Goal: Transaction & Acquisition: Purchase product/service

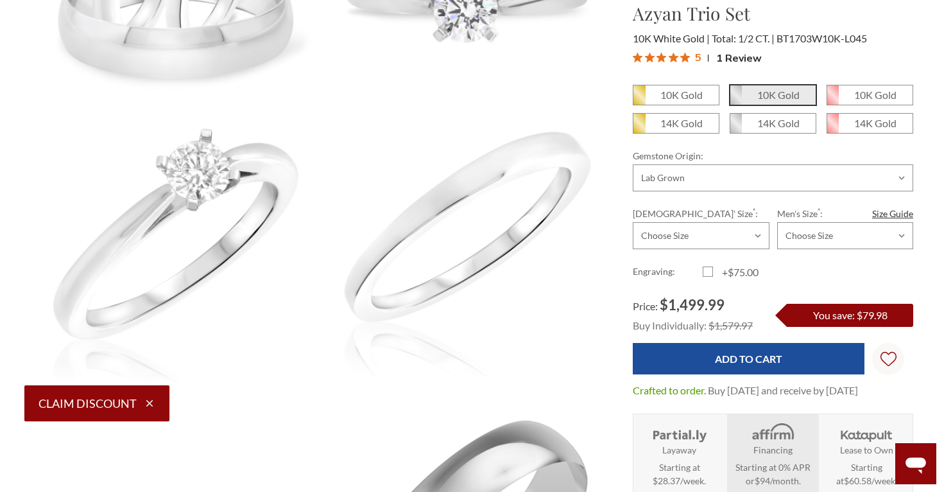
scroll to position [323, 0]
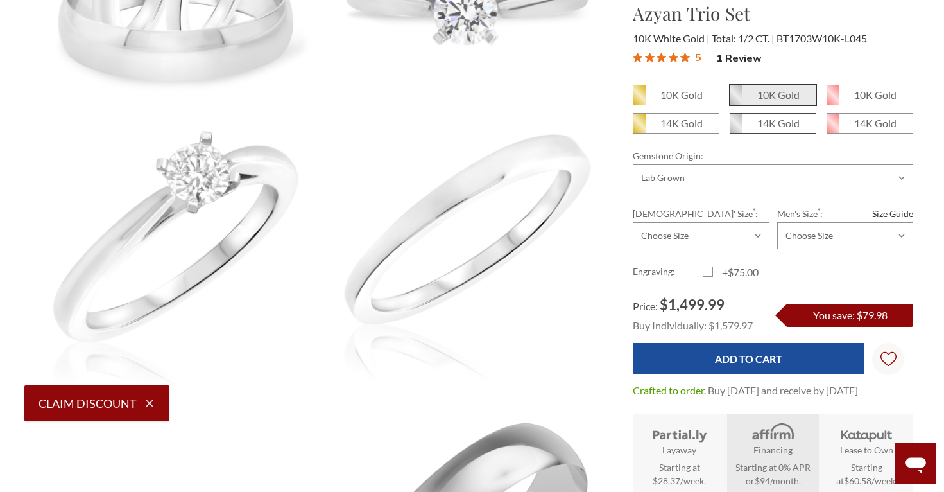
click at [771, 128] on em "14K Gold" at bounding box center [778, 123] width 42 height 12
click at [735, 128] on input "14K Gold" at bounding box center [735, 128] width 1 height 1
radio input "true"
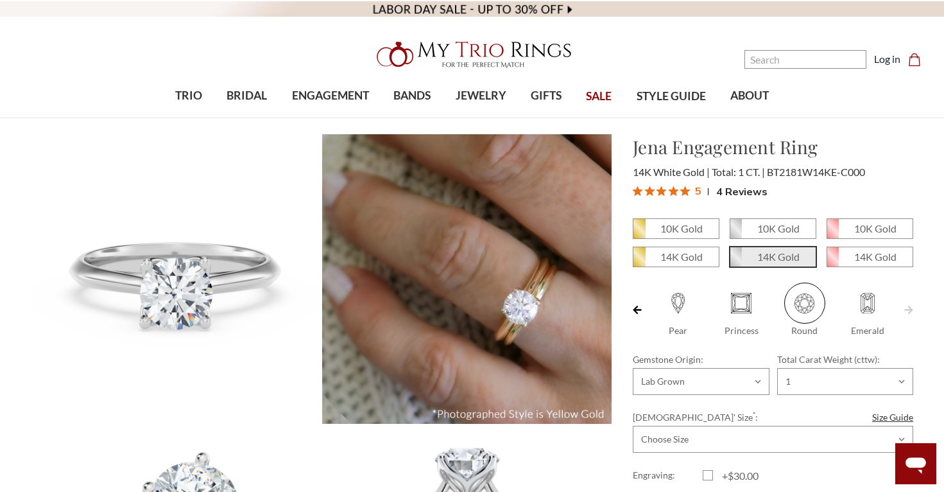
click at [922, 176] on div "Jena Engagement Ring $1,469.98 14K White Gold Total: 1 CT. BT2181W14KE-C000 5" at bounding box center [773, 167] width 301 height 69
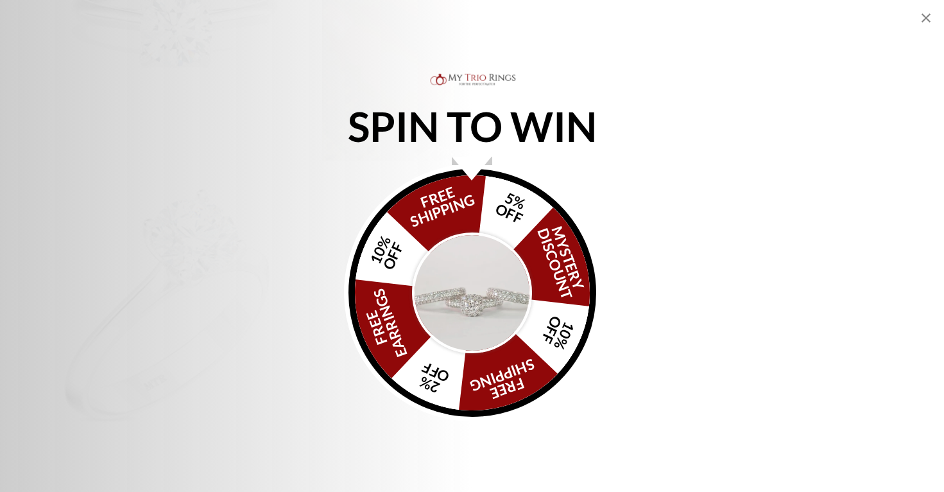
click at [466, 294] on img "Alia popup" at bounding box center [472, 292] width 121 height 121
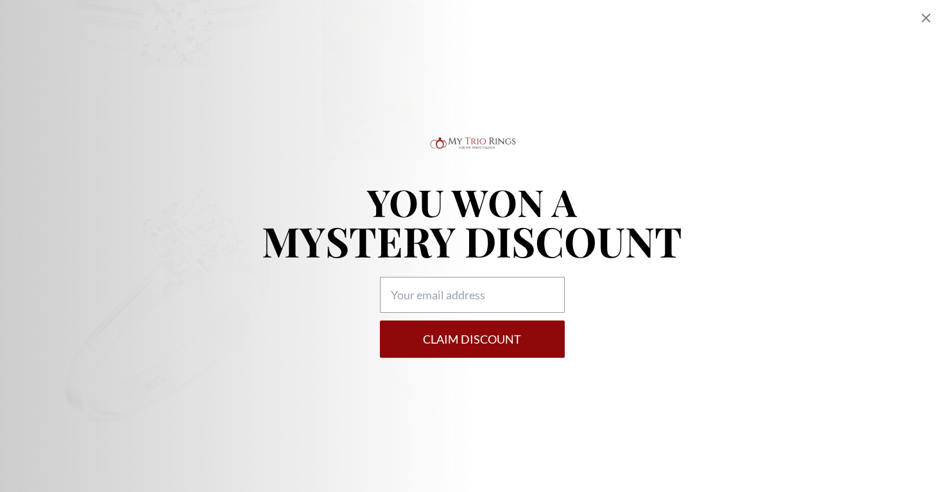
click at [929, 16] on icon "Close popup" at bounding box center [926, 17] width 9 height 9
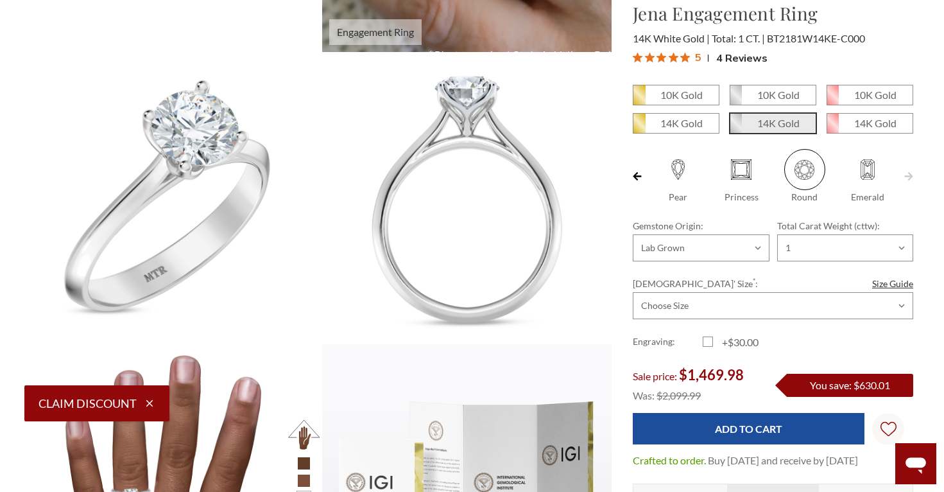
scroll to position [382, 0]
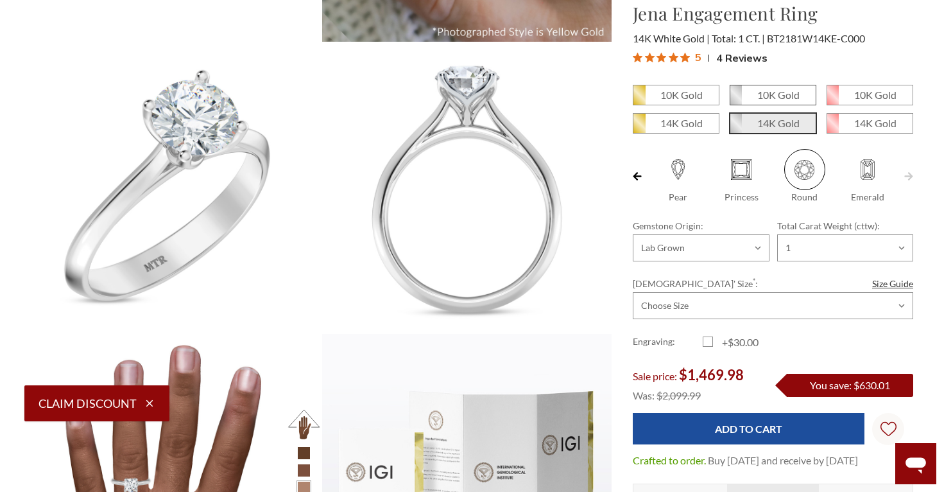
click at [796, 93] on em "10K Gold" at bounding box center [778, 95] width 42 height 12
click at [735, 99] on input "10K Gold" at bounding box center [735, 99] width 1 height 1
radio input "true"
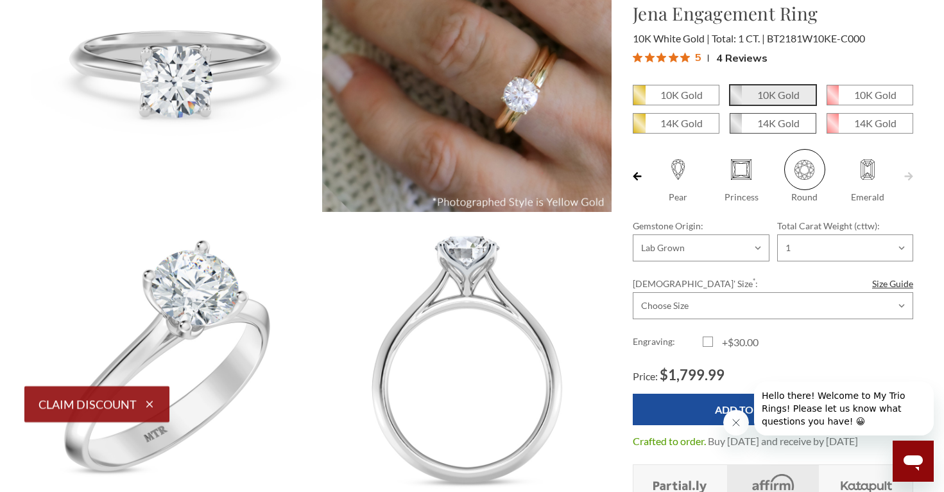
click at [764, 124] on em "14K Gold" at bounding box center [778, 123] width 42 height 12
click at [735, 128] on input "14K Gold" at bounding box center [735, 128] width 1 height 1
radio input "true"
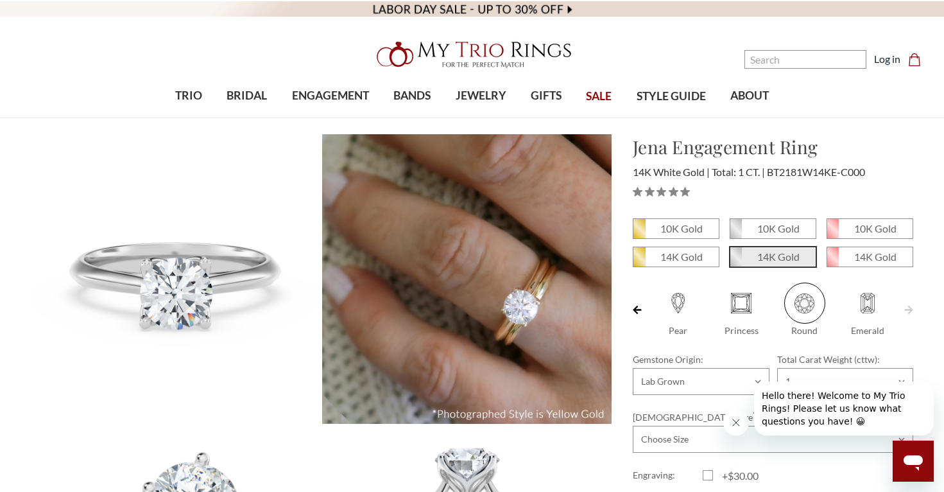
click at [912, 134] on h1 "Jena Engagement Ring" at bounding box center [773, 146] width 280 height 27
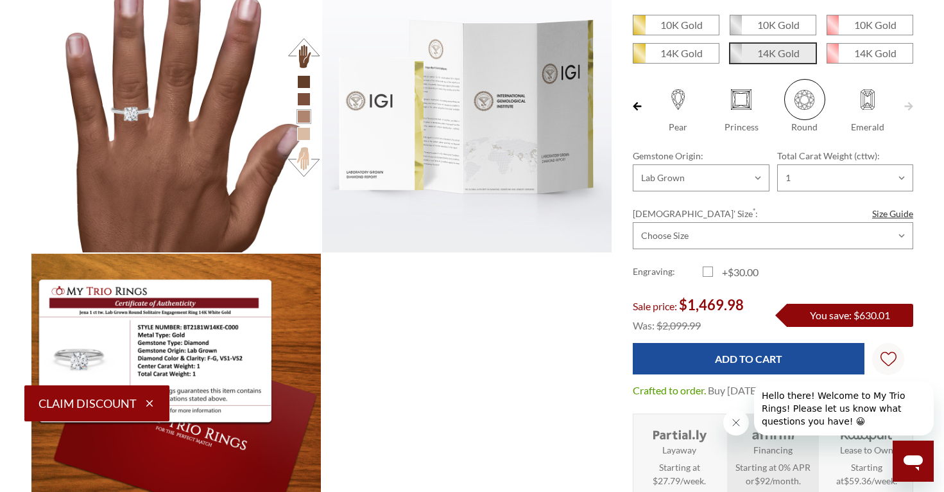
scroll to position [753, 0]
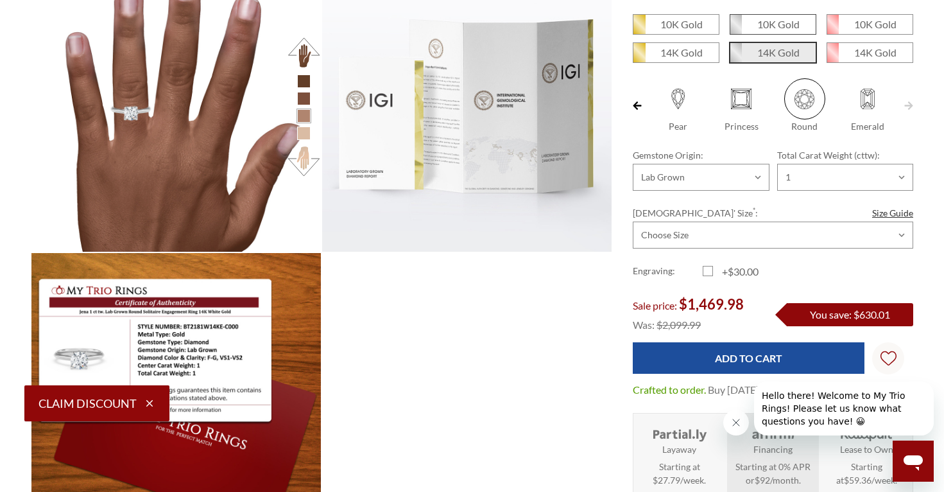
click at [789, 18] on em "10K Gold" at bounding box center [778, 24] width 42 height 12
click at [735, 29] on input "10K Gold" at bounding box center [735, 29] width 1 height 1
radio input "true"
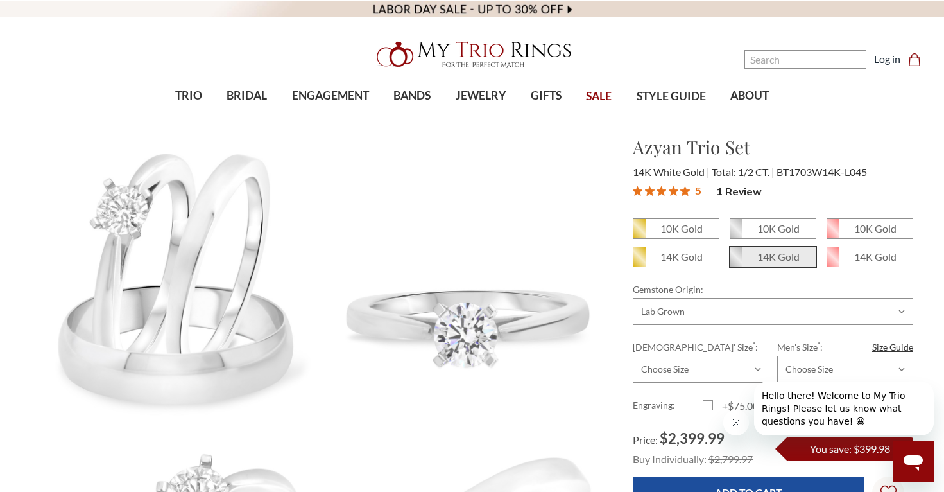
click at [555, 8] on video at bounding box center [472, 8] width 944 height 17
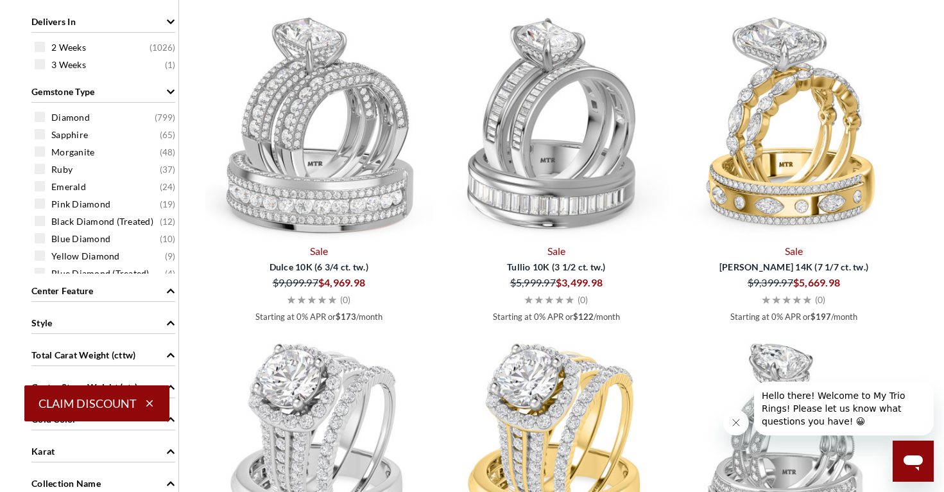
scroll to position [870, 0]
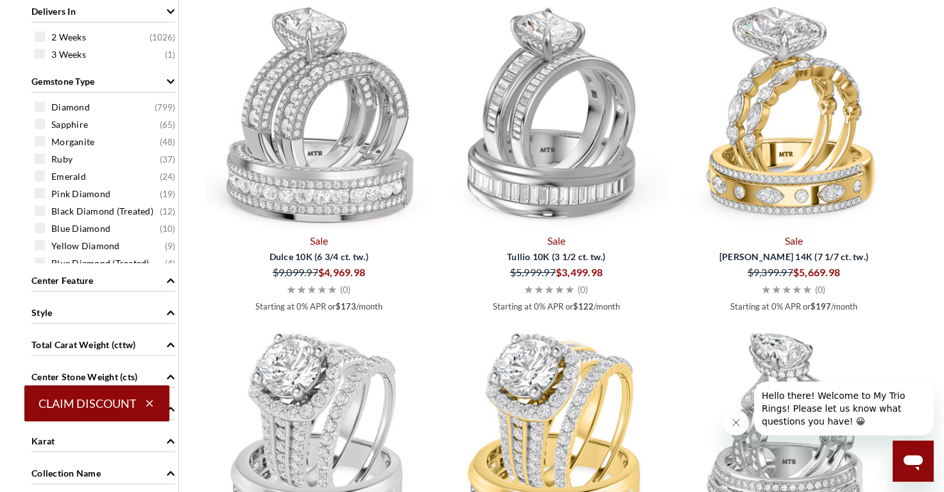
click at [149, 314] on div "Style" at bounding box center [103, 311] width 144 height 24
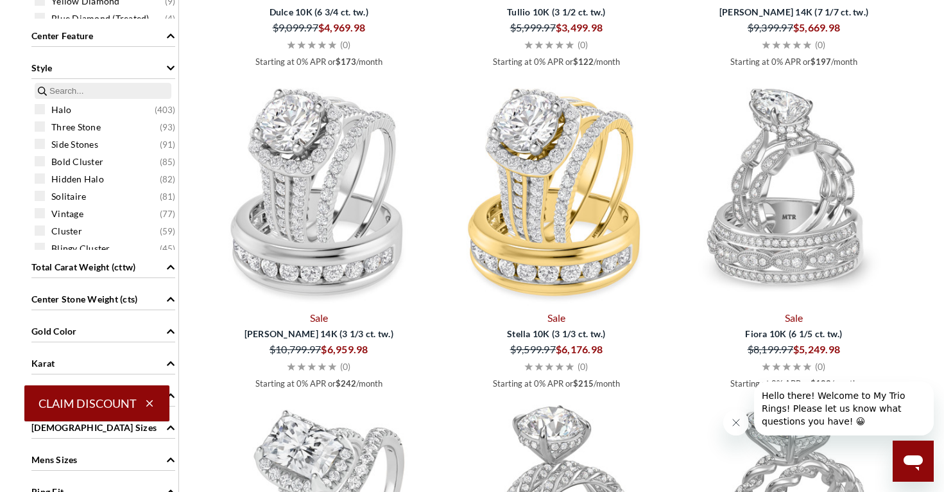
scroll to position [1139, 0]
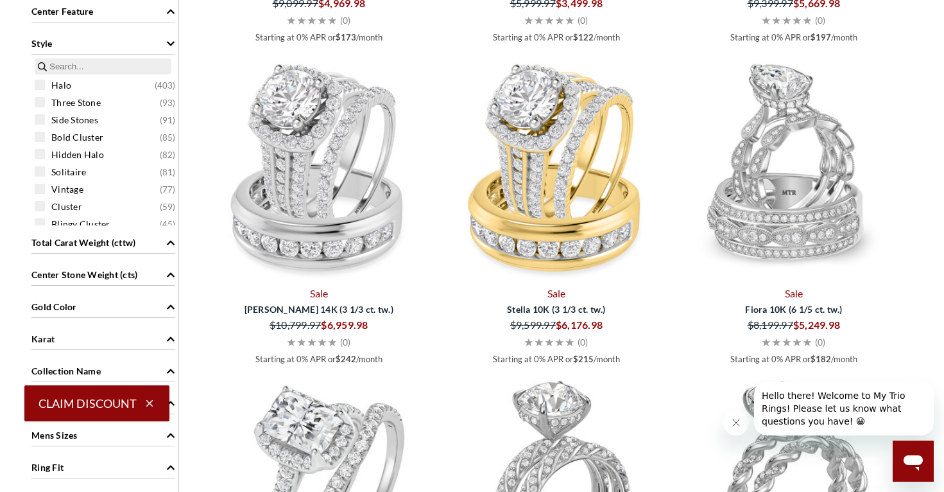
click at [72, 64] on input "search" at bounding box center [103, 66] width 137 height 16
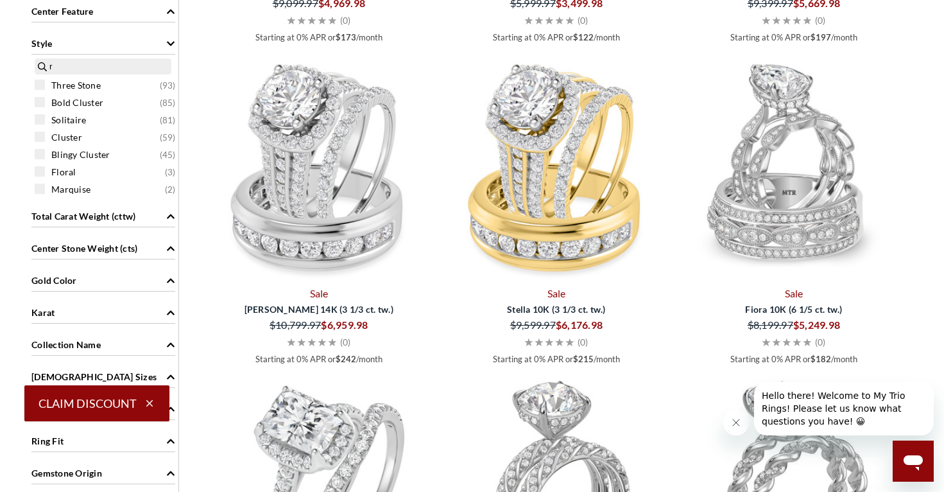
type input "r"
click at [932, 122] on div "Shop a fine selection of diamond rings on sale at My Trio Rings. Explore our ma…" at bounding box center [472, 409] width 944 height 2219
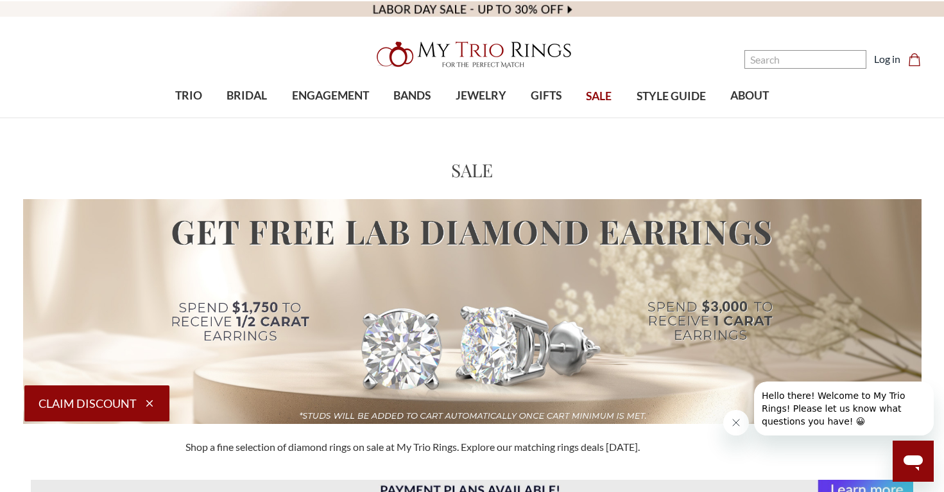
scroll to position [0, 0]
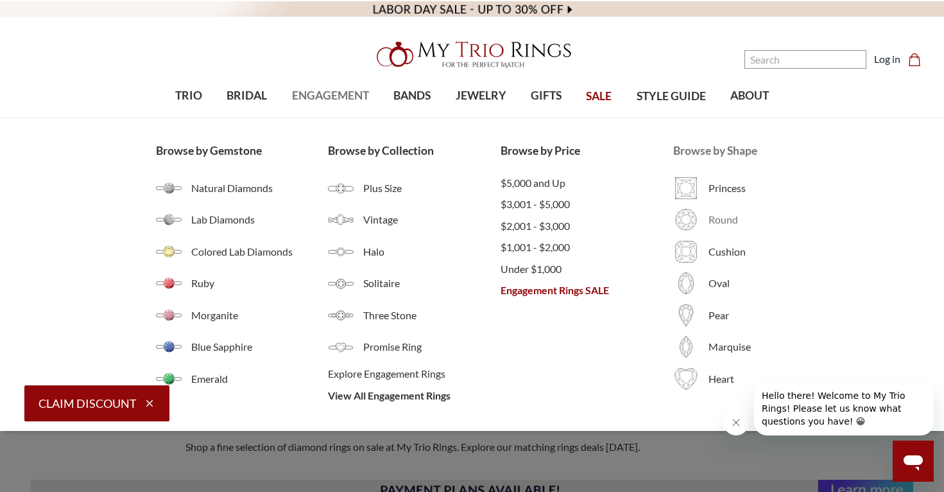
click at [712, 222] on span "Round" at bounding box center [749, 219] width 80 height 15
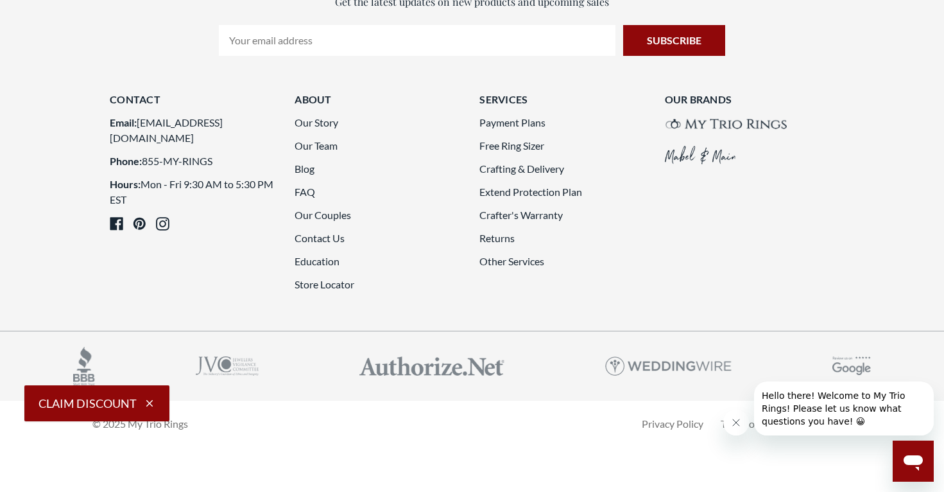
scroll to position [3756, 0]
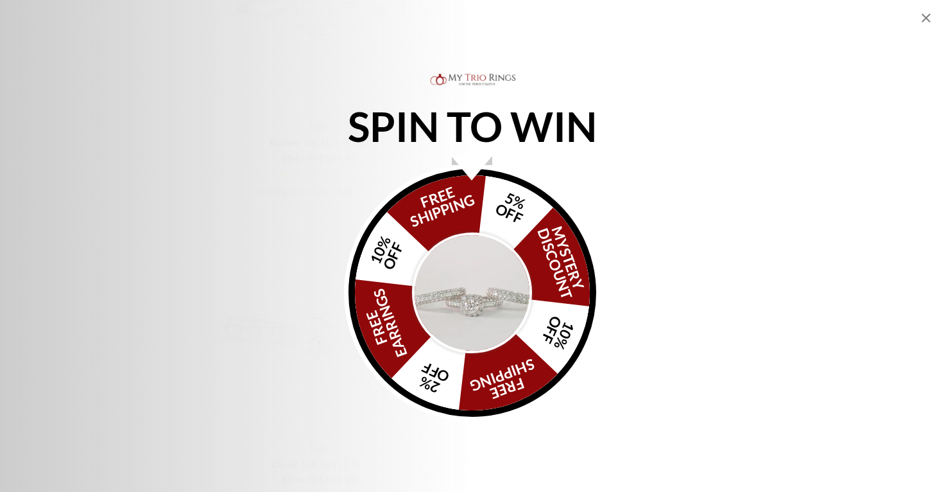
scroll to position [2345, 0]
click at [472, 286] on img "Alia popup" at bounding box center [472, 292] width 121 height 121
click at [922, 16] on icon "Close popup" at bounding box center [925, 17] width 15 height 15
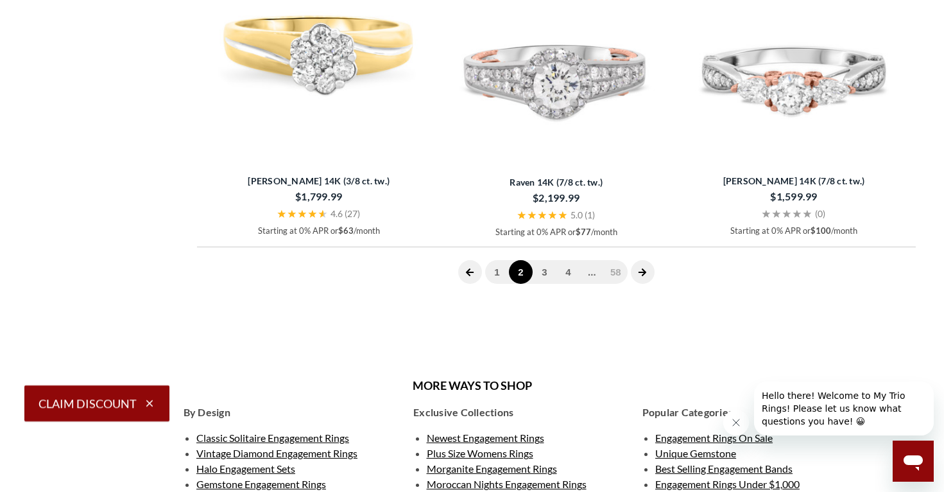
scroll to position [2937, 0]
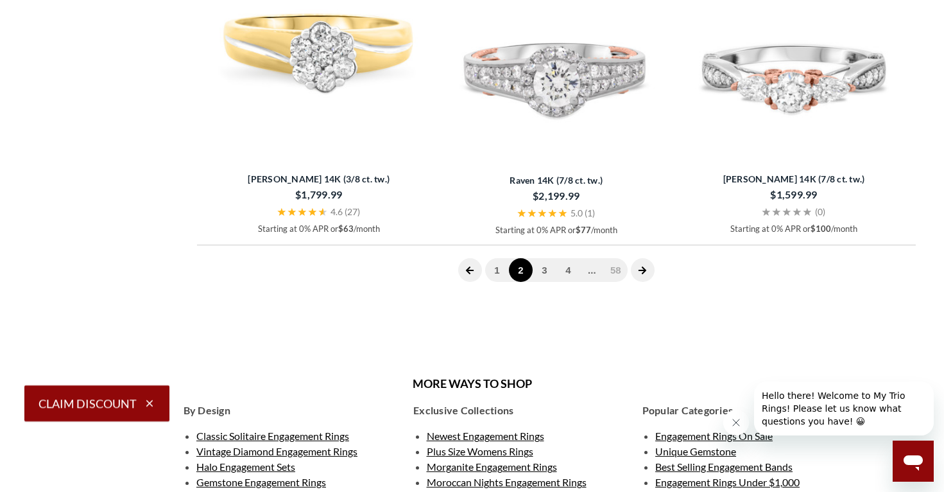
click at [733, 422] on icon "Close message from company" at bounding box center [736, 422] width 10 height 10
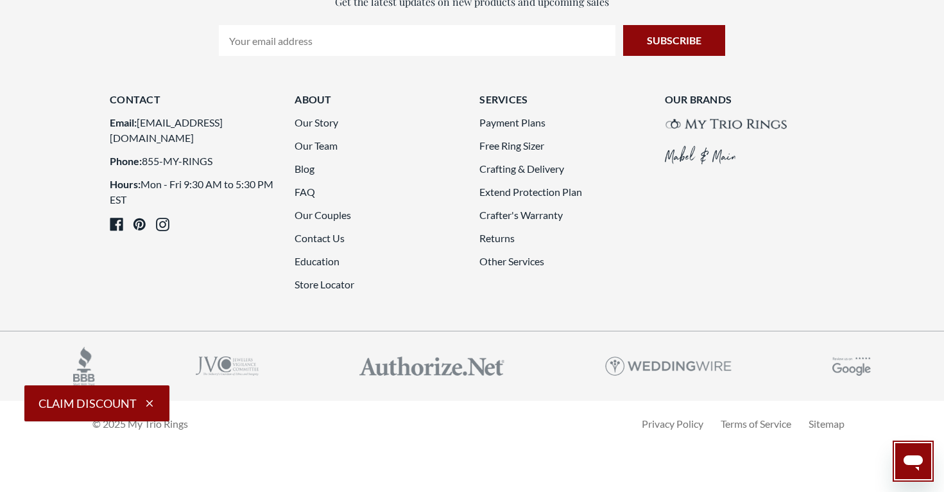
scroll to position [3631, 0]
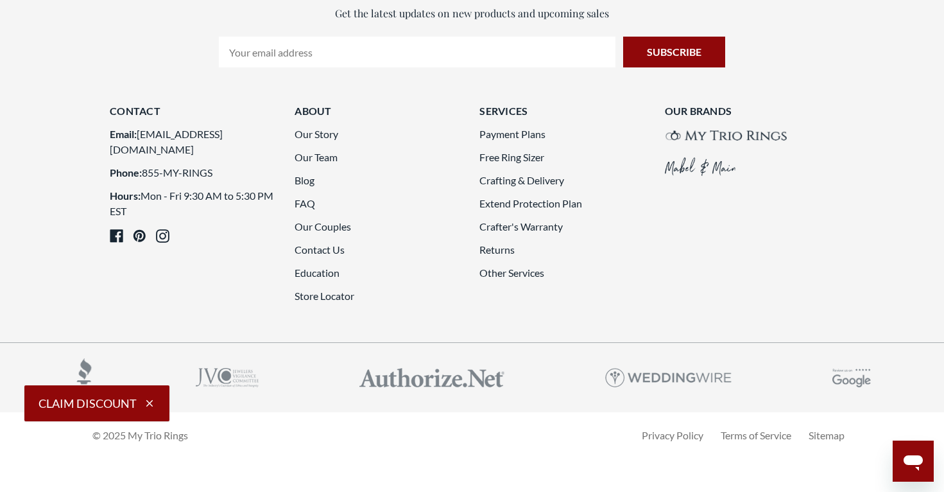
scroll to position [2875, 0]
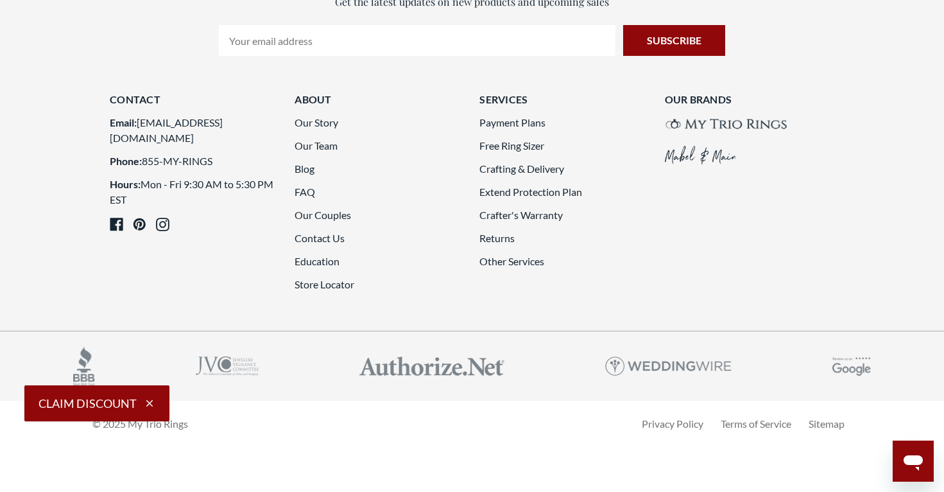
scroll to position [3668, 0]
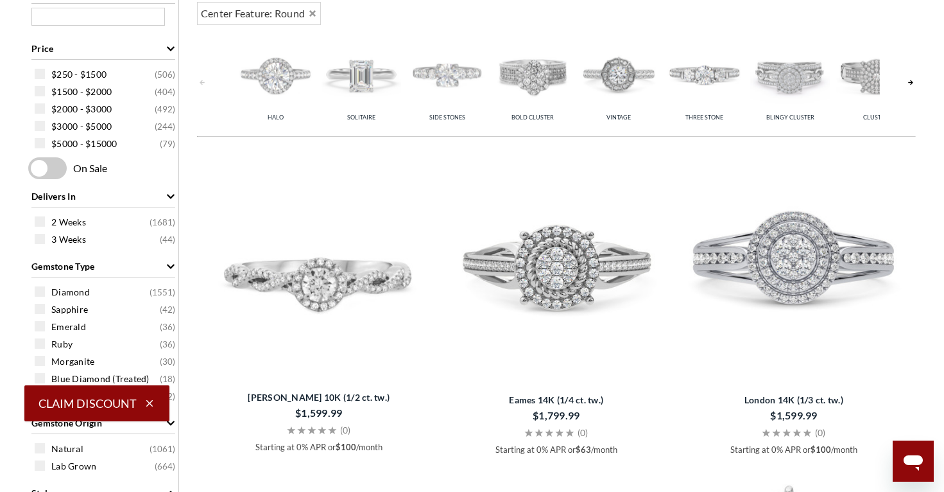
scroll to position [550, 0]
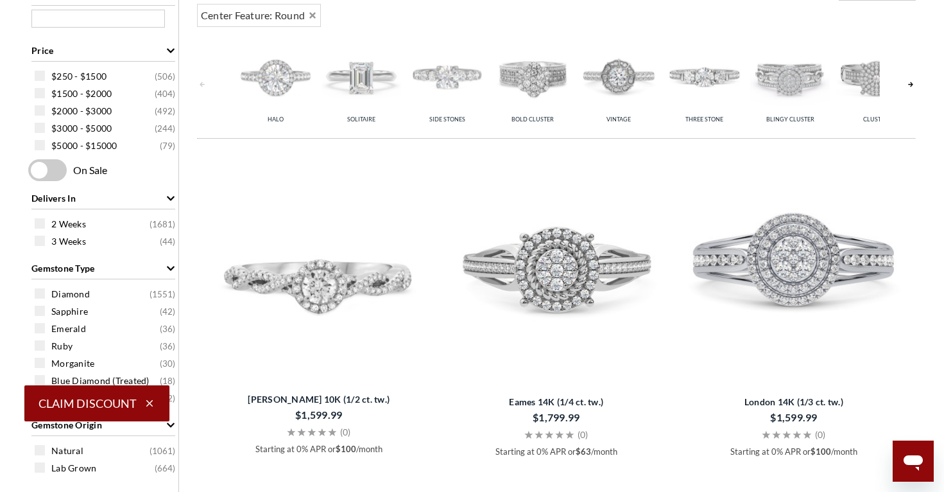
click at [368, 106] on img at bounding box center [362, 77] width 80 height 80
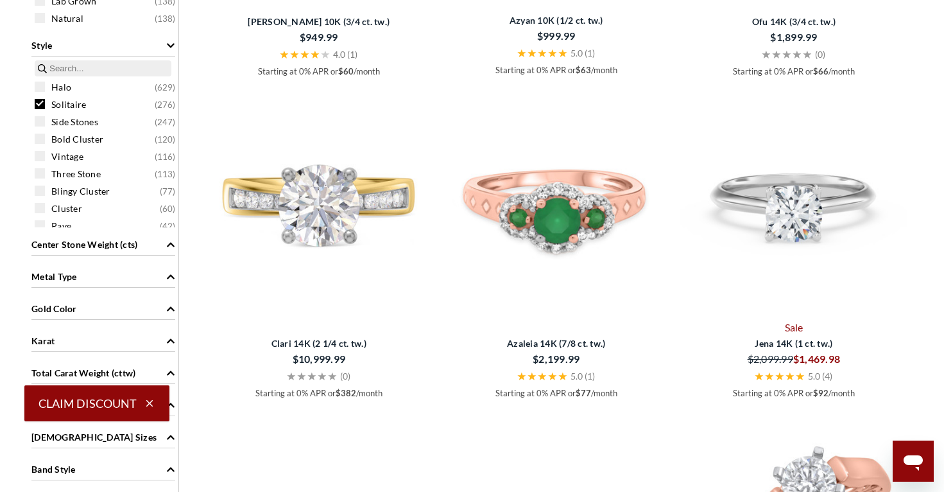
scroll to position [936, 0]
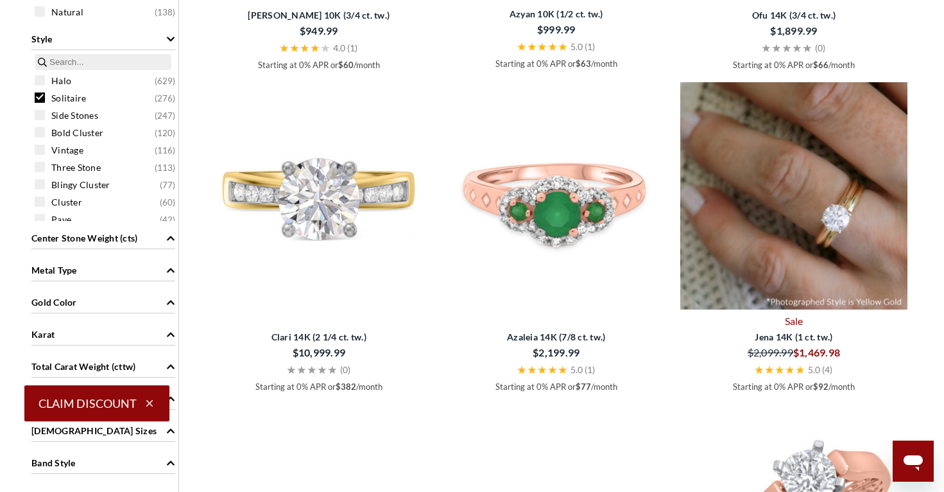
click at [830, 226] on img at bounding box center [793, 195] width 227 height 227
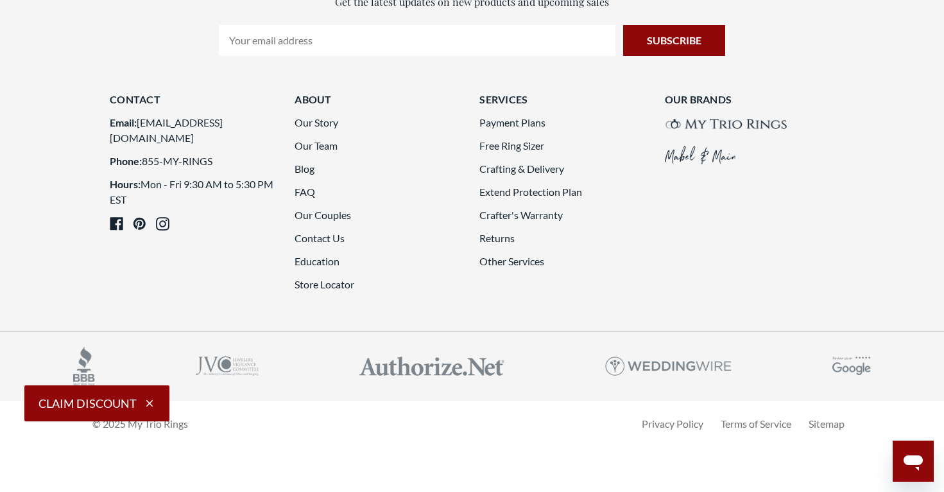
scroll to position [3645, 0]
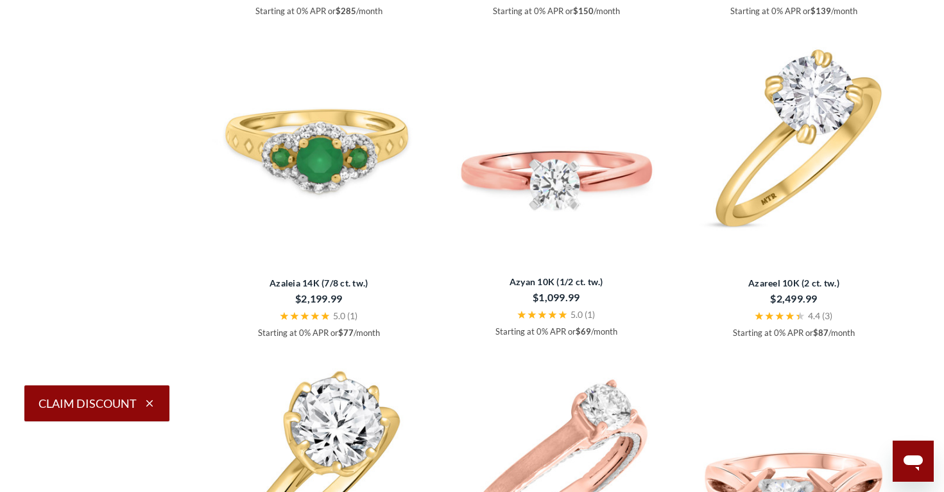
scroll to position [2187, 0]
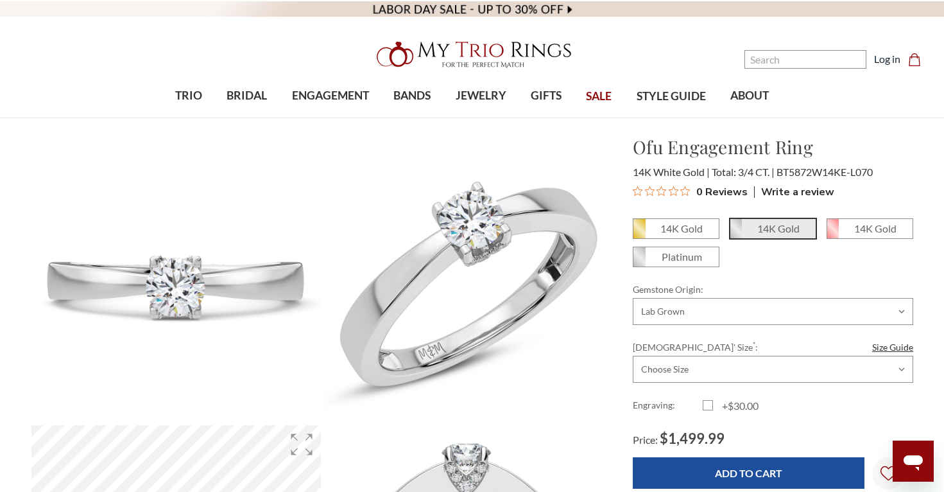
click at [912, 168] on div "14K White Gold Total: 3/4 CT. BT5872W14KE-L070" at bounding box center [773, 171] width 280 height 15
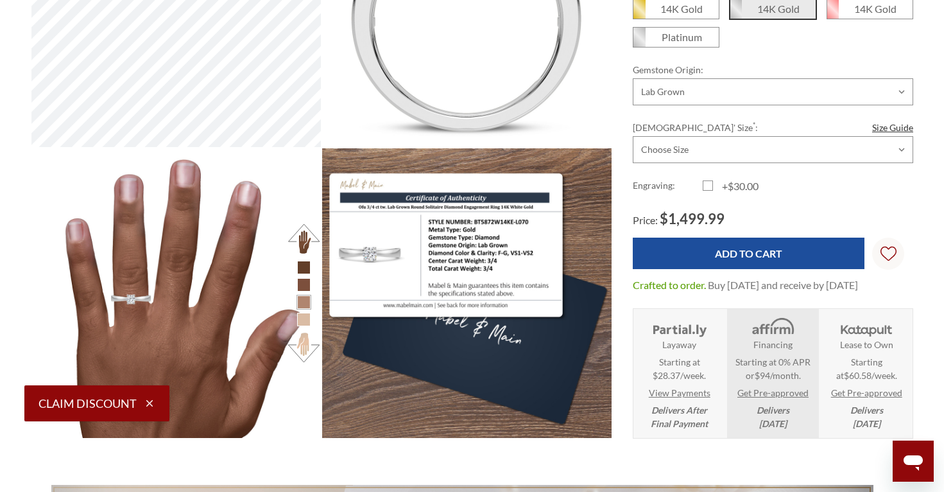
scroll to position [572, 0]
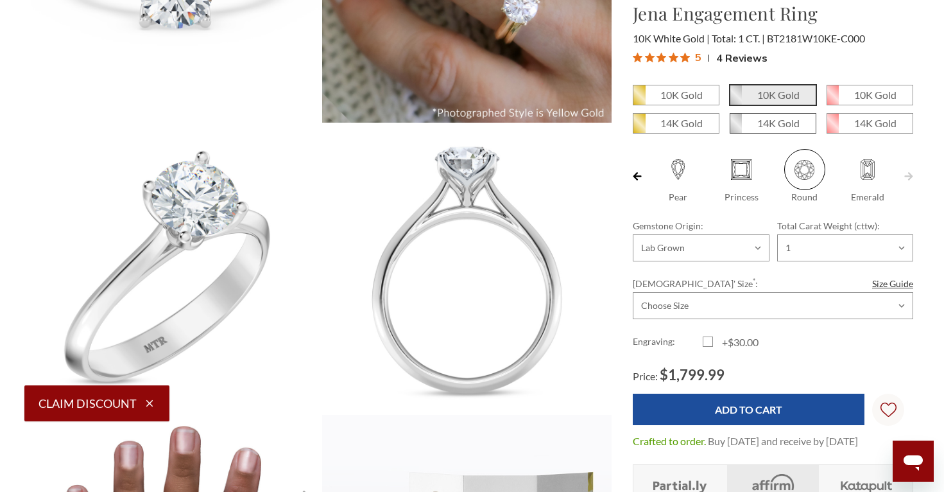
click at [794, 122] on em "14K Gold" at bounding box center [778, 123] width 42 height 12
click at [735, 128] on input "14K Gold" at bounding box center [735, 128] width 1 height 1
radio input "true"
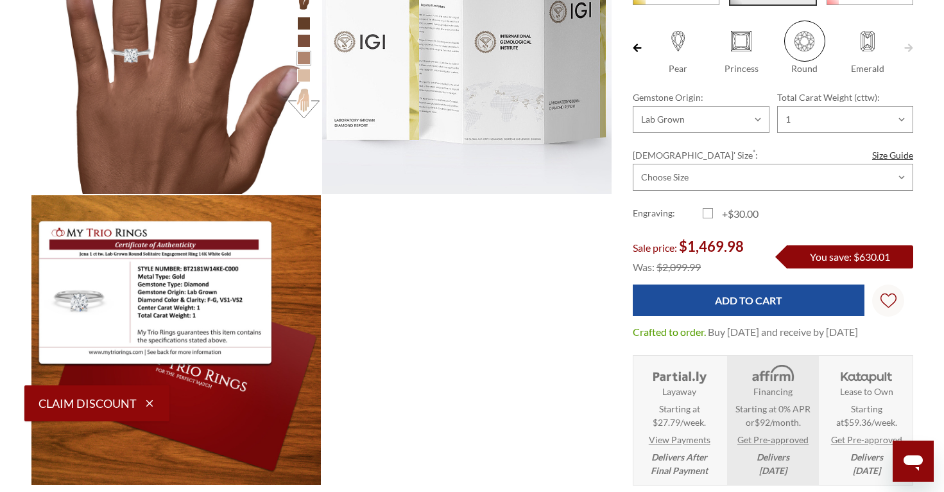
scroll to position [572, 882]
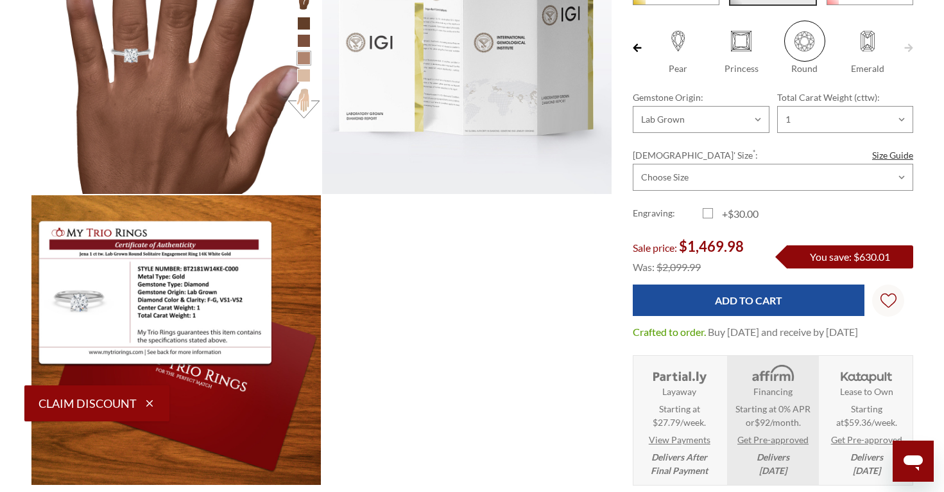
click at [849, 442] on link "Get Pre-approved" at bounding box center [866, 439] width 71 height 13
click at [888, 208] on div "Engraving: +$30.00" at bounding box center [773, 213] width 280 height 15
select select "18158708"
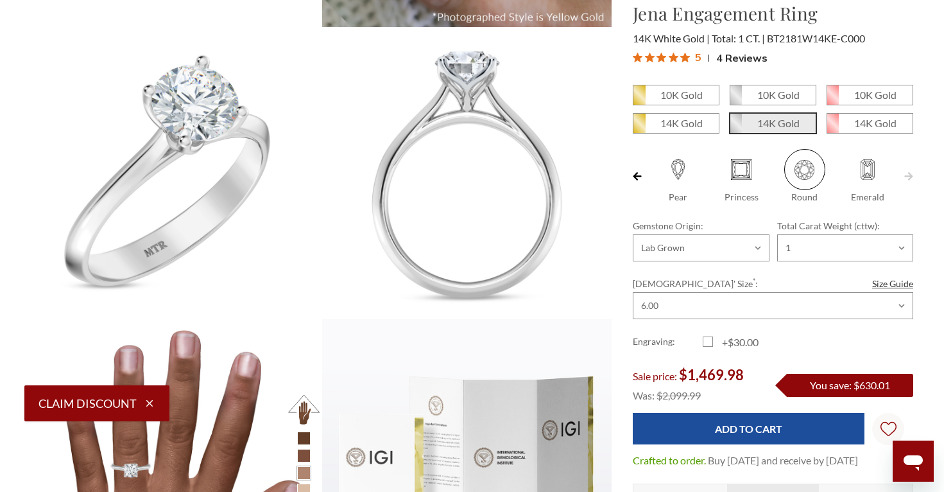
scroll to position [396, 0]
select select "18158146"
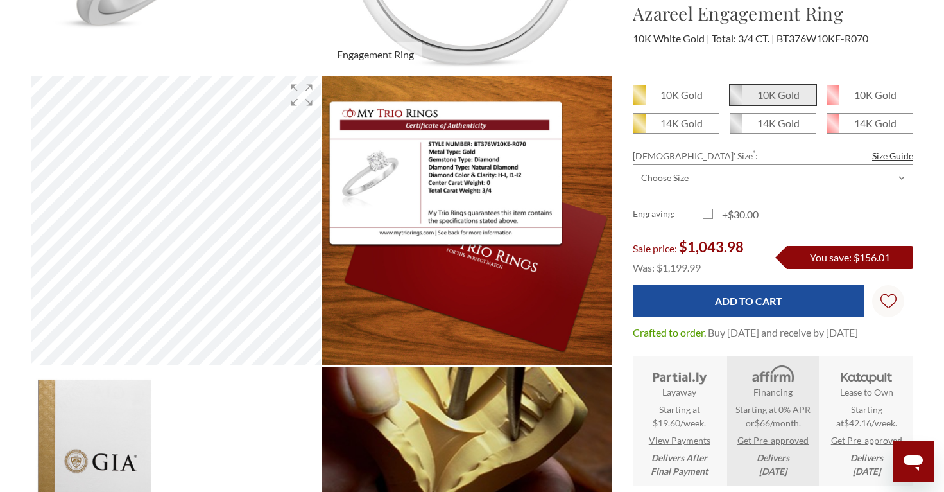
scroll to position [572, 882]
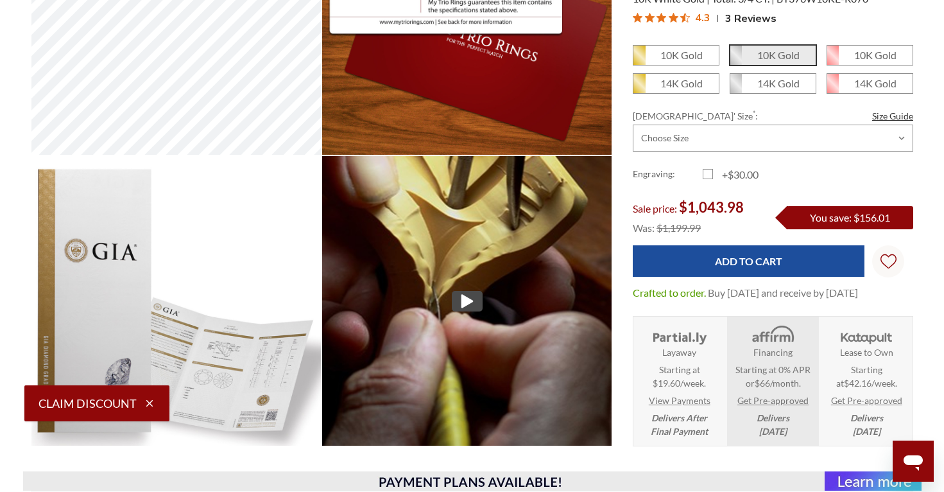
scroll to position [555, 0]
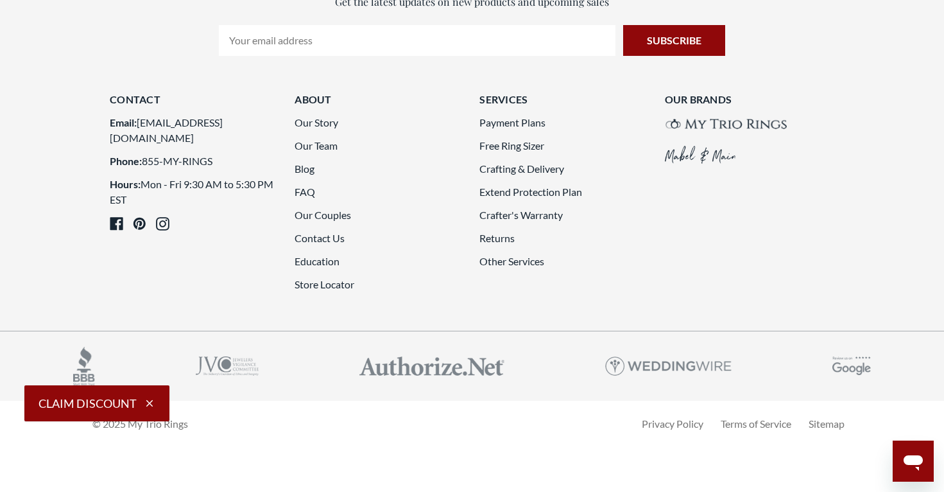
scroll to position [3541, 0]
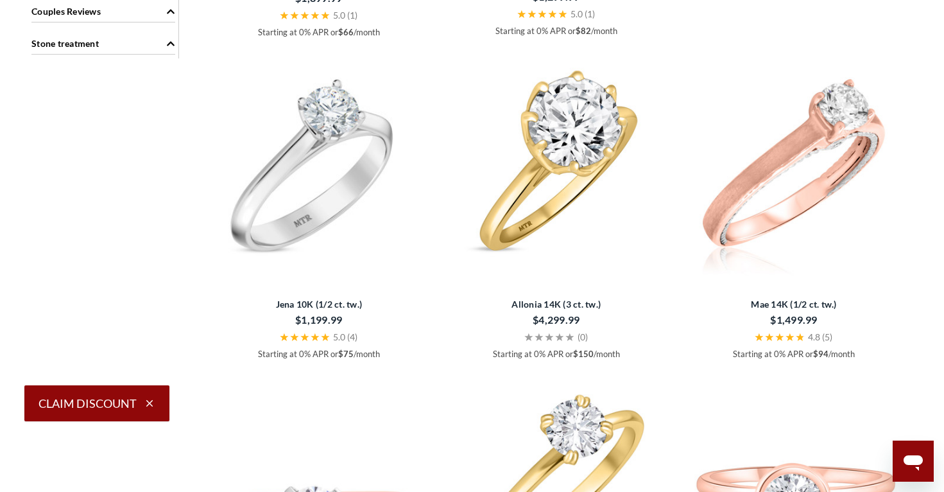
scroll to position [1620, 0]
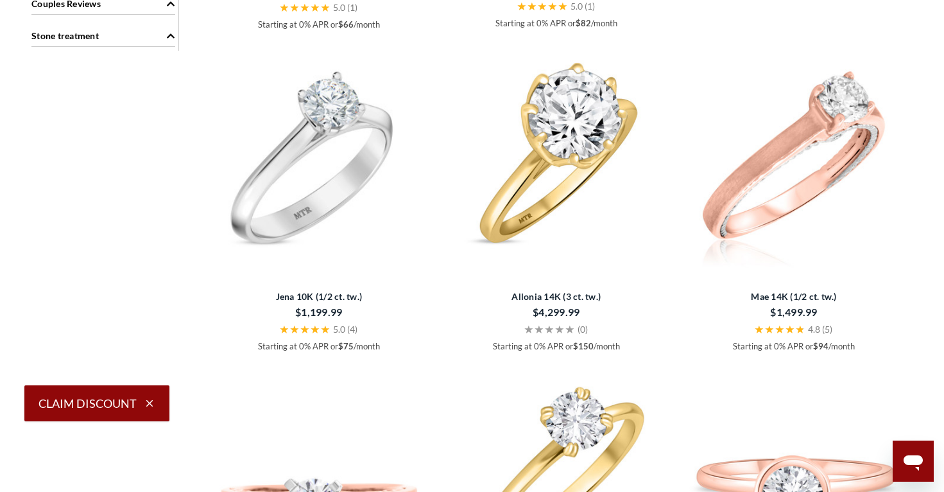
click at [310, 217] on img at bounding box center [318, 154] width 227 height 227
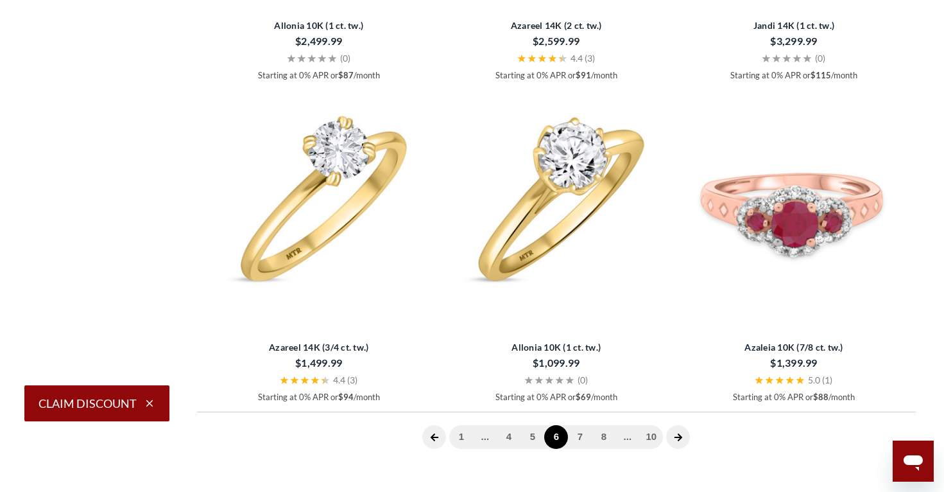
scroll to position [3529, 0]
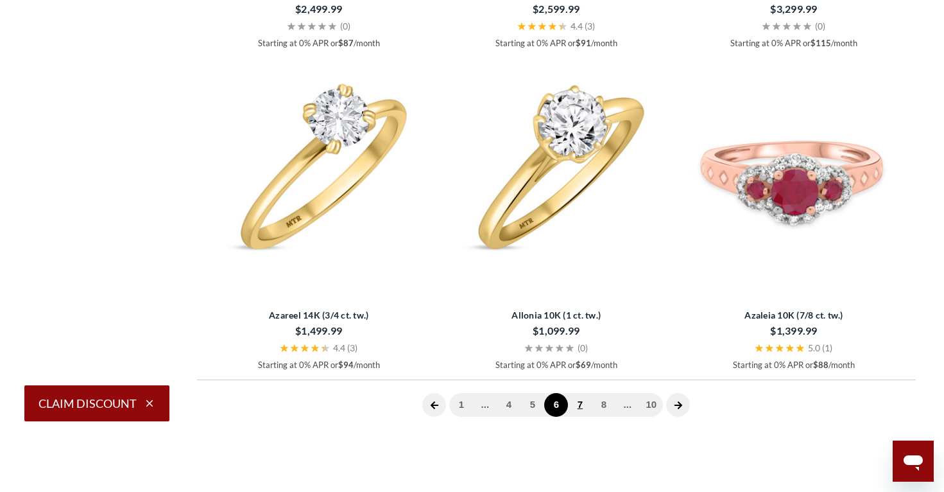
click at [585, 401] on link "7" at bounding box center [580, 405] width 24 height 24
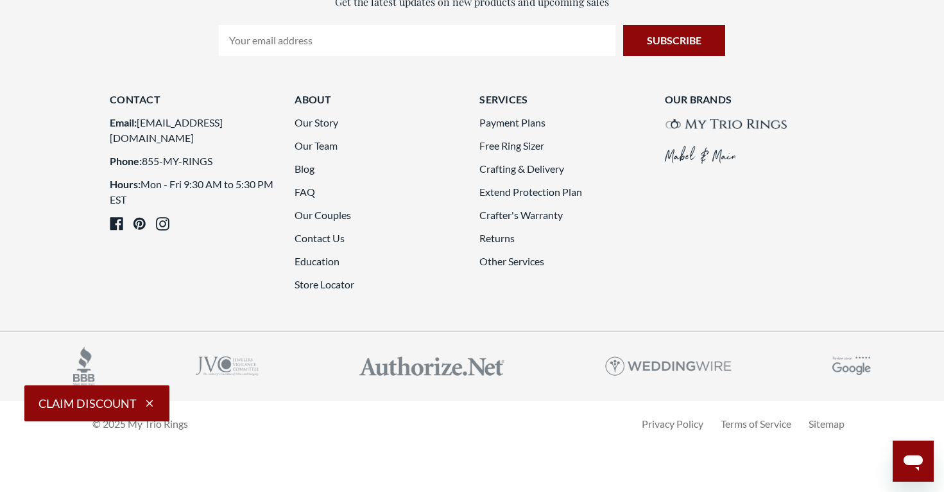
scroll to position [3582, 0]
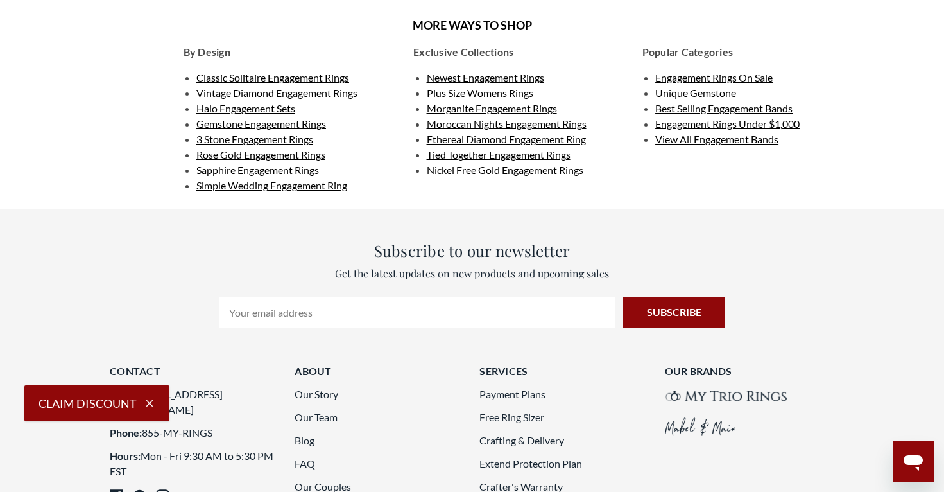
scroll to position [1993, 0]
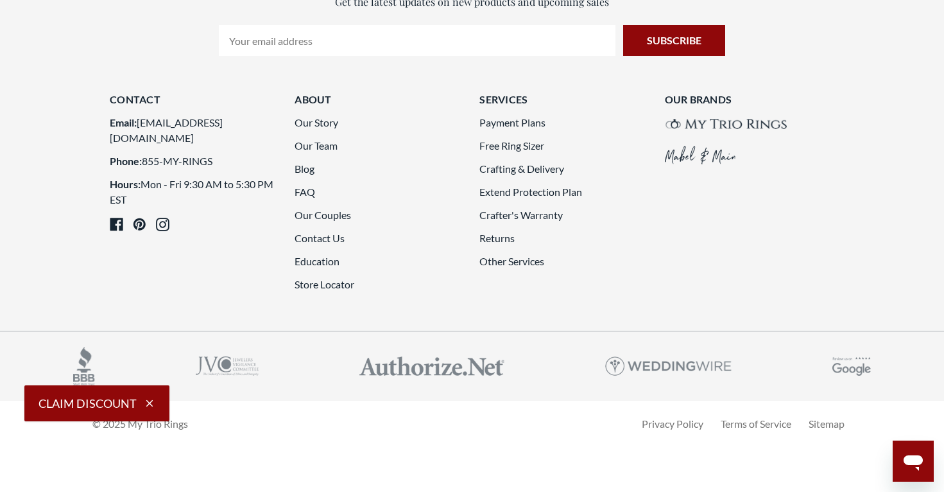
scroll to position [3565, 0]
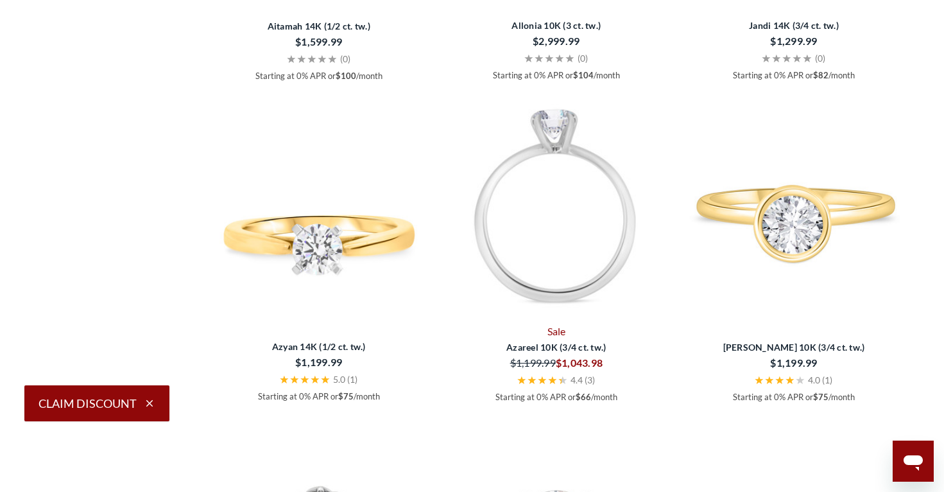
scroll to position [2244, 0]
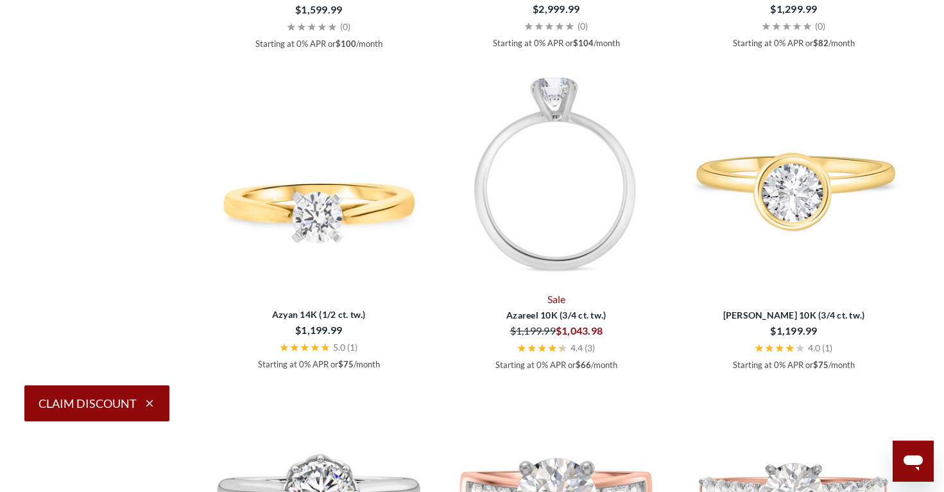
click at [515, 244] on img at bounding box center [556, 173] width 227 height 227
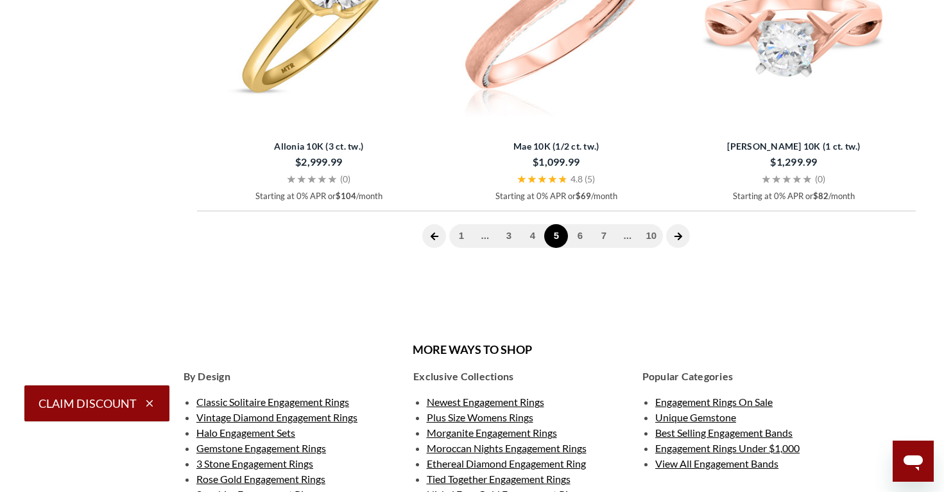
scroll to position [3706, 0]
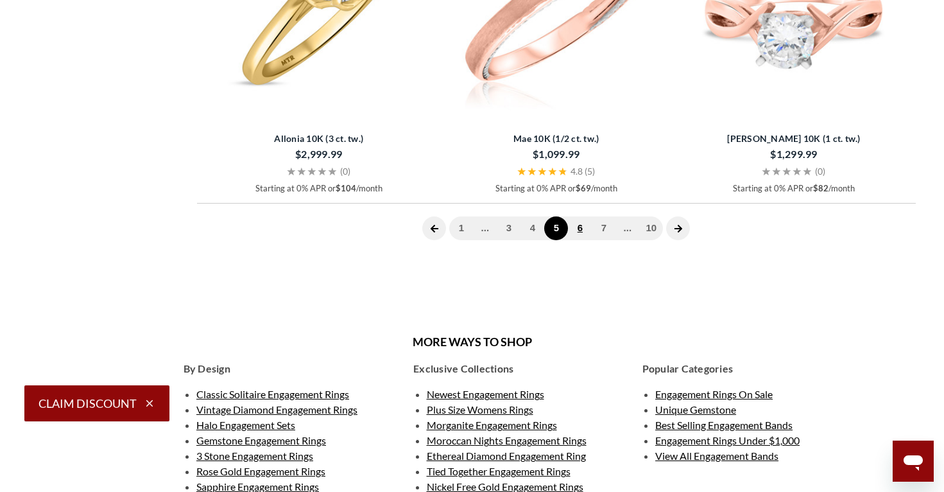
click at [581, 216] on link "6" at bounding box center [580, 228] width 24 height 24
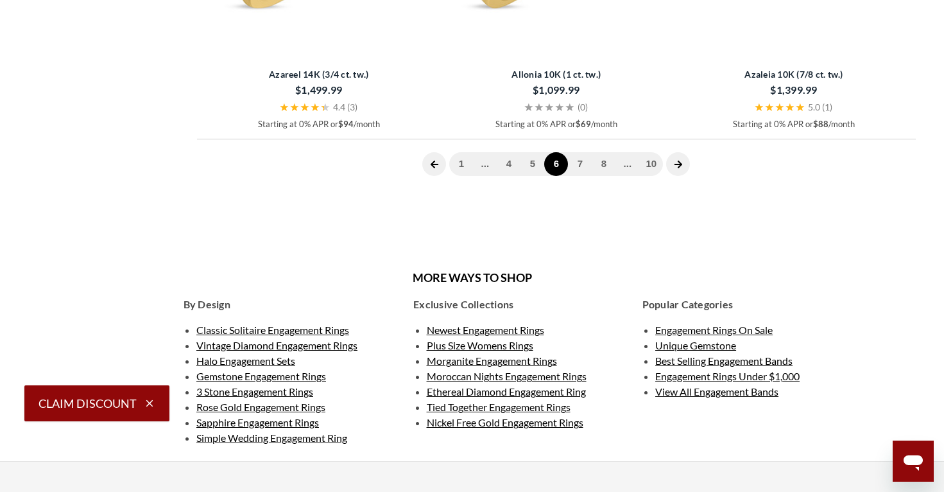
scroll to position [3775, 0]
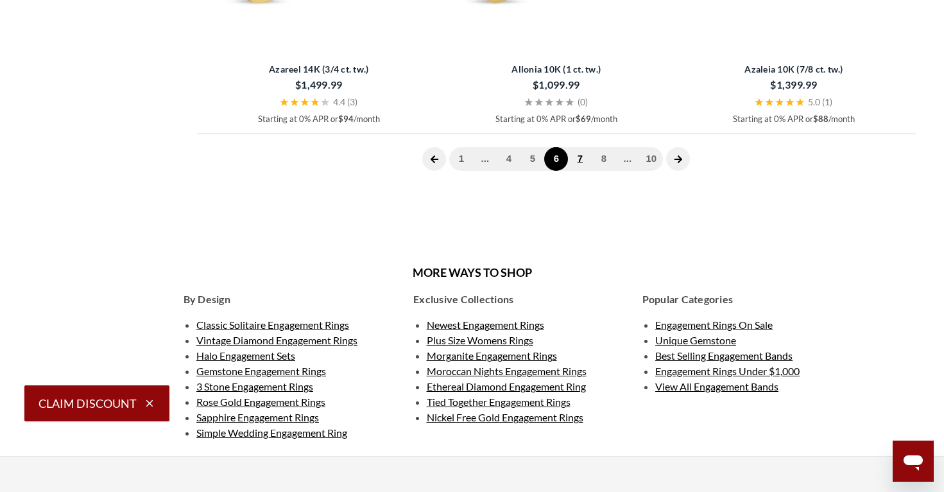
click at [572, 157] on link "7" at bounding box center [580, 159] width 24 height 24
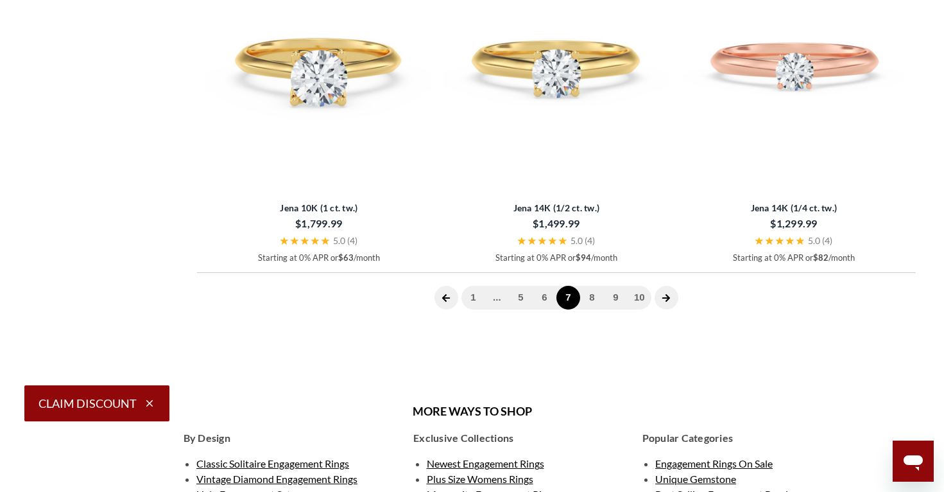
scroll to position [3687, 0]
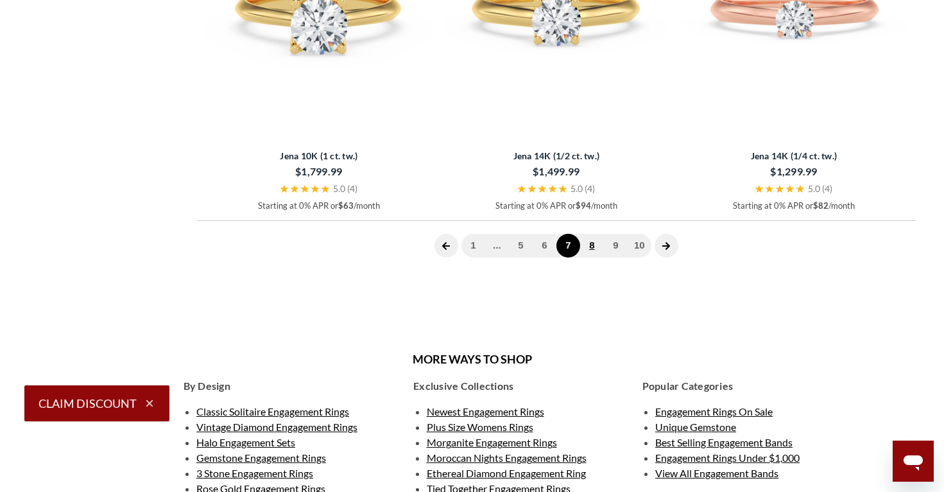
click at [598, 248] on link "8" at bounding box center [592, 246] width 24 height 24
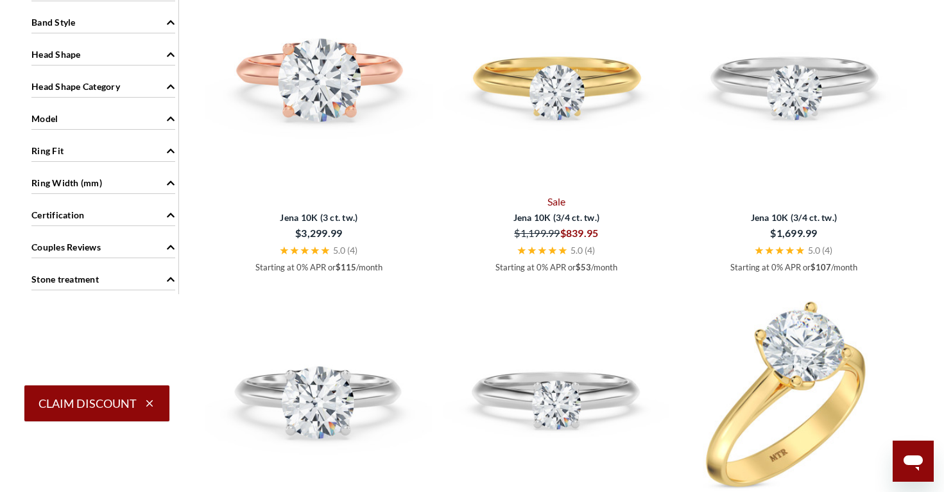
scroll to position [1372, 0]
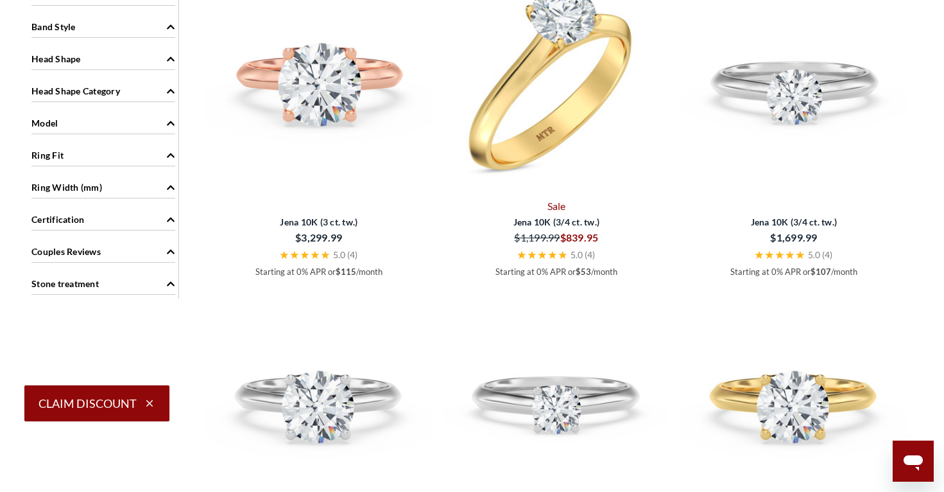
click at [568, 114] on img at bounding box center [556, 80] width 227 height 227
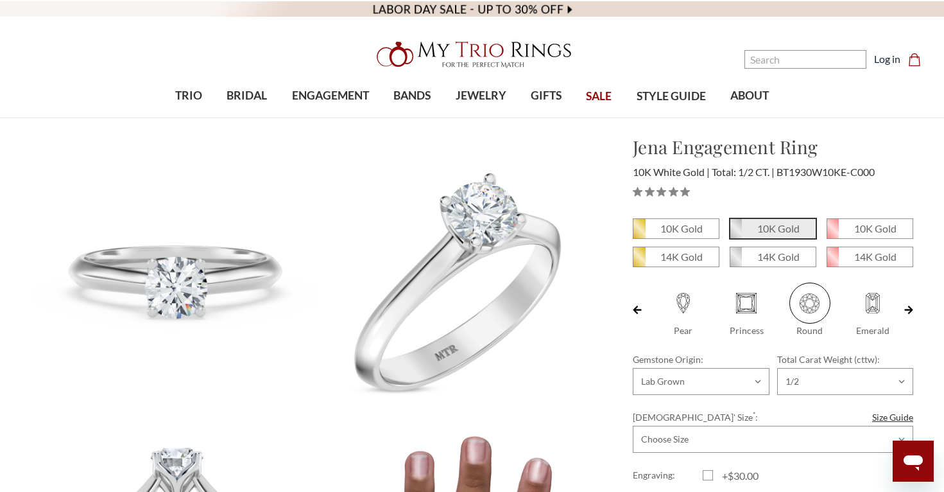
scroll to position [0, 189]
click at [897, 182] on div at bounding box center [773, 191] width 280 height 19
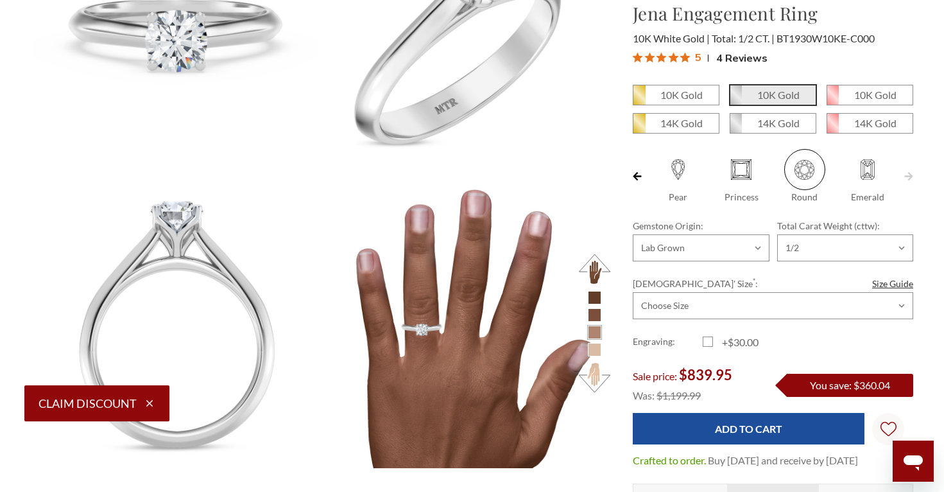
scroll to position [0, 0]
select select "18202498"
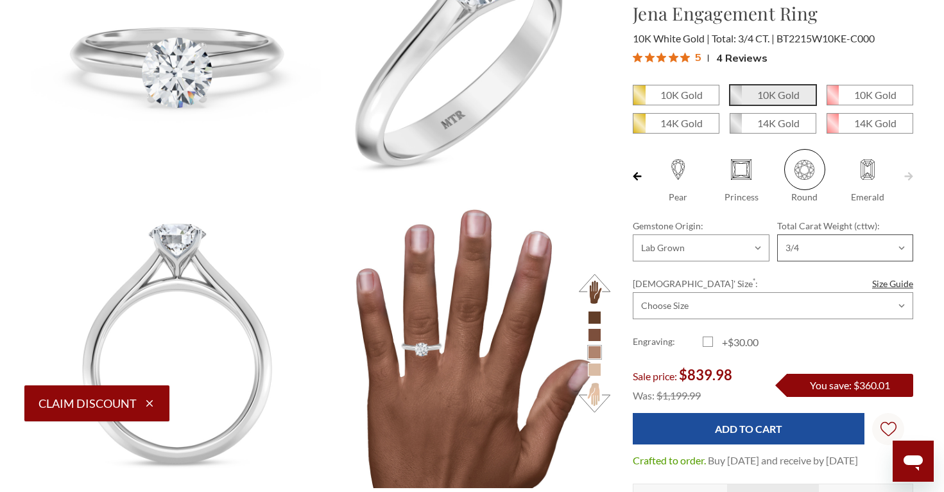
select select "18269654"
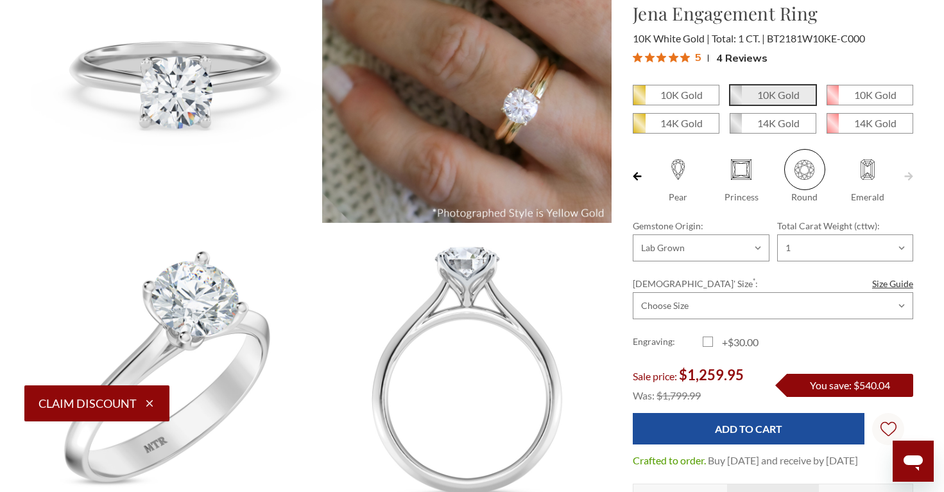
scroll to position [196, 0]
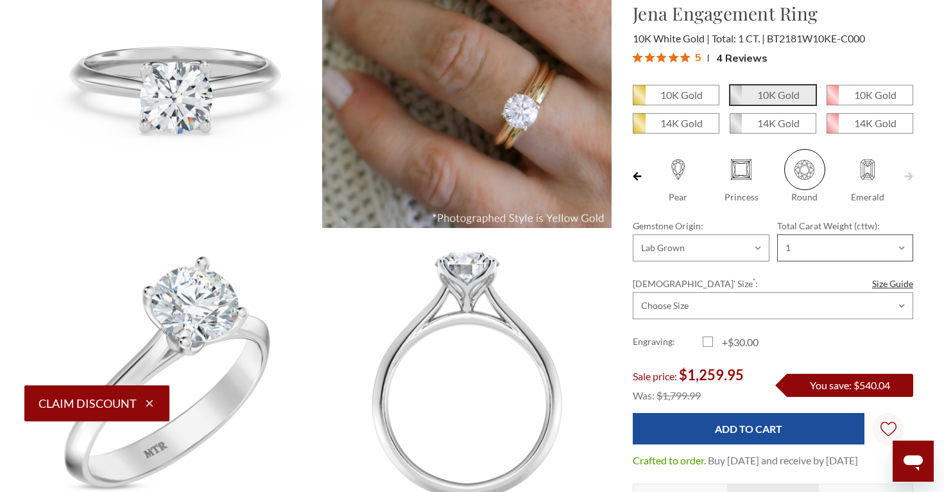
select select "18270848"
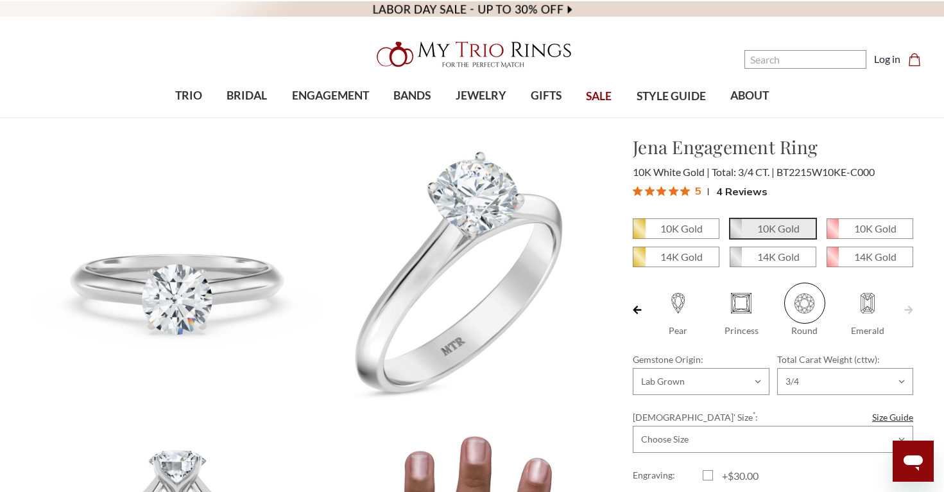
click at [919, 253] on div "10K Gold 10K Gold" at bounding box center [773, 482] width 301 height 529
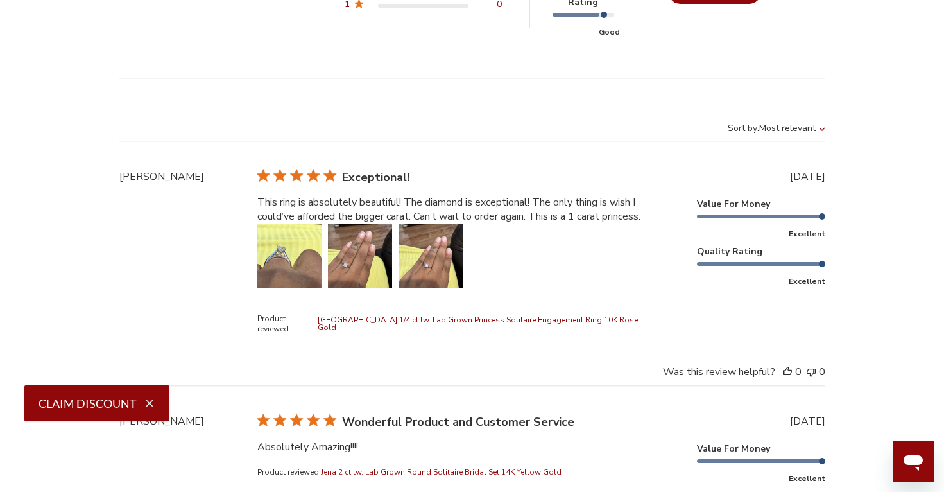
scroll to position [3276, 0]
click at [352, 259] on button "Image of review by Shanda on August 05, 25 number 2" at bounding box center [360, 255] width 64 height 64
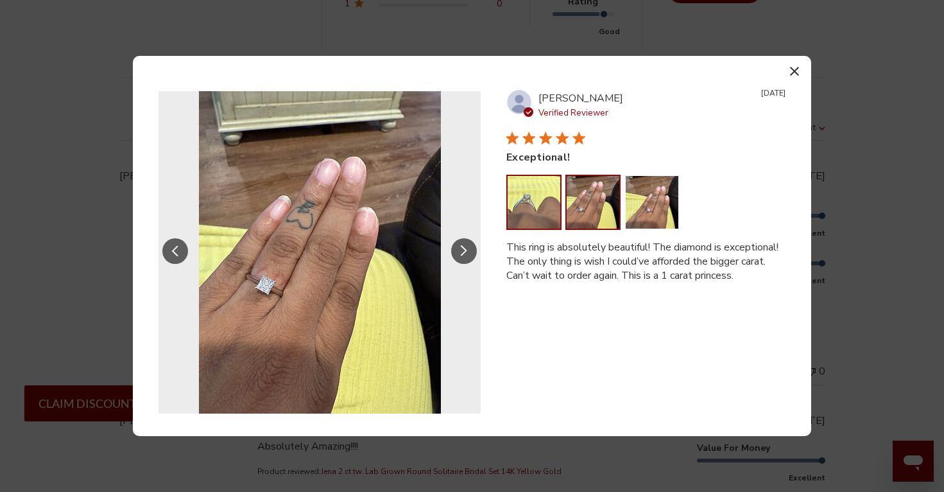
click at [522, 196] on button "Image of review by Shanda on August 05, 25 number 1" at bounding box center [534, 202] width 53 height 53
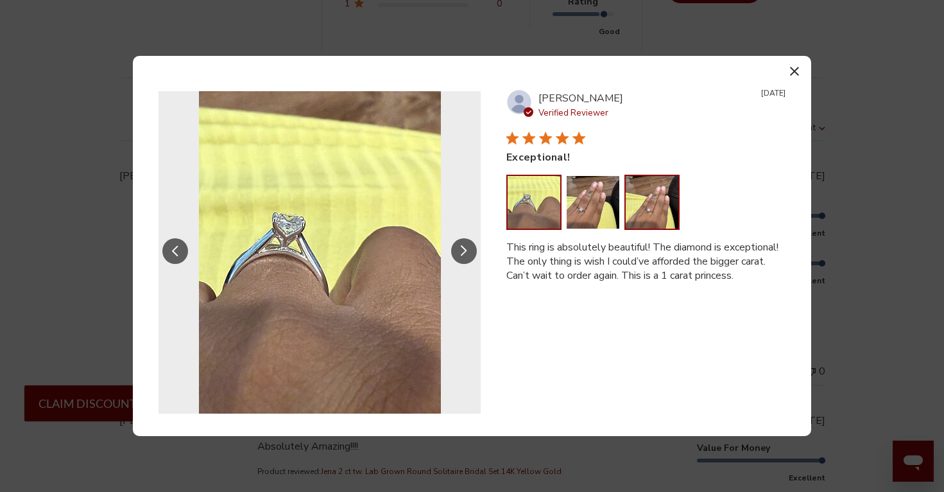
click at [635, 203] on button "Image of review by Shanda on August 05, 25 number 3" at bounding box center [652, 202] width 53 height 53
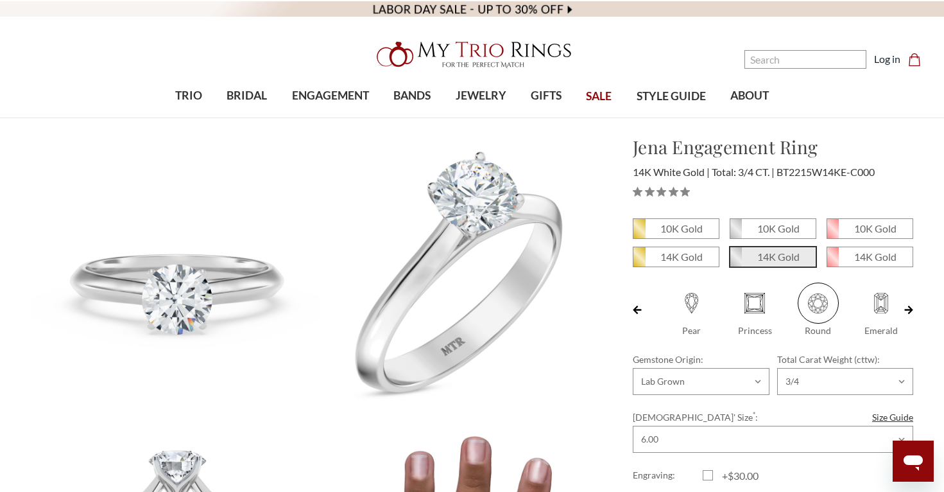
scroll to position [0, 189]
click at [922, 191] on div "Jena Engagement Ring $1,799.99 14K White Gold Total: 3/4 CT. BT2215W14KE-C000" at bounding box center [773, 167] width 301 height 69
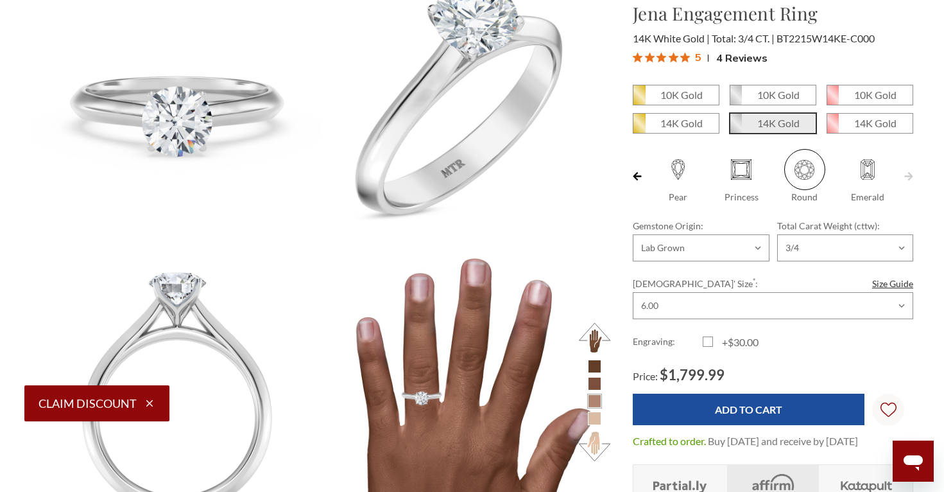
scroll to position [184, 0]
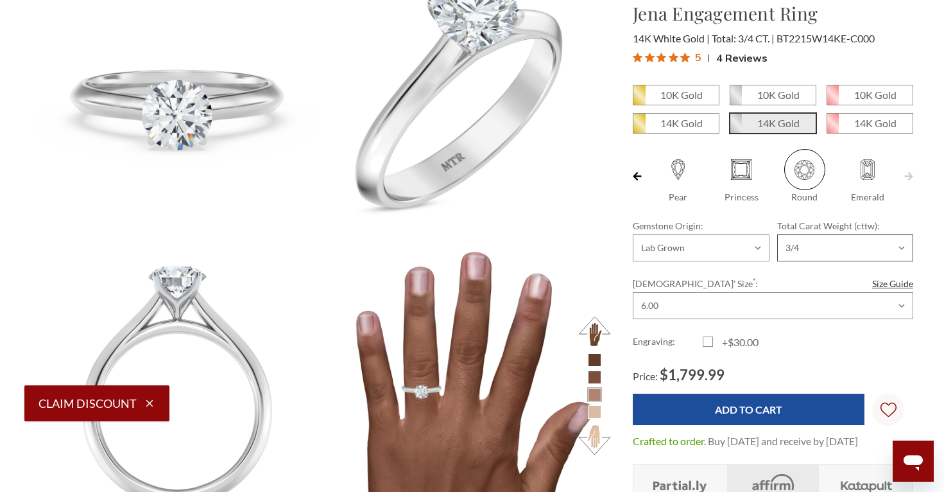
select select "18158349"
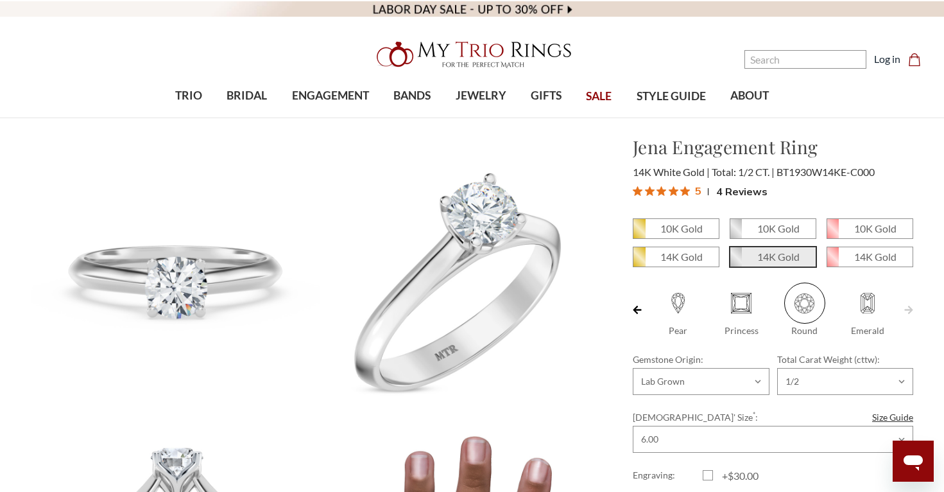
click at [910, 350] on div "10K Gold 10K Gold" at bounding box center [773, 358] width 280 height 280
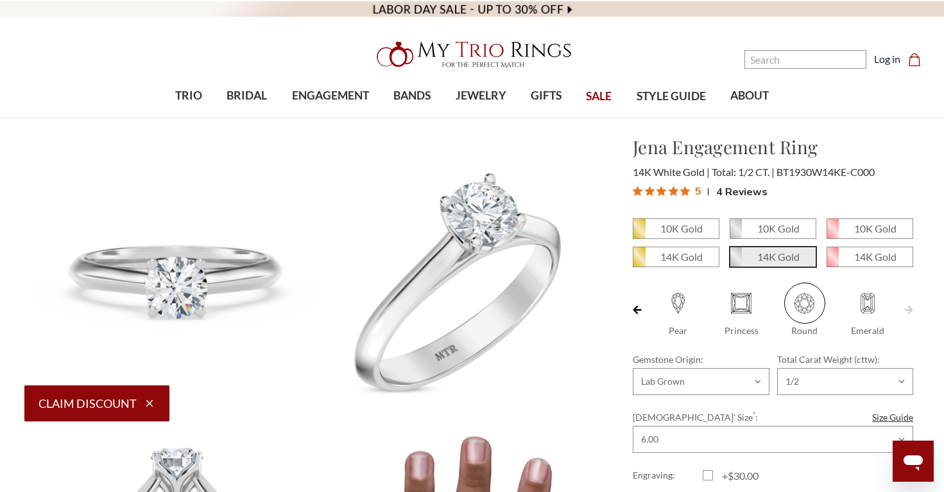
click at [909, 145] on h1 "Jena Engagement Ring" at bounding box center [773, 146] width 280 height 27
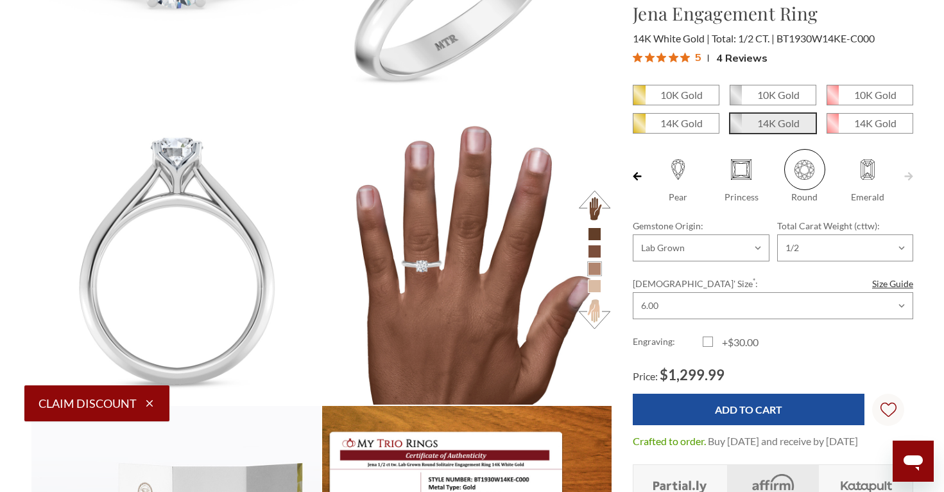
scroll to position [326, 0]
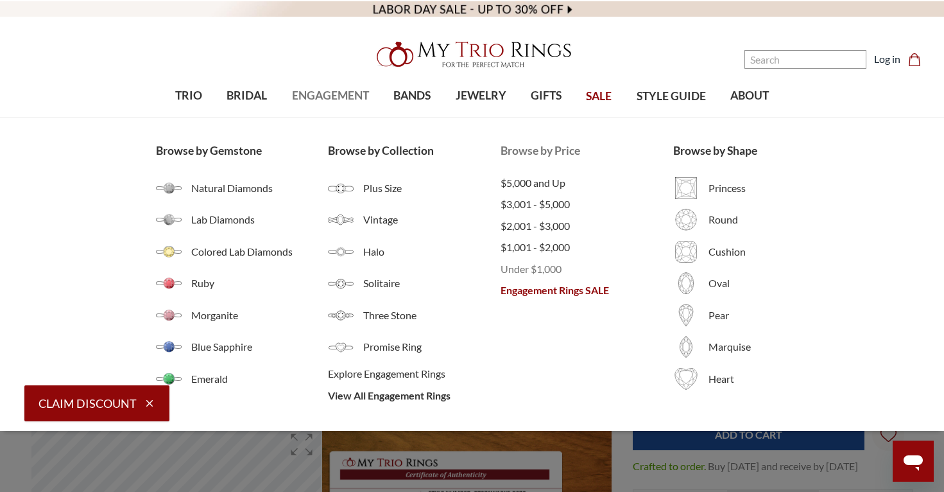
click at [548, 268] on span "Under $1,000" at bounding box center [587, 268] width 173 height 15
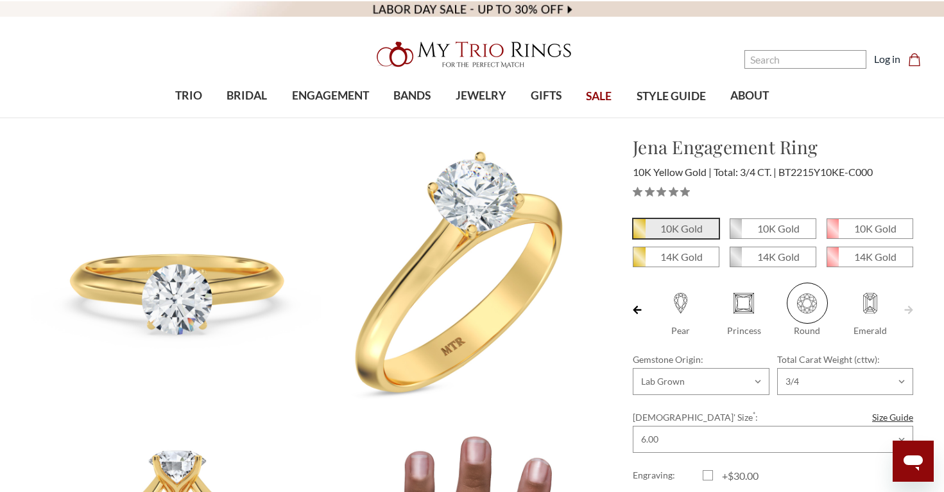
scroll to position [0, 189]
click at [755, 232] on span "10K Gold" at bounding box center [772, 228] width 85 height 19
click at [735, 233] on input "10K Gold" at bounding box center [735, 233] width 1 height 1
radio input "true"
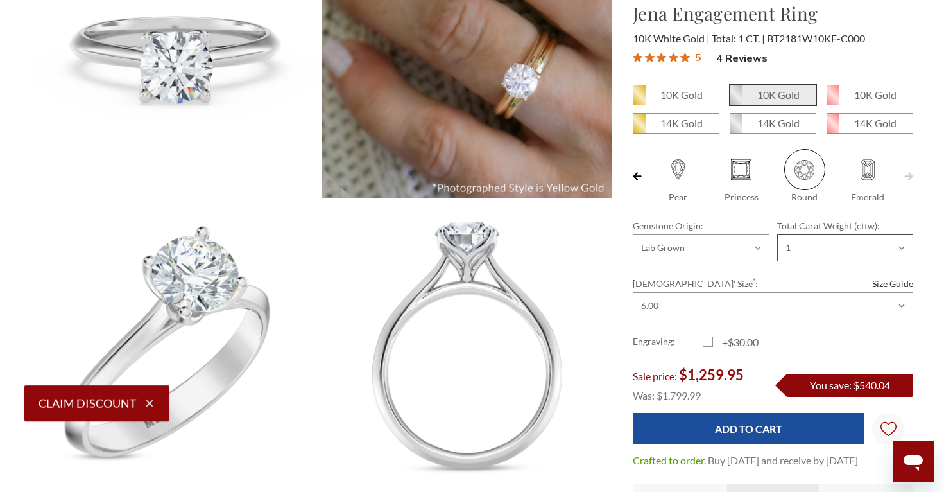
select select "18270848"
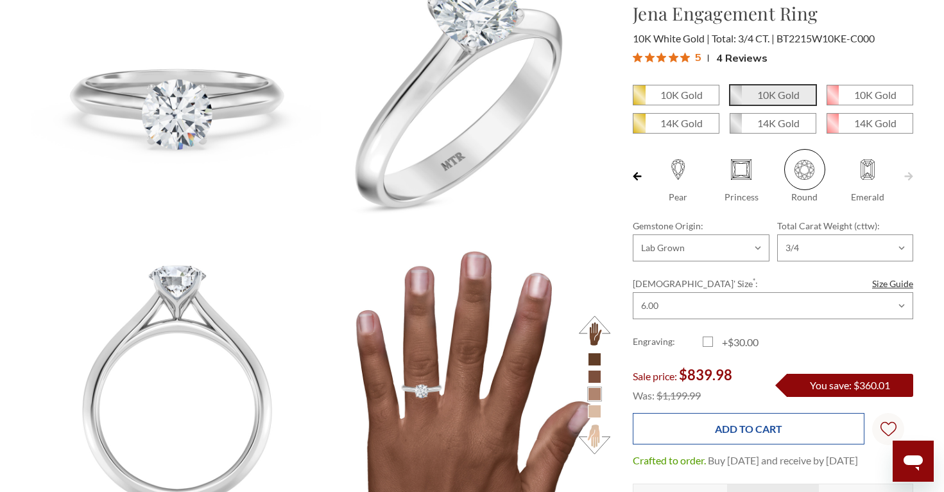
click at [757, 436] on input "Add to Cart" at bounding box center [749, 428] width 232 height 31
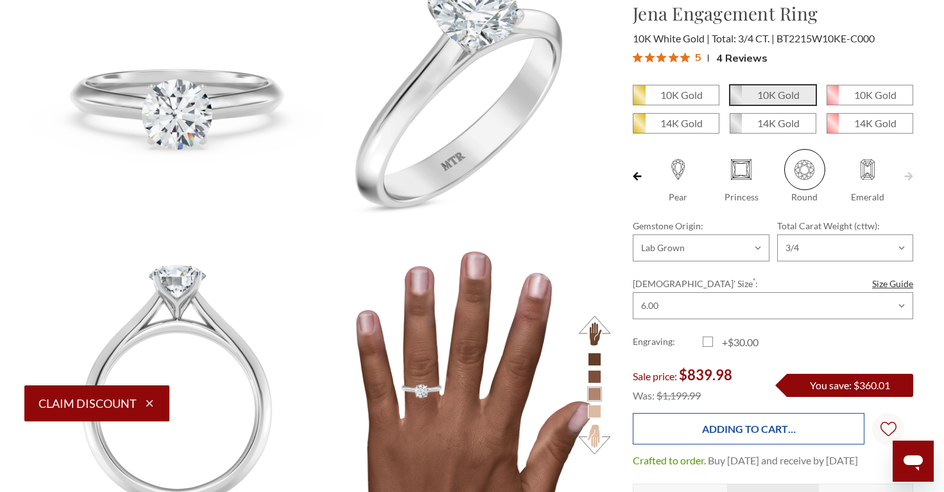
type input "Add to Cart"
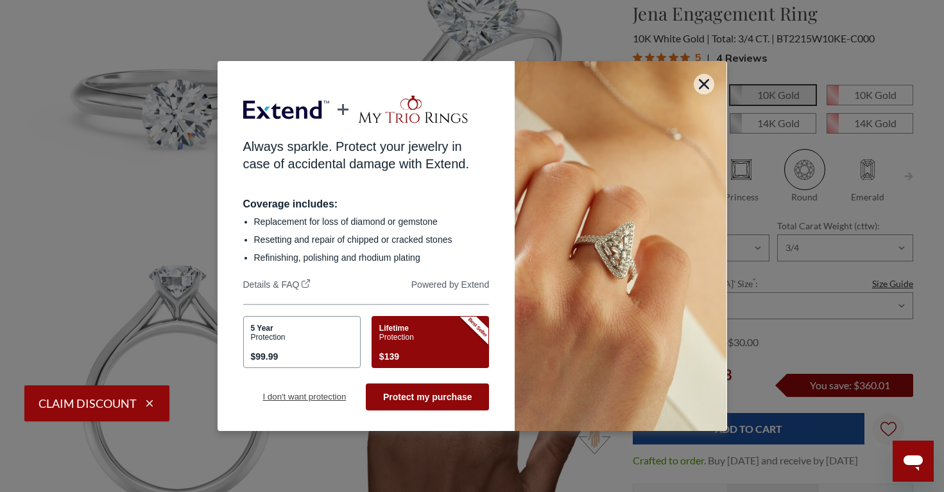
click at [299, 393] on button "I don't want protection" at bounding box center [304, 396] width 123 height 27
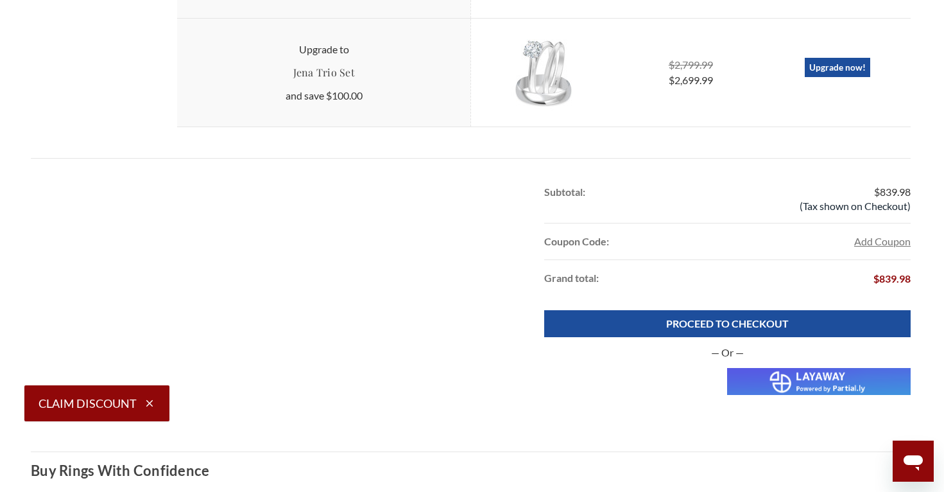
scroll to position [696, 0]
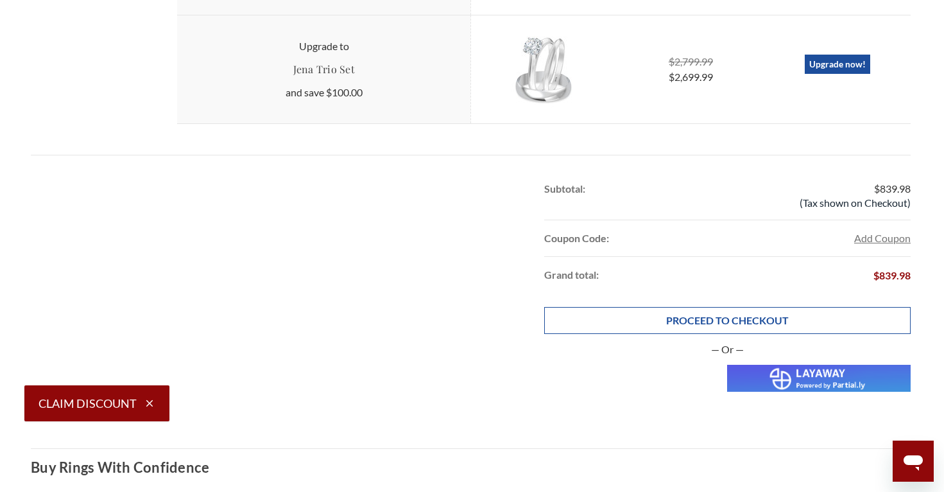
click at [749, 327] on link "PROCEED TO CHECKOUT" at bounding box center [727, 320] width 366 height 27
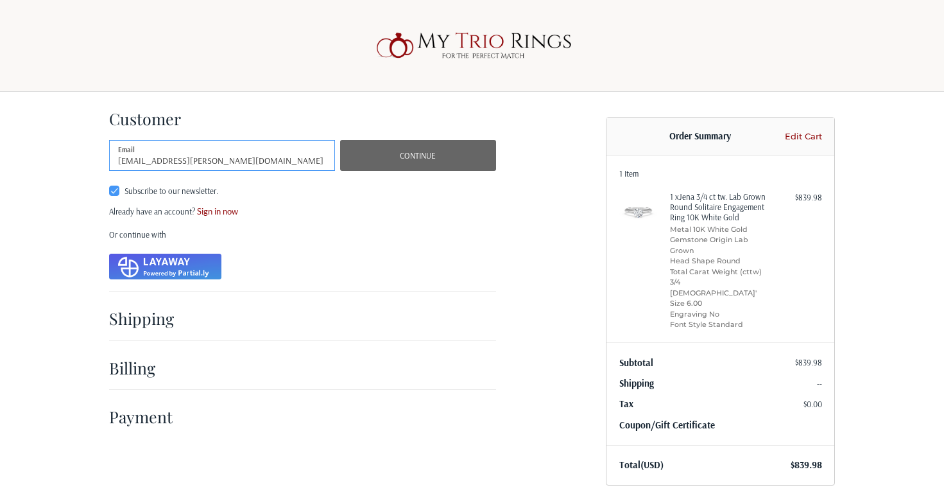
type input "[EMAIL_ADDRESS][PERSON_NAME][DOMAIN_NAME]"
click at [410, 152] on button "Continue" at bounding box center [418, 155] width 156 height 31
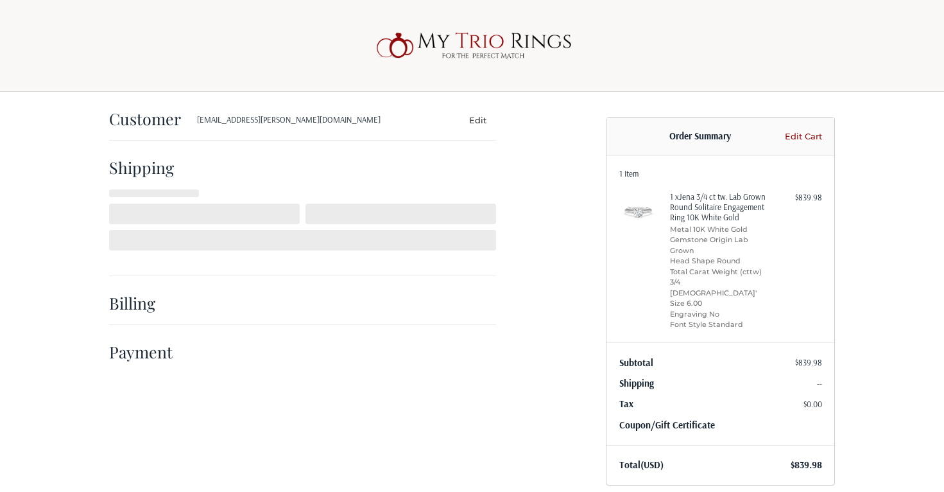
select select "US"
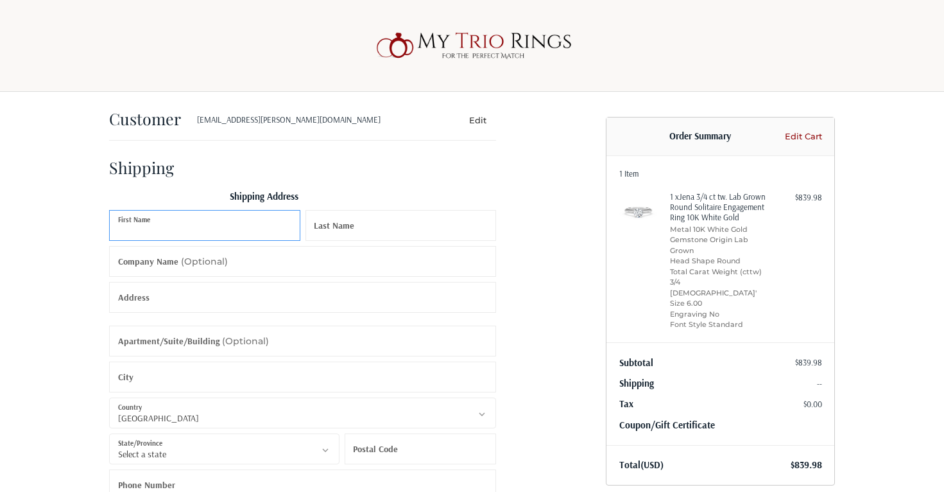
scroll to position [42, 0]
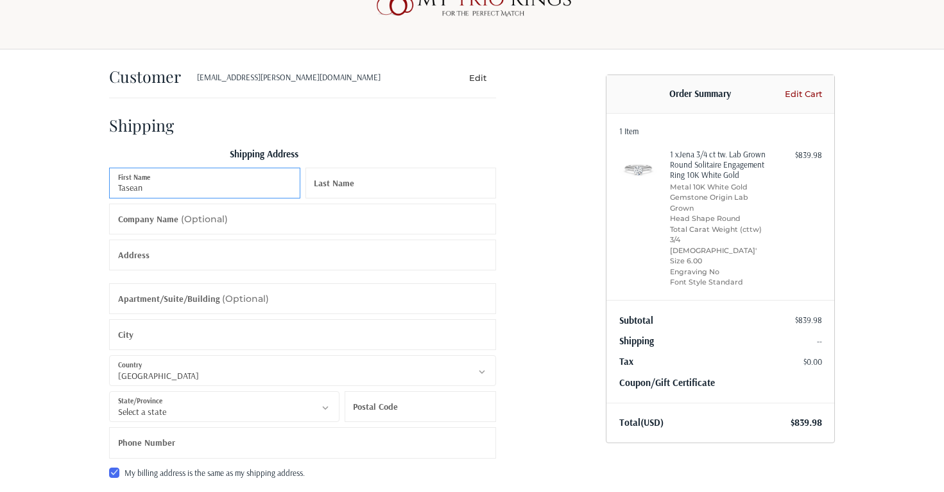
type input "Tasean"
type input "Baldwin"
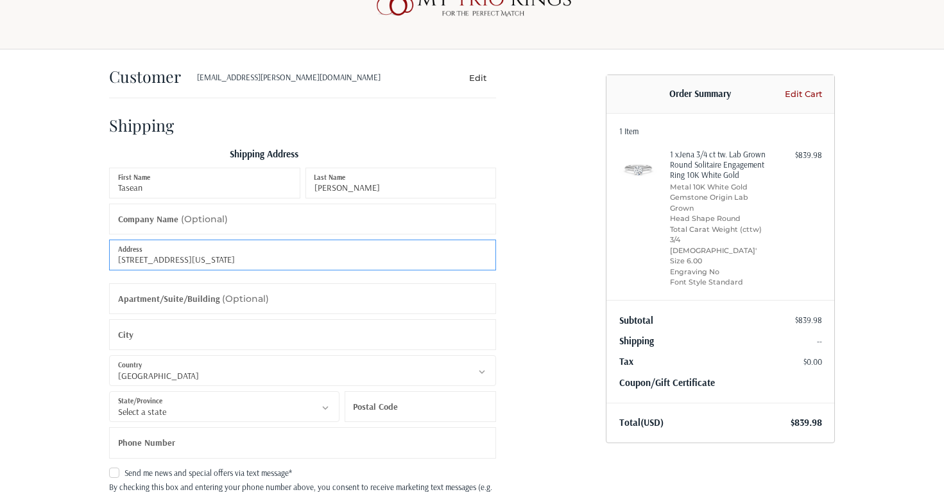
type input "589 New York Ave"
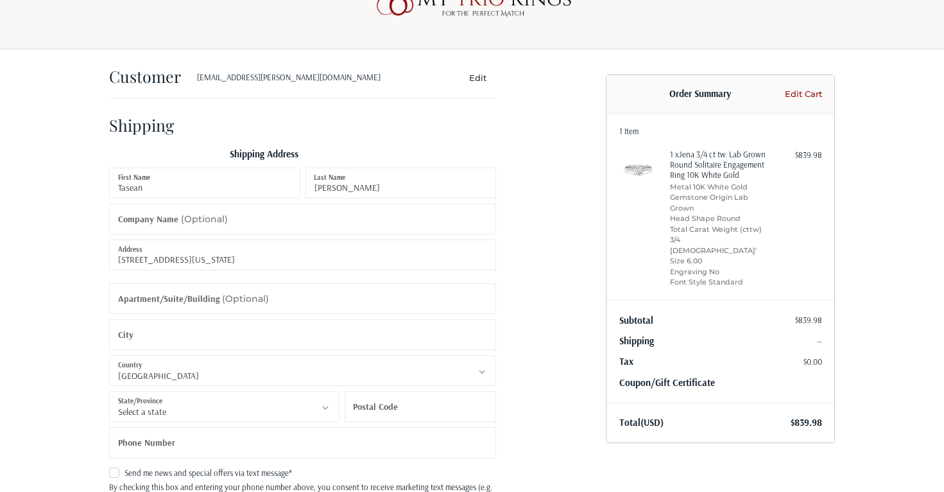
click at [255, 297] on small "(Optional)" at bounding box center [245, 299] width 47 height 12
click at [255, 297] on input "Apartment/Suite/Building (Optional)" at bounding box center [302, 298] width 387 height 31
type input "202"
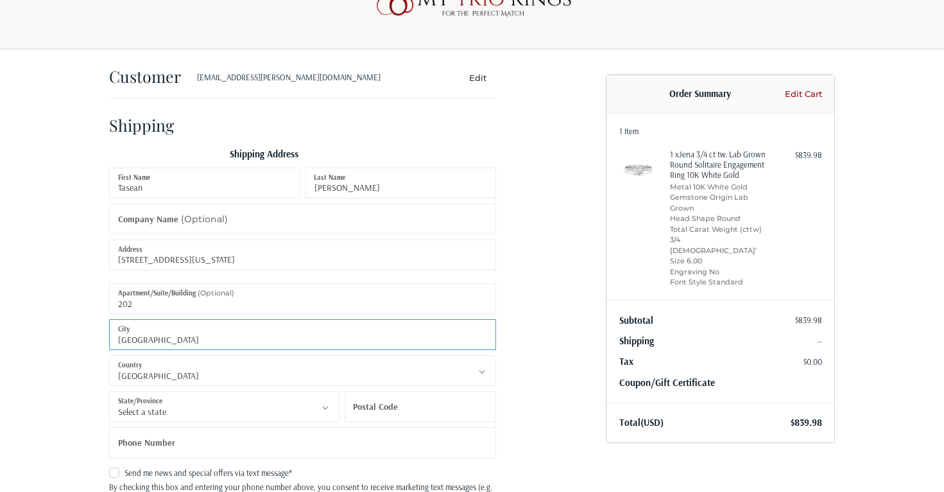
type input "Brooklyn"
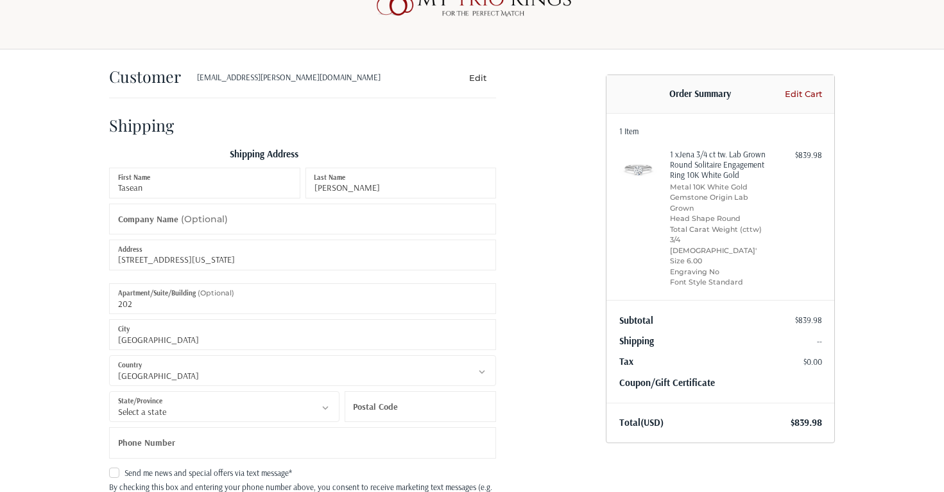
click at [531, 377] on ol "Customer tasean.baldwin@gmail.com Edit Shipping Shipping Address Tasean First N…" at bounding box center [327, 467] width 437 height 836
click at [280, 424] on div "Tasean First Name Baldwin Last Name Company Name (Optional) 589 New York Ave Ad…" at bounding box center [303, 316] width 392 height 296
select select "NC"
click at [377, 402] on label "Postal Code" at bounding box center [375, 406] width 45 height 31
click at [377, 402] on input "Postal Code" at bounding box center [420, 406] width 151 height 31
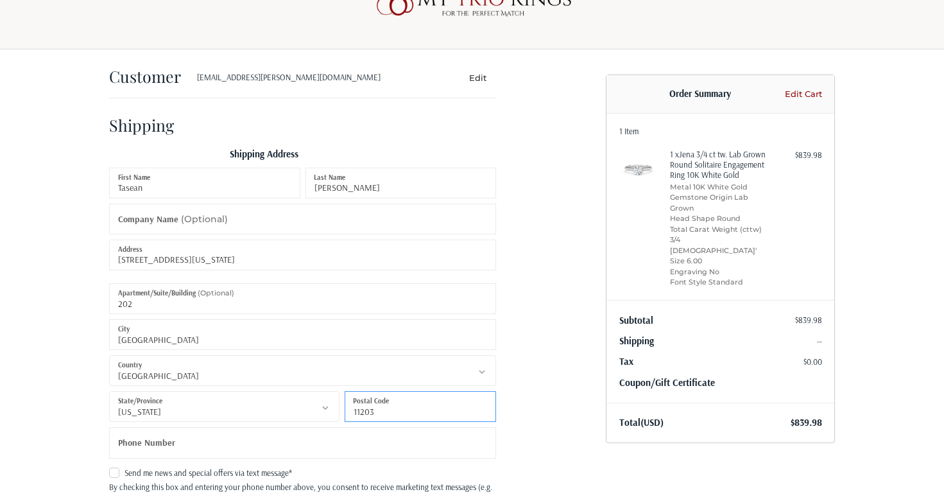
type input "11203"
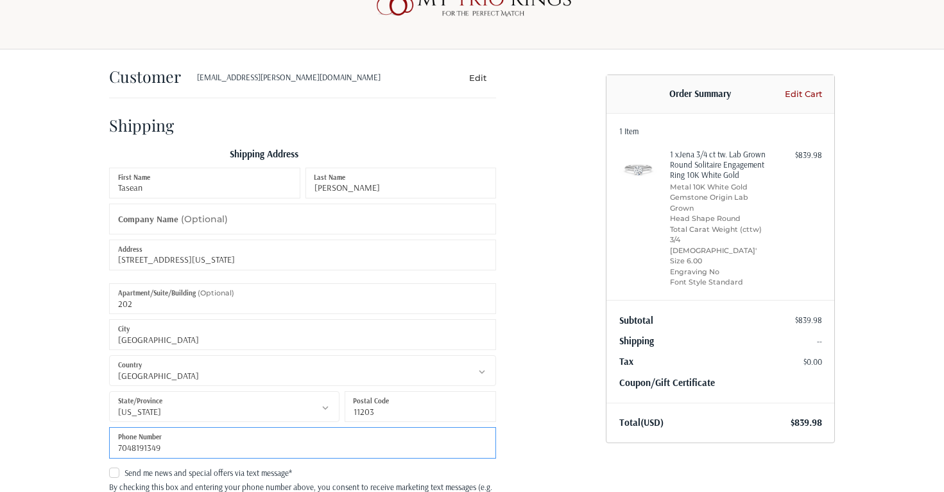
type input "7048191349"
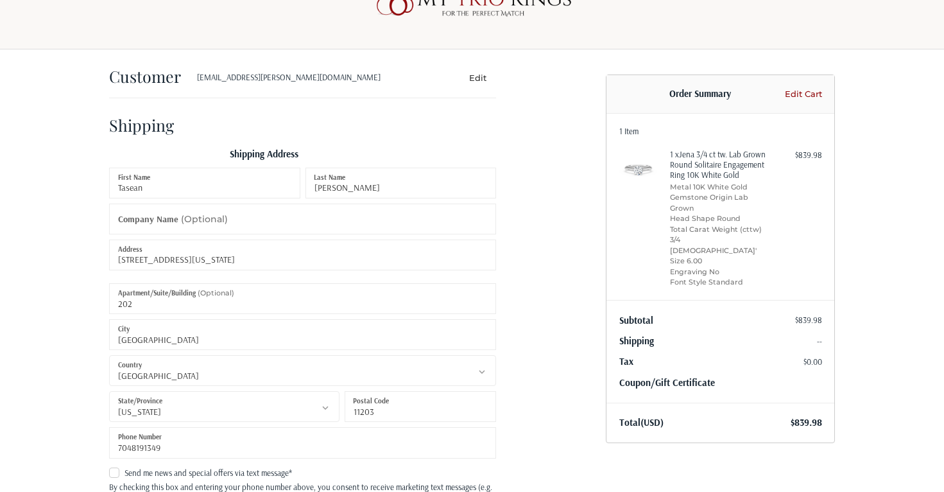
click at [606, 456] on div "Customer tasean.baldwin@gmail.com Edit Shipping Shipping Address Tasean First N…" at bounding box center [472, 460] width 770 height 823
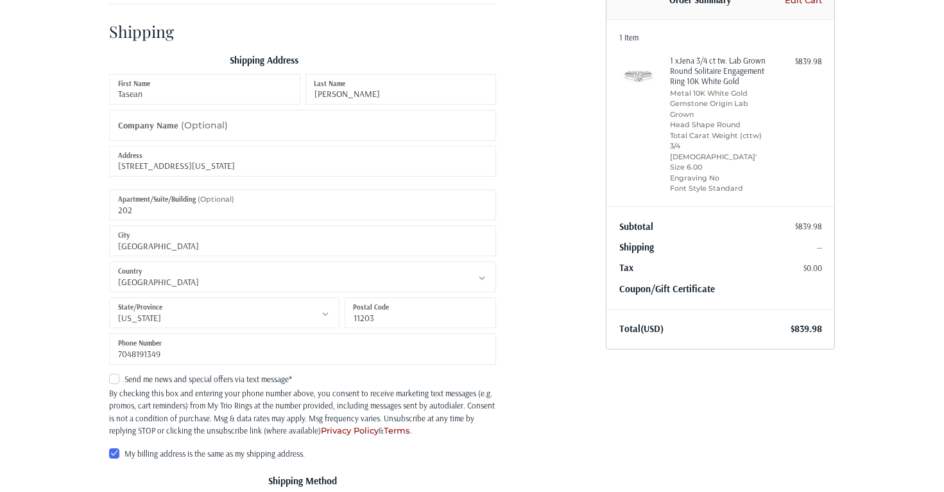
scroll to position [137, 0]
click at [300, 166] on input "589 New York Ave" at bounding box center [302, 160] width 387 height 31
type input "88 Carpenter St"
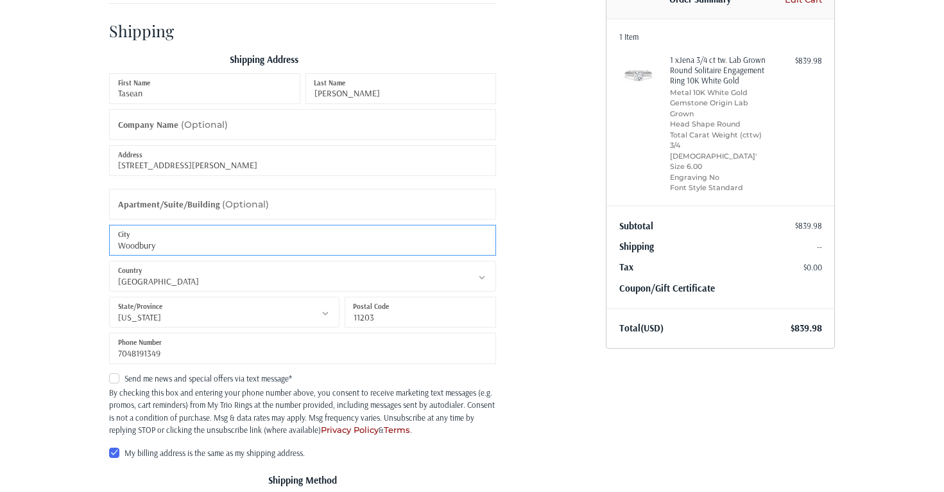
type input "Woodbury"
select select "NJ"
type input "08096"
click at [537, 401] on ol "Customer tasean.baldwin@gmail.com Edit Shipping Shipping Address Tasean First N…" at bounding box center [327, 360] width 437 height 811
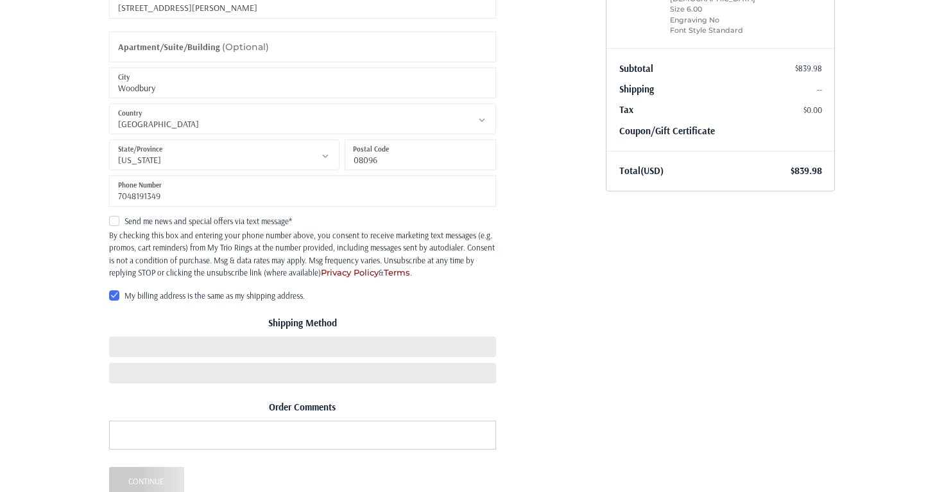
scroll to position [284, 0]
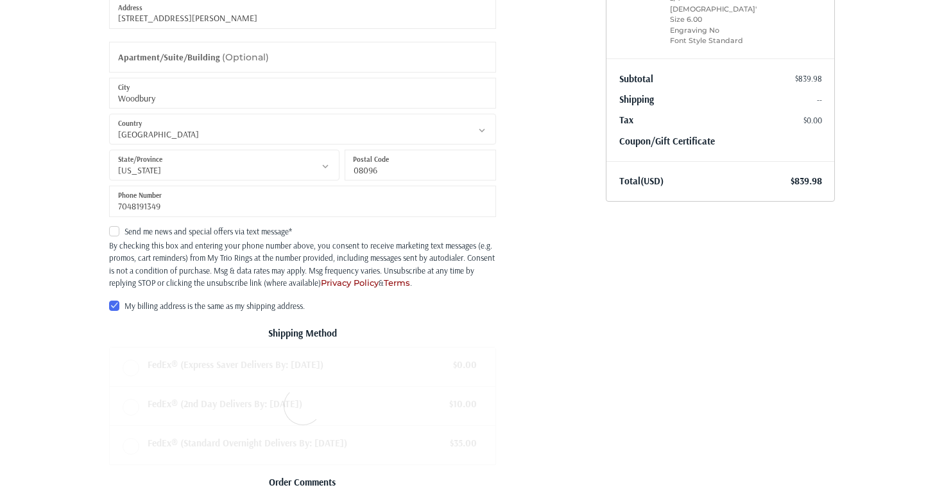
radio input "true"
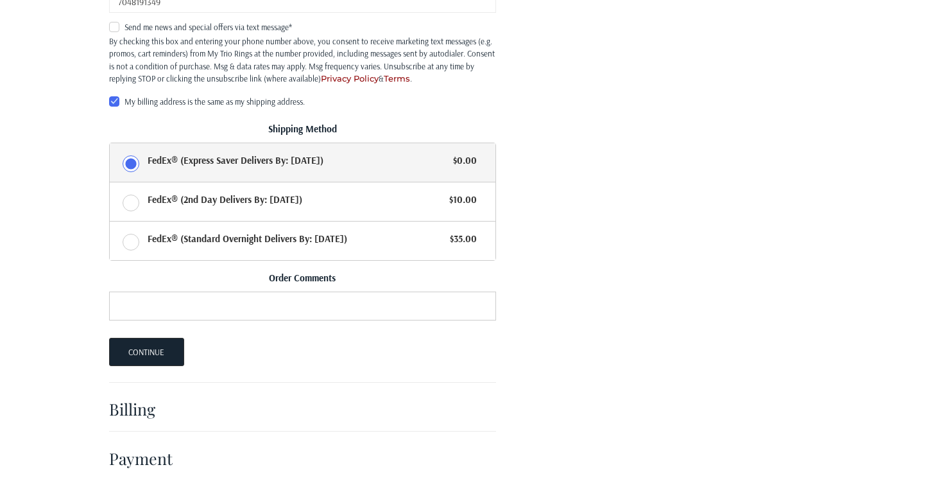
scroll to position [486, 0]
click at [114, 103] on label "My billing address is the same as my shipping address." at bounding box center [302, 103] width 387 height 10
click at [110, 98] on input "My billing address is the same as my shipping address." at bounding box center [109, 98] width 1 height 1
checkbox input "false"
click at [572, 305] on div "Customer tasean.baldwin@gmail.com Edit Shipping Shipping Address Tasean First N…" at bounding box center [347, 43] width 497 height 875
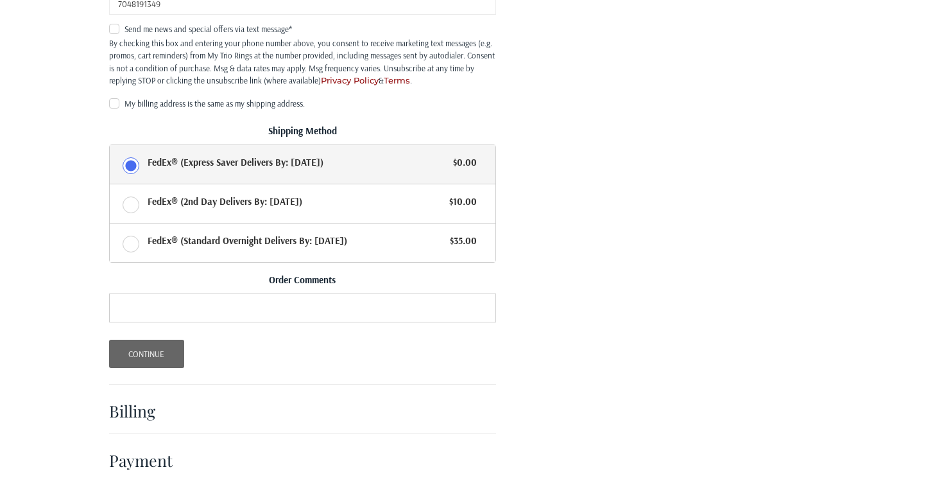
click at [159, 350] on button "Continue" at bounding box center [146, 354] width 75 height 28
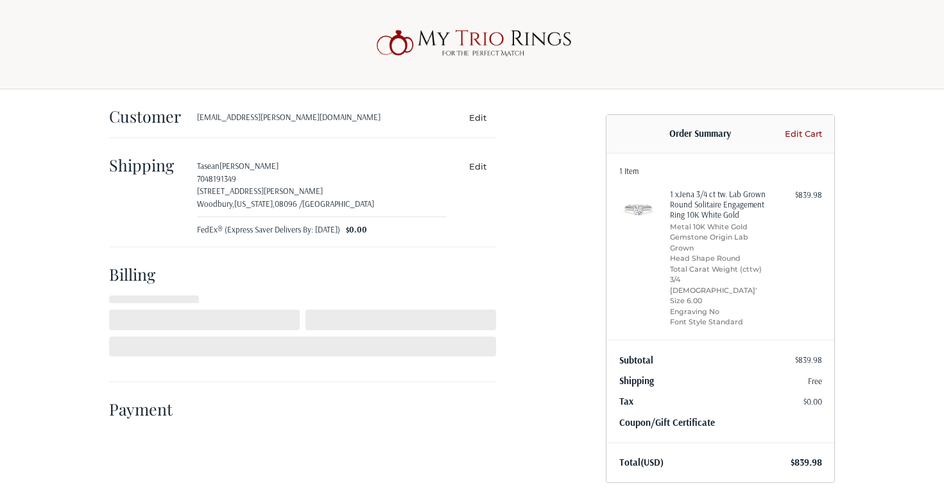
select select "US"
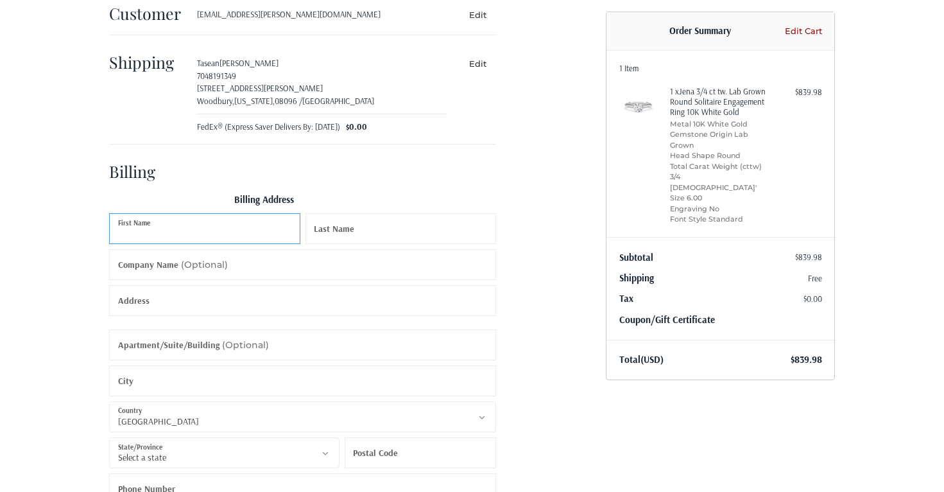
scroll to position [149, 0]
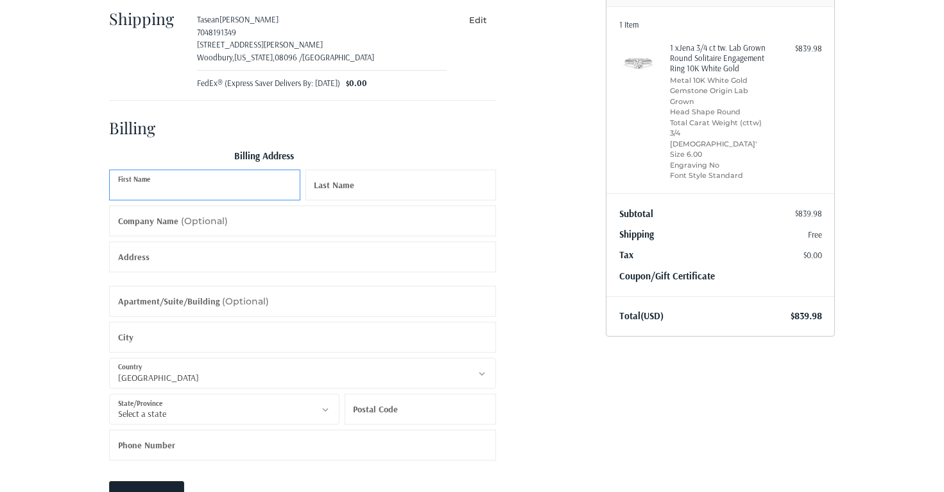
type input "a"
type input "Tasean"
type input "Baldwin"
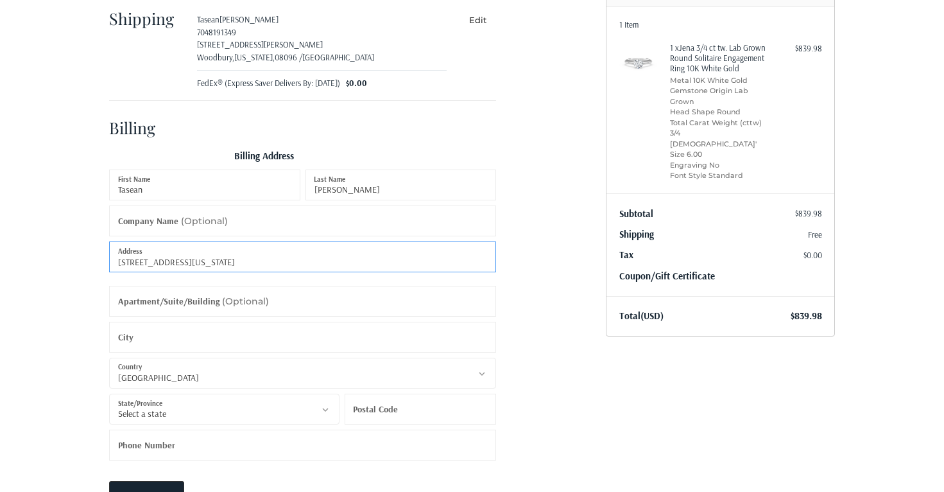
type input "589 New York Ave"
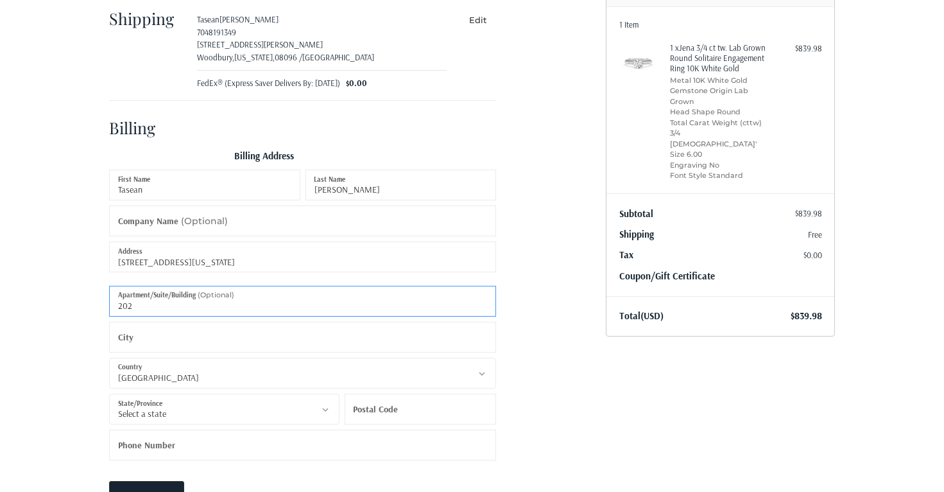
type input "202"
type input "Brooklyn"
select select "NY"
type input "11203"
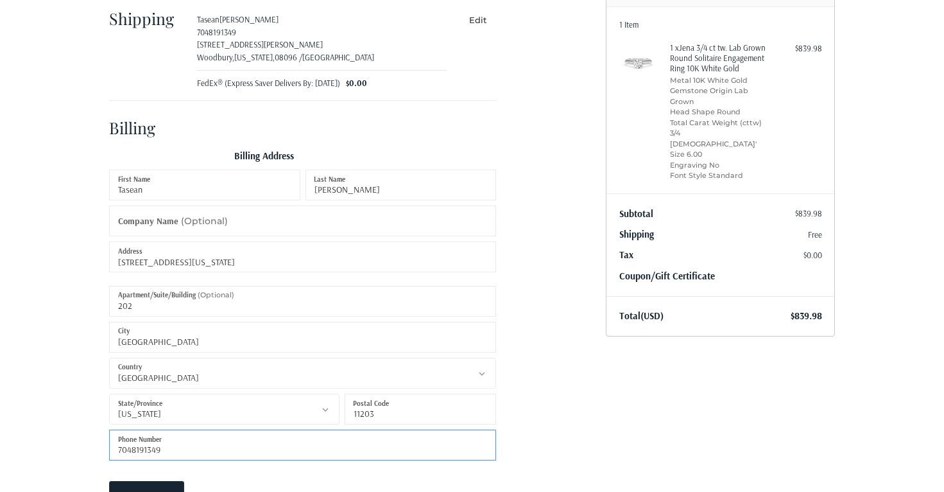
type input "7048191349"
click at [588, 433] on div "Customer tasean.baldwin@gmail.com Edit Shipping Tasean Baldwin 7048191349 88 Ca…" at bounding box center [347, 258] width 497 height 631
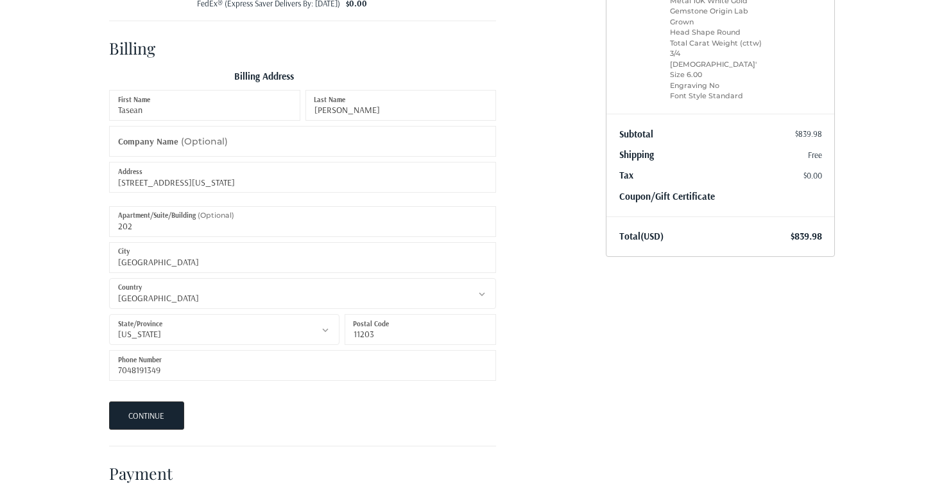
scroll to position [243, 0]
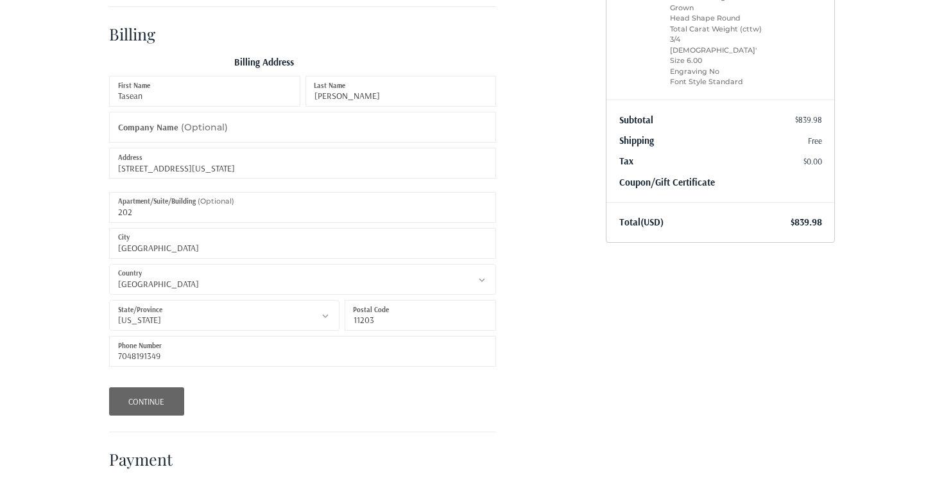
click at [166, 401] on button "Continue" at bounding box center [146, 401] width 75 height 28
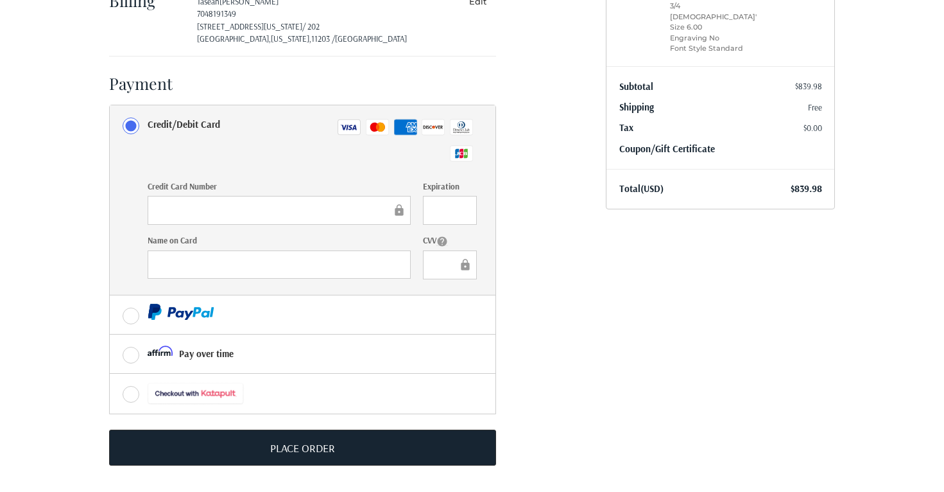
scroll to position [275, 0]
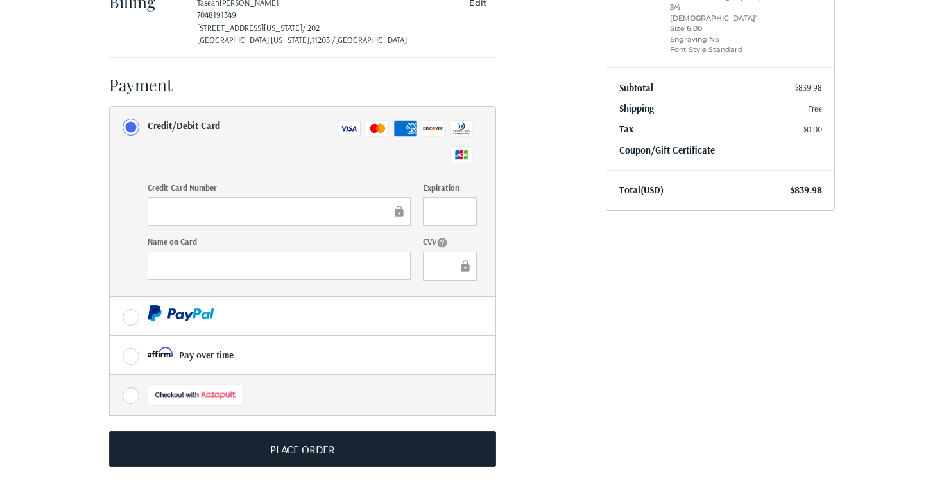
click at [132, 390] on label at bounding box center [303, 395] width 386 height 40
click at [110, 375] on input "radio" at bounding box center [110, 375] width 1 height 1
radio input "true"
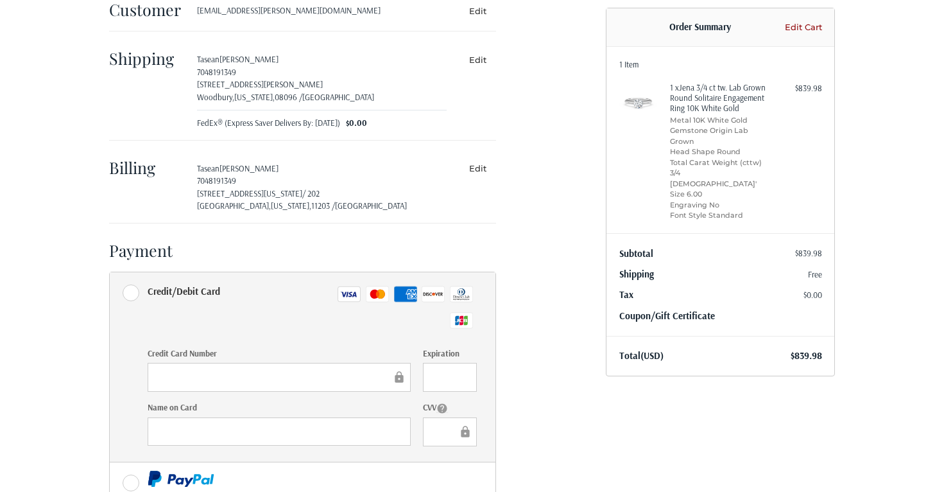
scroll to position [69, 0]
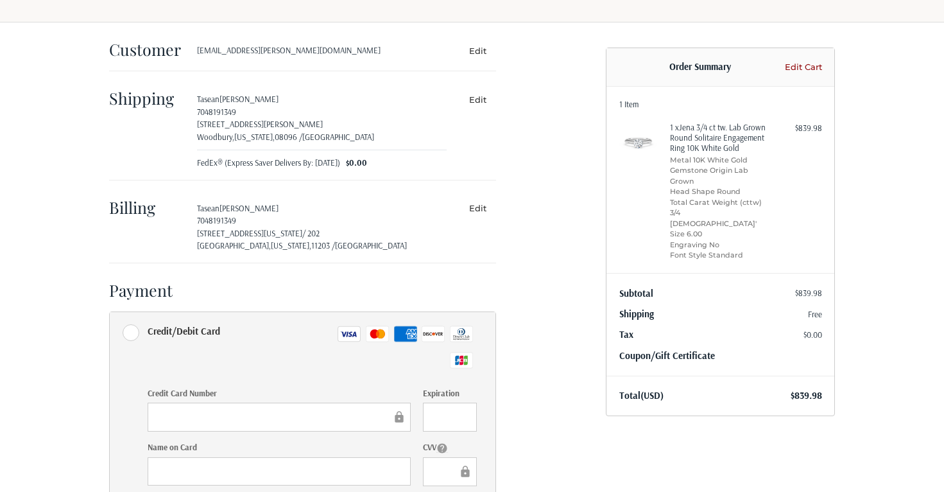
click at [697, 132] on h4 "1 x Jena 3/4 ct tw. Lab Grown Round Solitaire Engagement Ring 10K White Gold" at bounding box center [719, 137] width 98 height 31
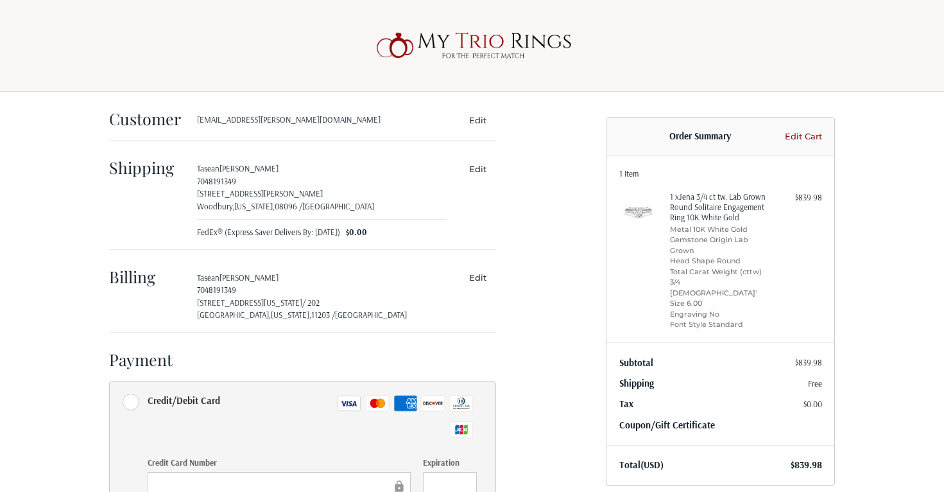
scroll to position [0, 0]
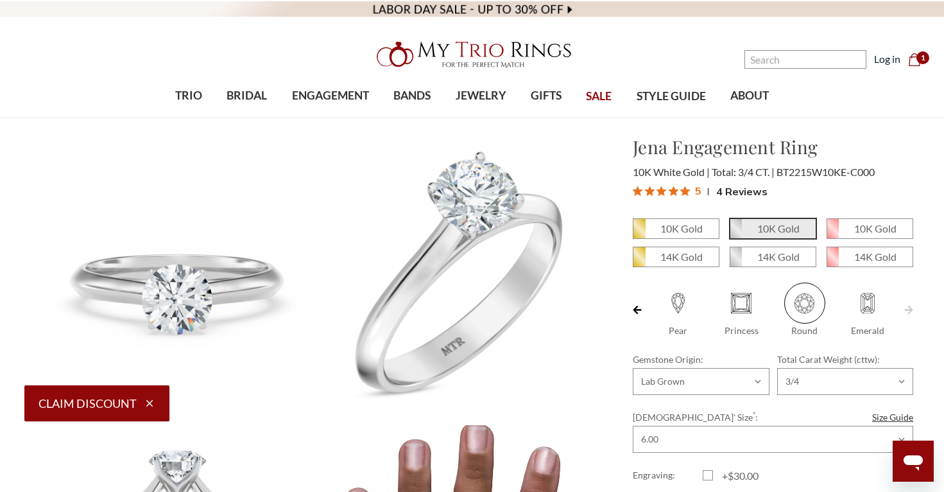
select select "US"
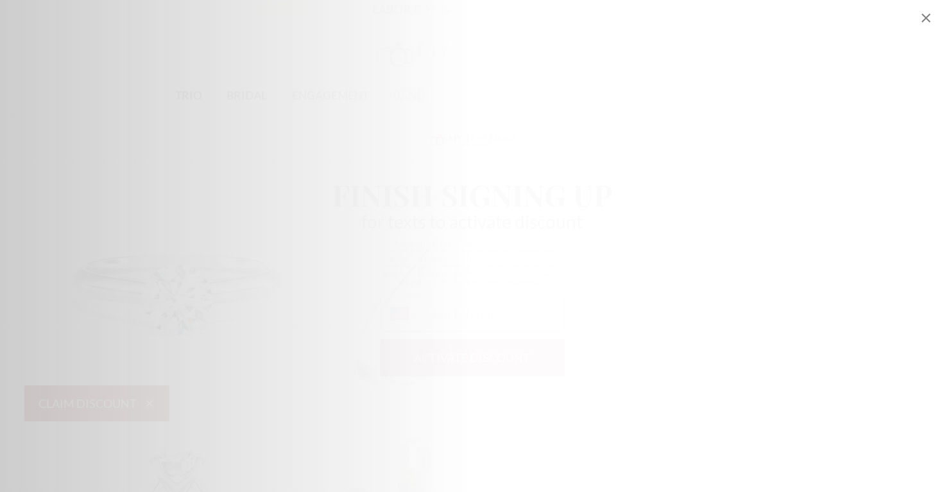
click at [924, 17] on icon "Close popup" at bounding box center [925, 17] width 15 height 15
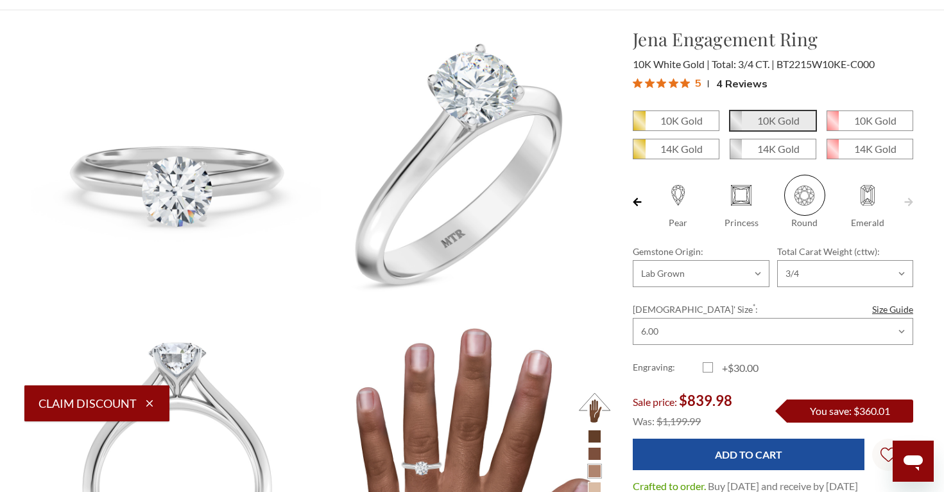
scroll to position [109, 0]
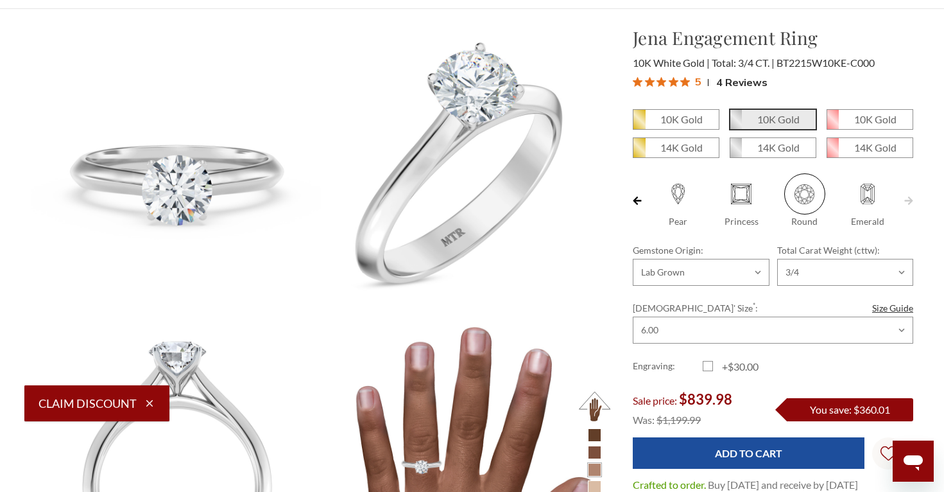
click at [901, 82] on div "5 4 Reviews" at bounding box center [773, 82] width 280 height 19
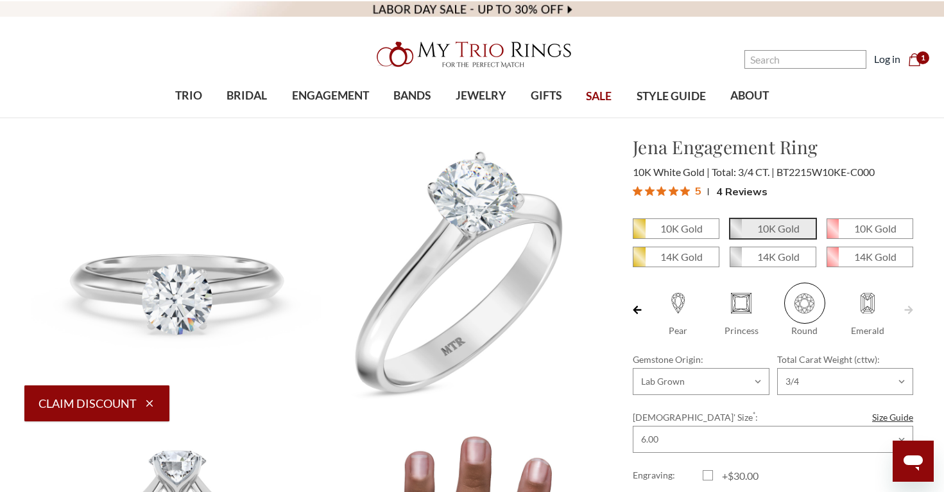
scroll to position [0, 0]
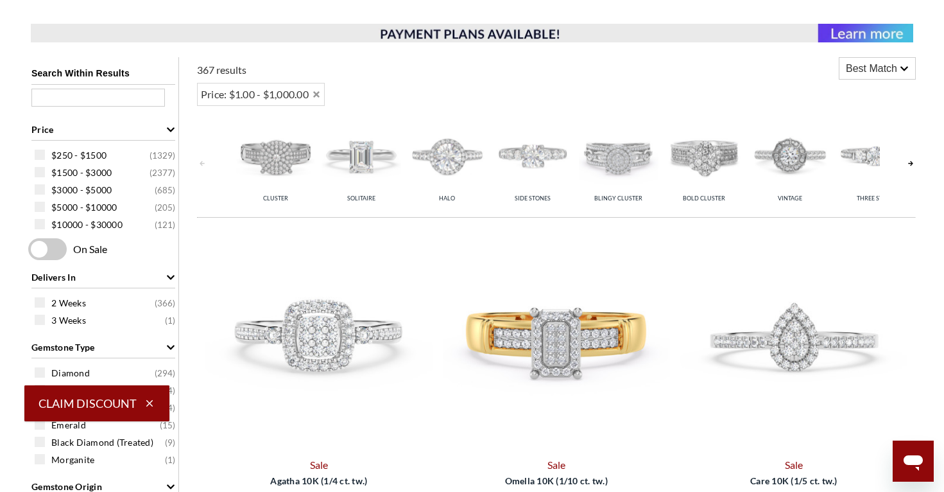
scroll to position [528, 0]
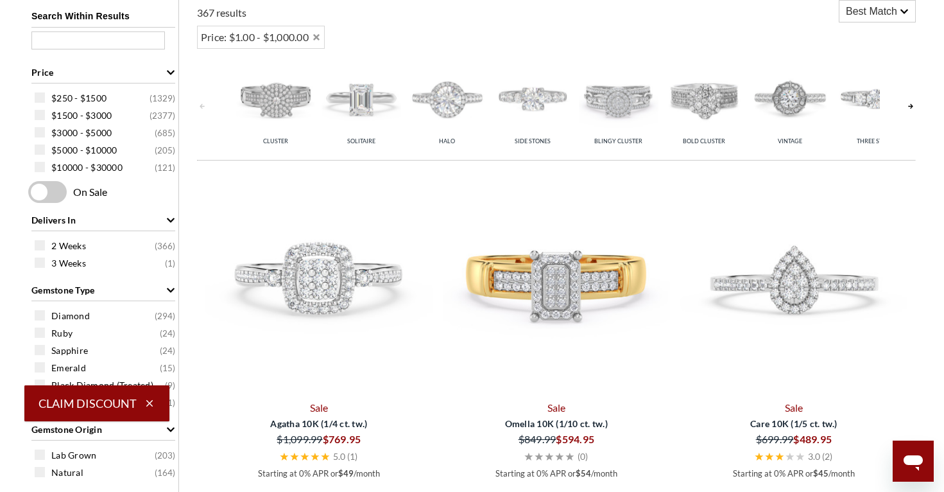
click at [911, 109] on link at bounding box center [911, 105] width 10 height 101
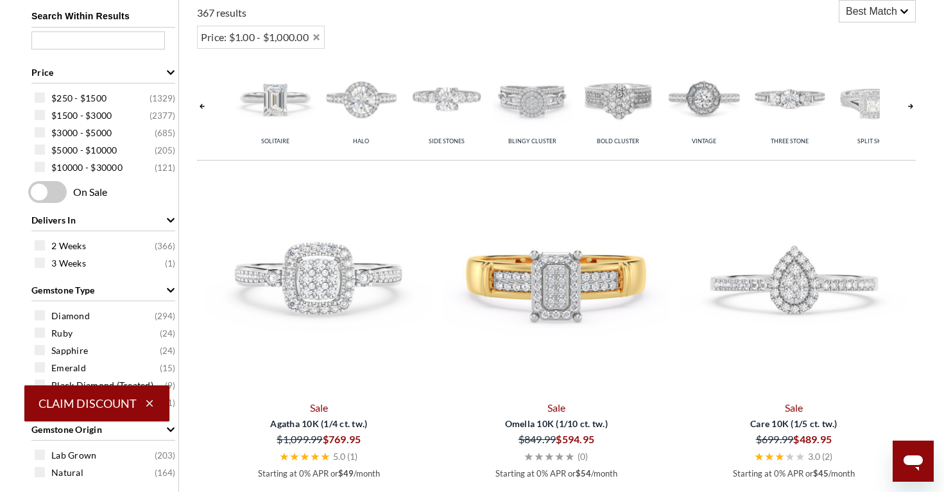
click at [911, 109] on link at bounding box center [911, 105] width 10 height 101
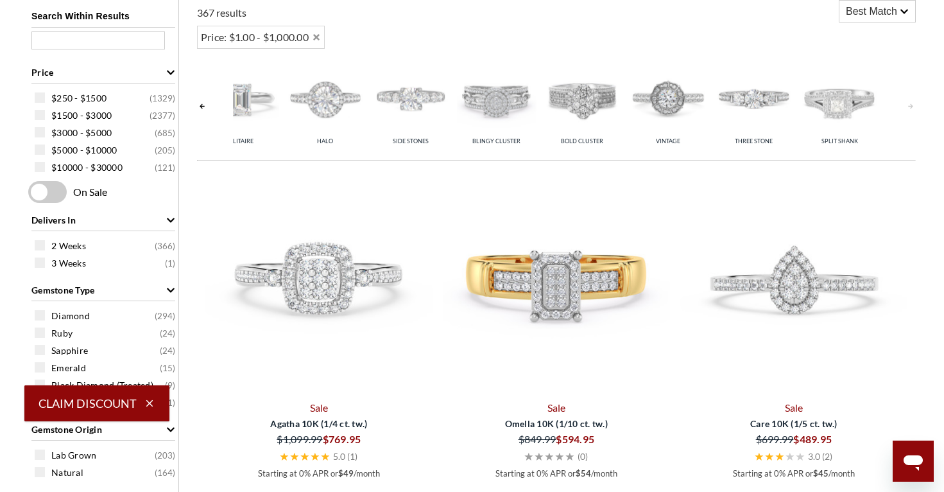
scroll to position [0, 125]
click at [198, 106] on link at bounding box center [202, 105] width 10 height 101
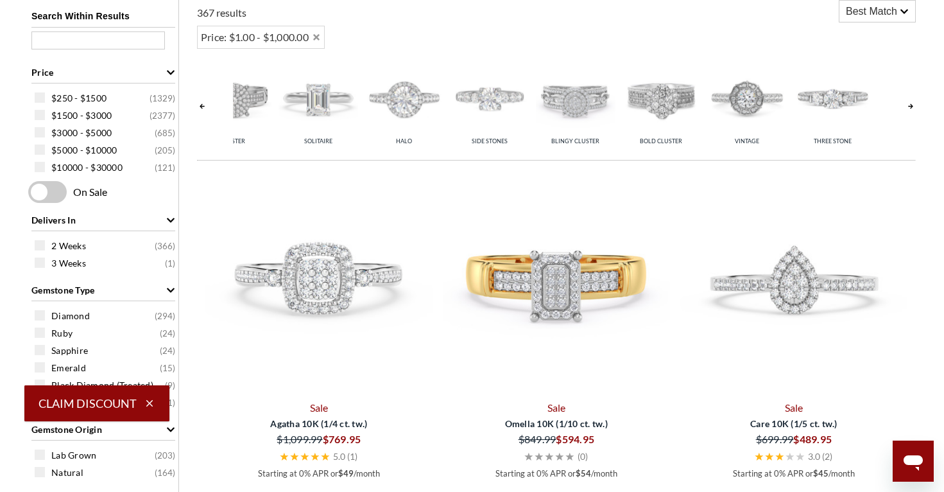
scroll to position [0, 39]
click at [198, 106] on link at bounding box center [202, 105] width 10 height 101
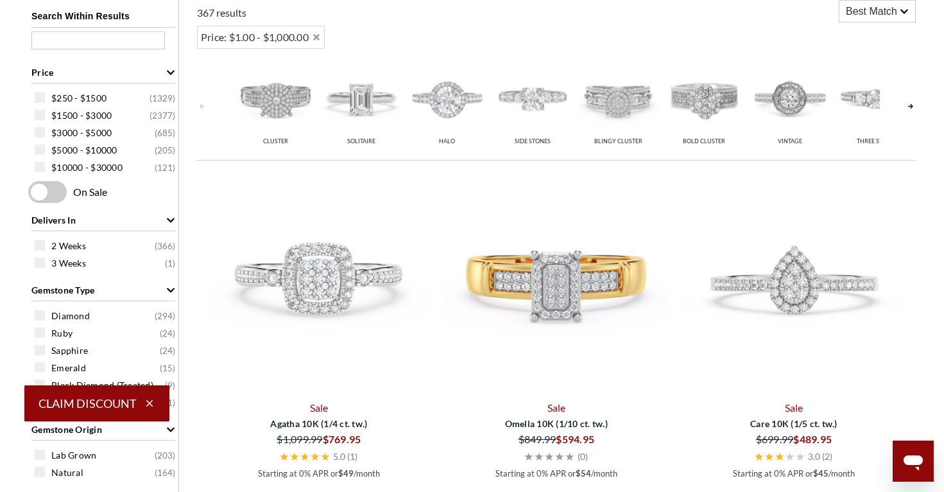
click at [365, 98] on img at bounding box center [362, 98] width 80 height 80
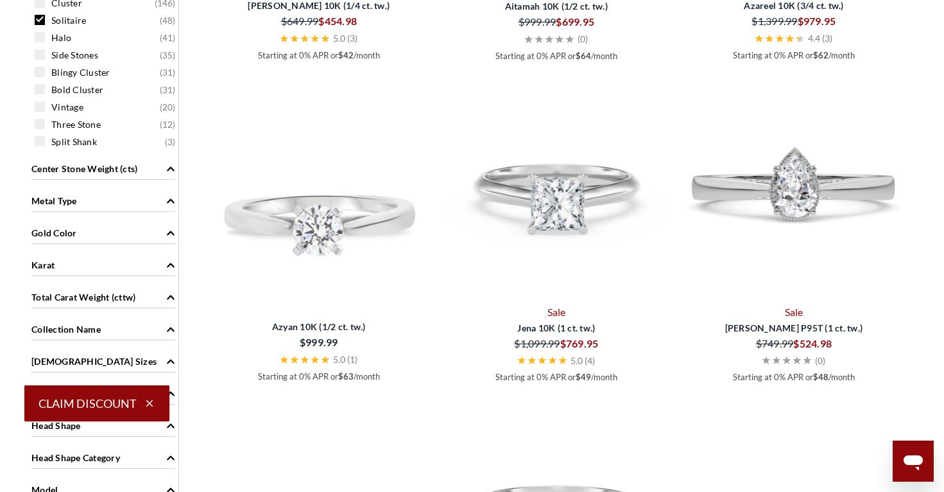
scroll to position [947, 0]
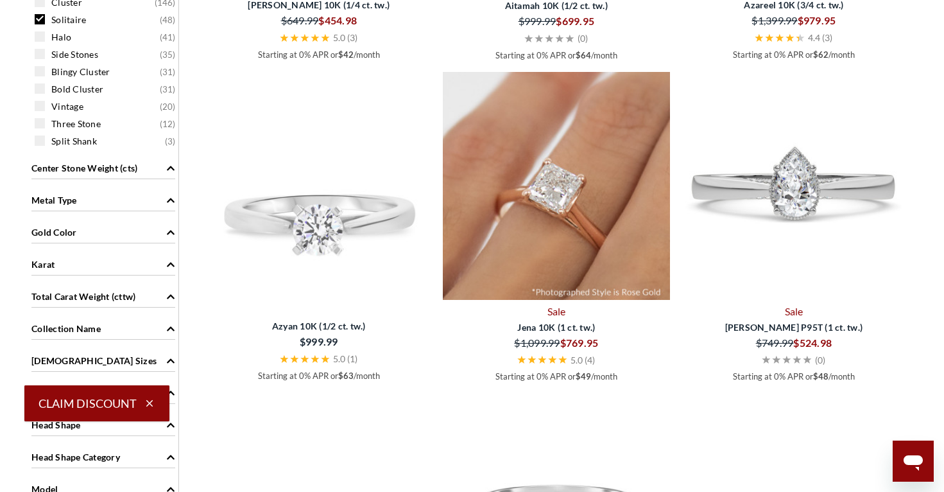
click at [583, 228] on img at bounding box center [556, 185] width 227 height 227
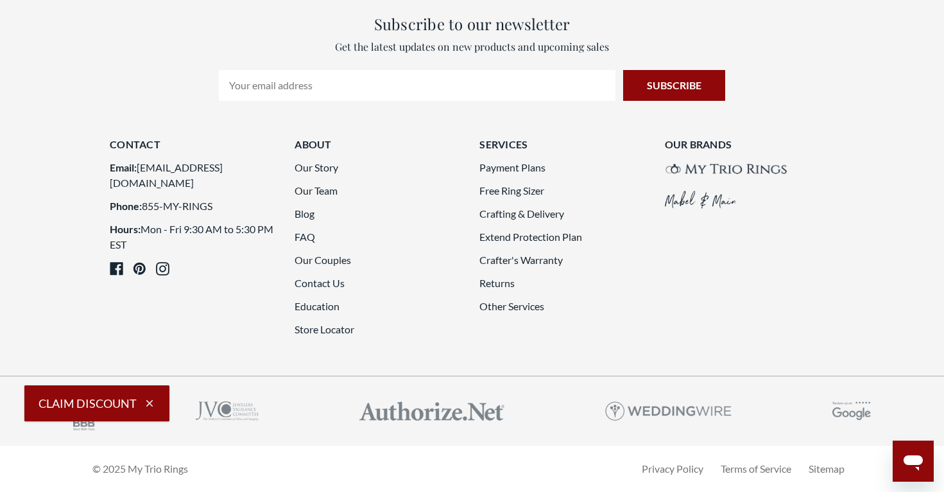
scroll to position [3605, 0]
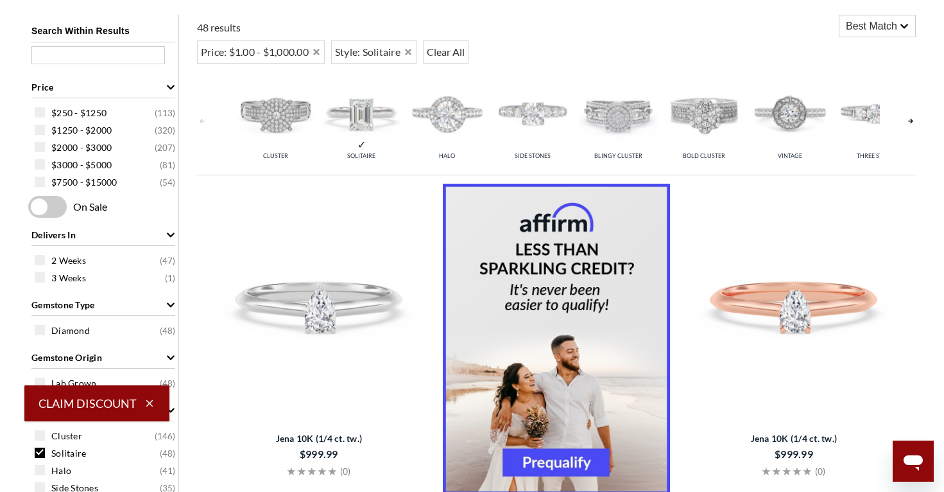
select select "US"
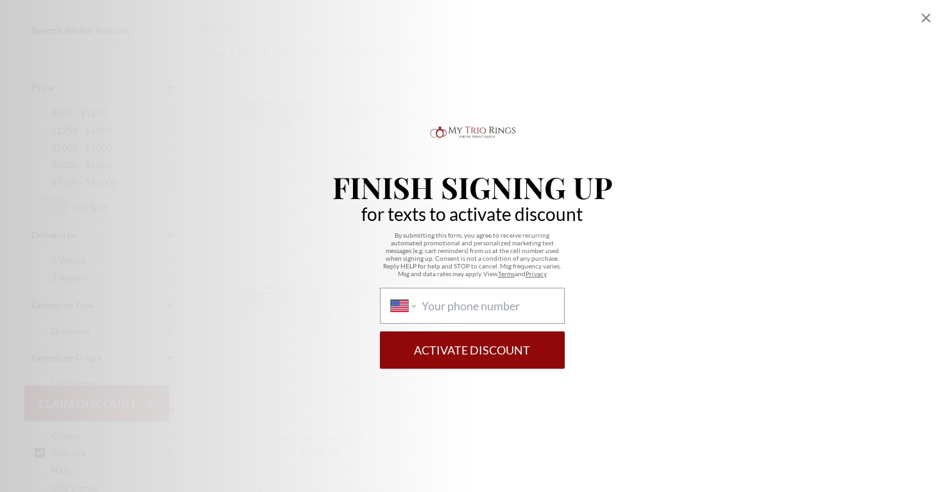
click at [907, 62] on div "Finish Signing Up for texts to activate discount By submitting this form, you a…" at bounding box center [472, 246] width 944 height 492
click at [923, 19] on icon "Close popup" at bounding box center [925, 17] width 15 height 15
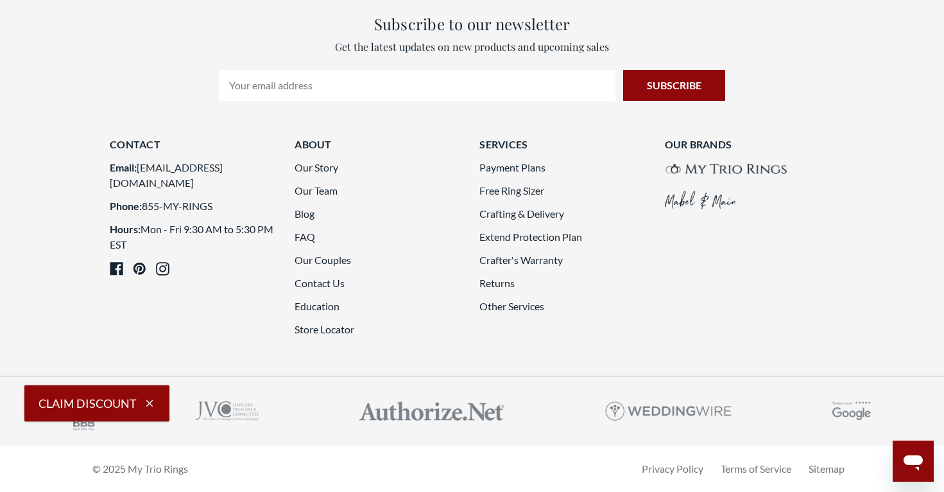
scroll to position [3474, 0]
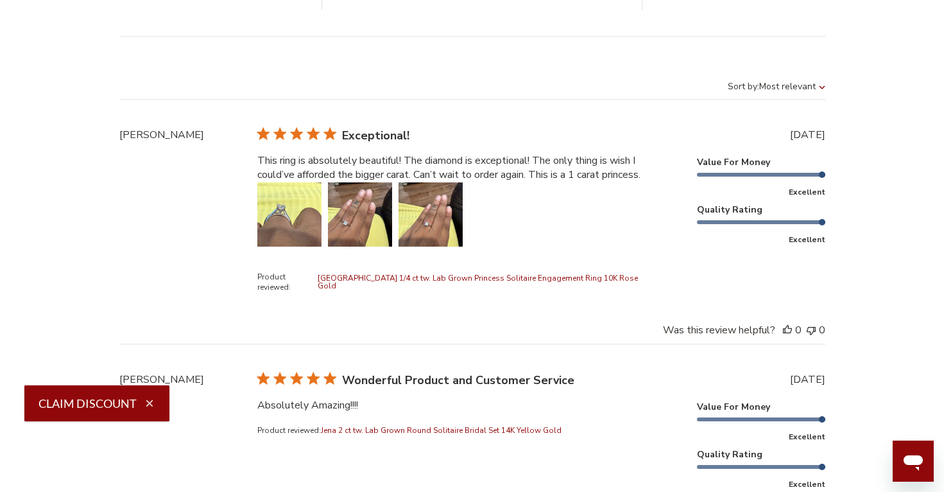
scroll to position [3619, 0]
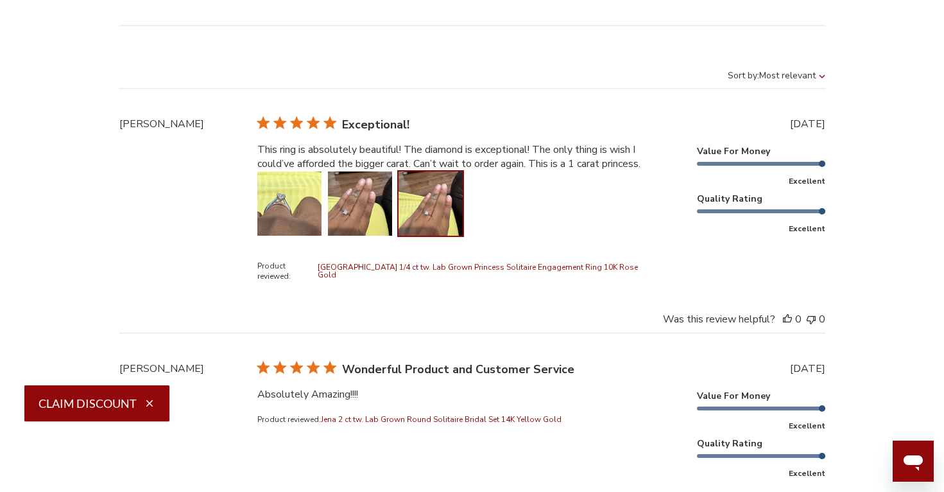
click at [430, 218] on button "Image of review by Shanda on August 05, 25 number 3" at bounding box center [431, 203] width 64 height 64
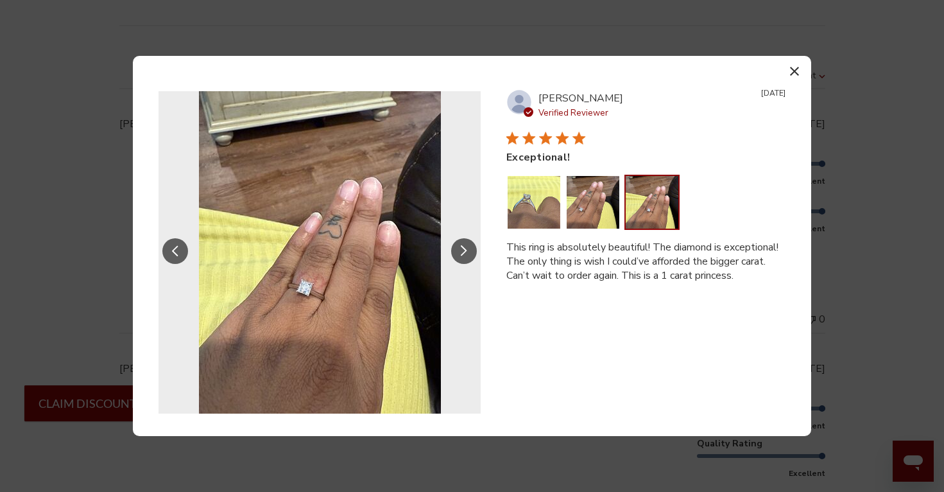
click at [652, 206] on button "Image of review by Shanda on August 05, 25 number 3" at bounding box center [652, 202] width 53 height 53
click at [599, 211] on button "Image of review by Shanda on August 05, 25 number 2" at bounding box center [593, 202] width 53 height 53
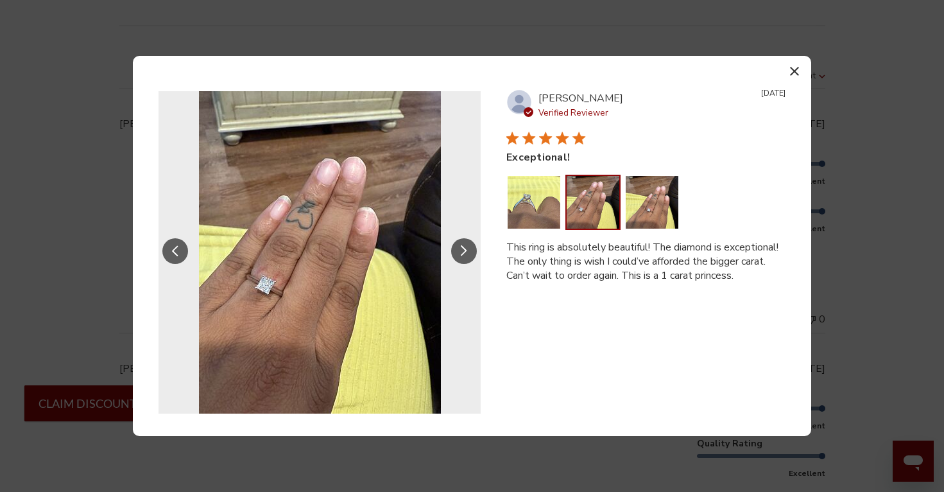
click at [791, 70] on icon "button" at bounding box center [794, 71] width 9 height 9
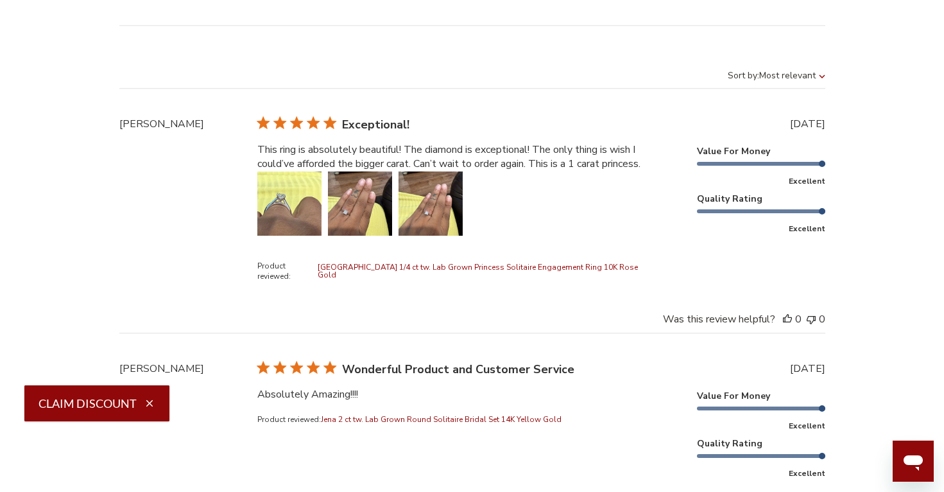
click at [898, 139] on div "Reviews Q&A Customer Reviews 5 Based on 4 reviews 5 4 4 0 3 0 2 0 1 0 Value for…" at bounding box center [472, 392] width 882 height 1270
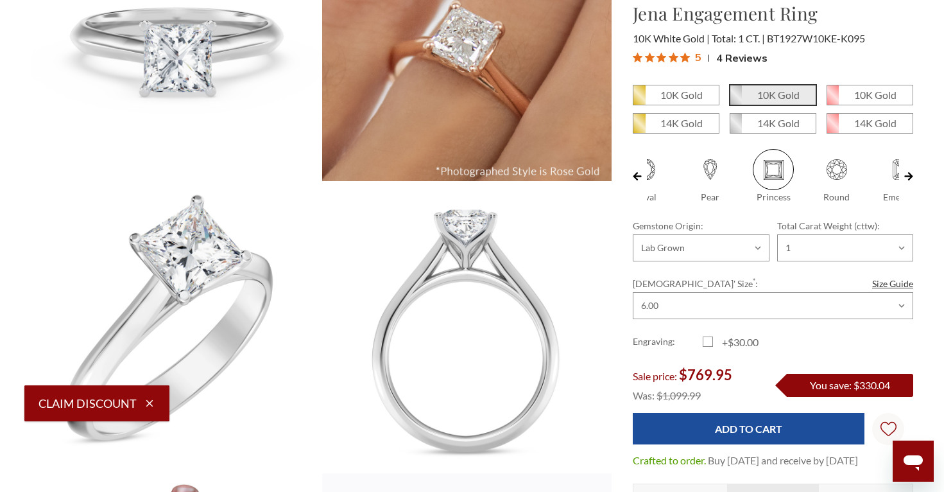
scroll to position [237, 0]
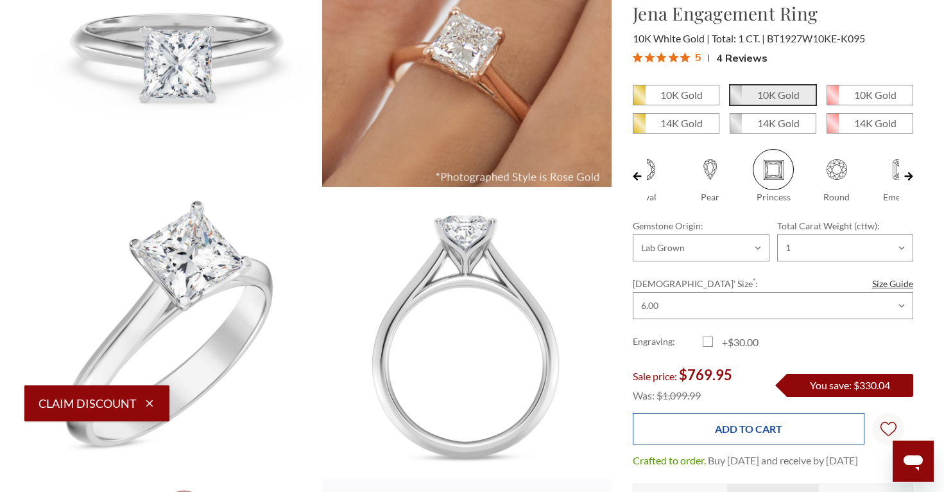
click at [755, 436] on input "Add to Cart" at bounding box center [749, 428] width 232 height 31
type input "Add to Cart"
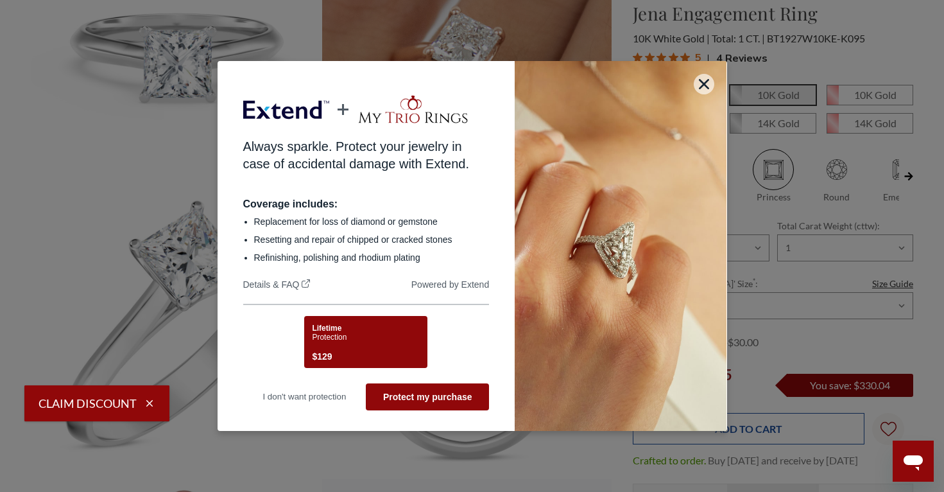
scroll to position [0, 0]
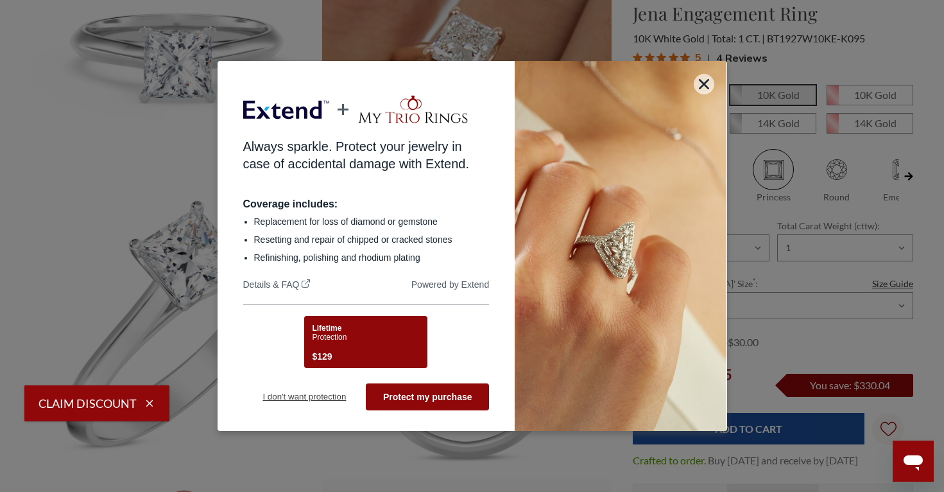
click at [322, 396] on button "I don't want protection" at bounding box center [304, 396] width 123 height 27
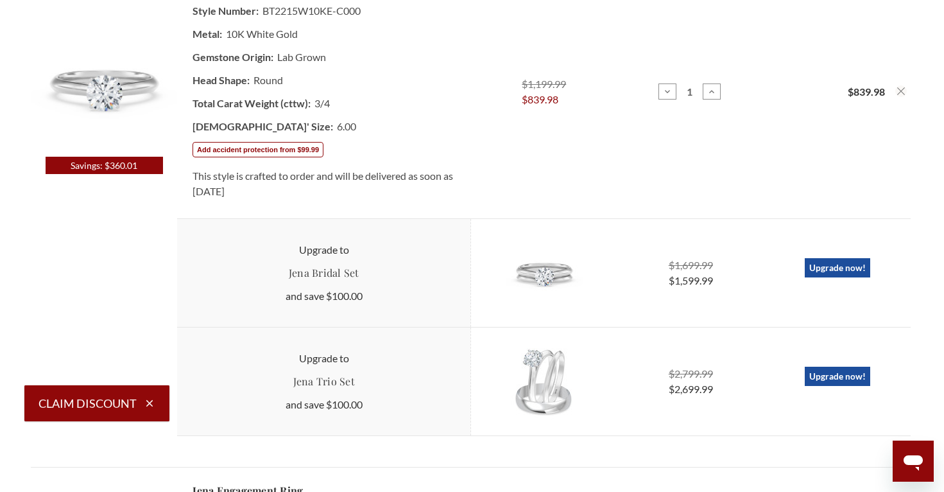
scroll to position [333, 0]
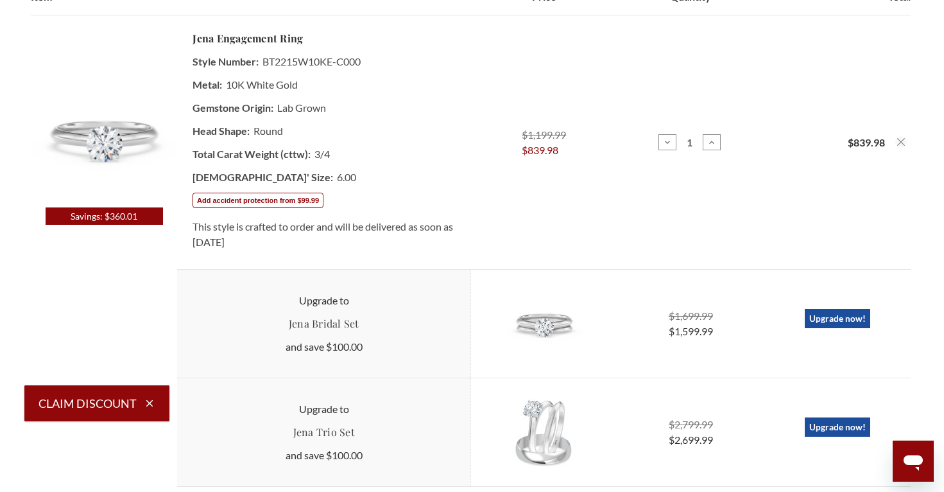
click at [904, 143] on icon "Remove Jena 3/4 ct tw. Lab Grown Round Solitaire Engagement Ring 10K White Gold…" at bounding box center [901, 142] width 8 height 8
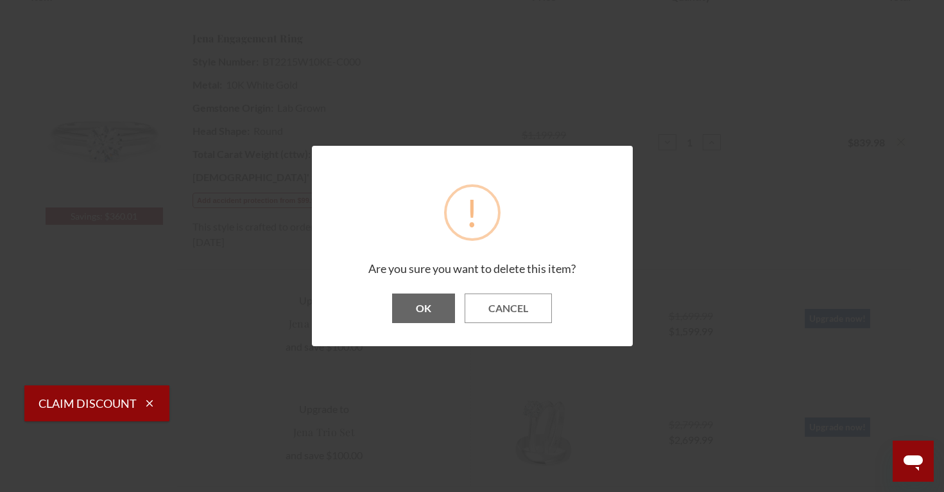
click at [424, 320] on button "OK" at bounding box center [423, 308] width 63 height 30
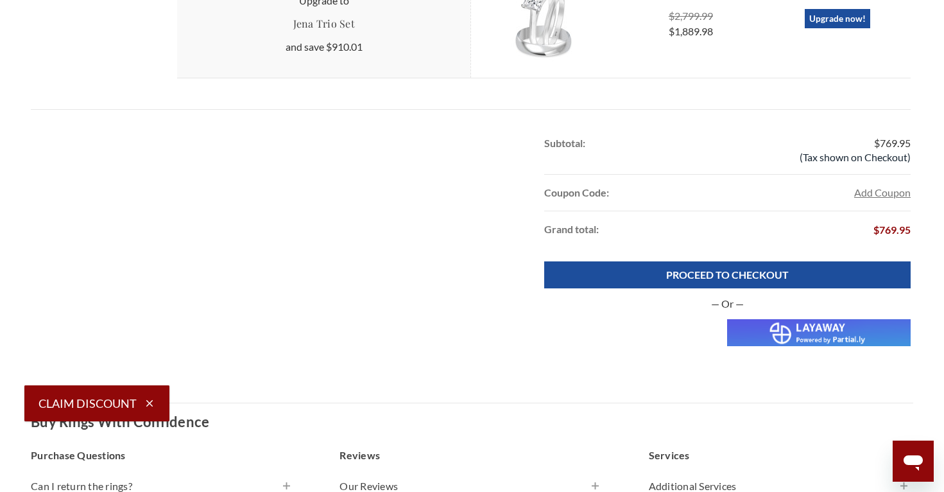
scroll to position [752, 0]
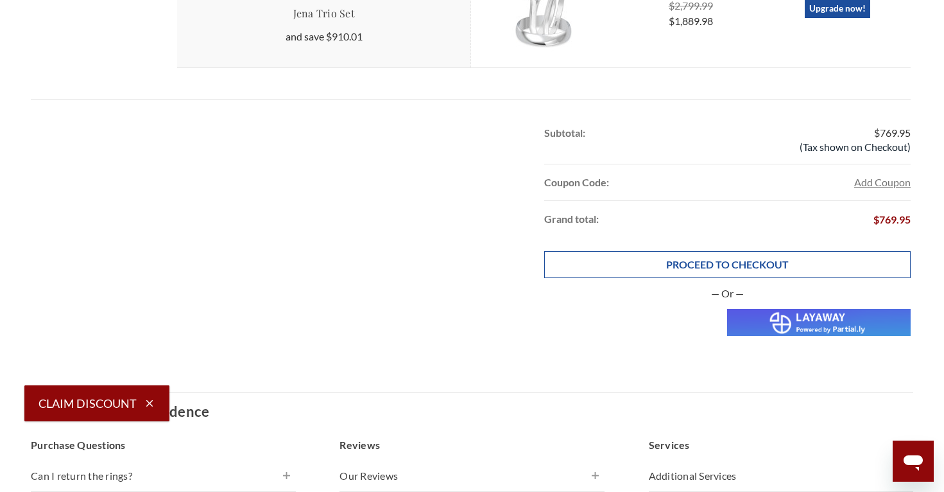
click at [854, 266] on link "PROCEED TO CHECKOUT" at bounding box center [727, 264] width 366 height 27
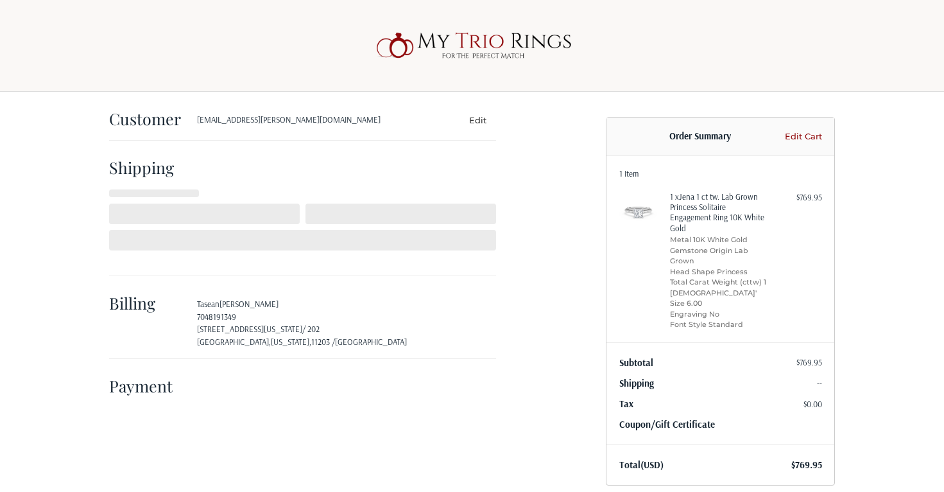
select select "US"
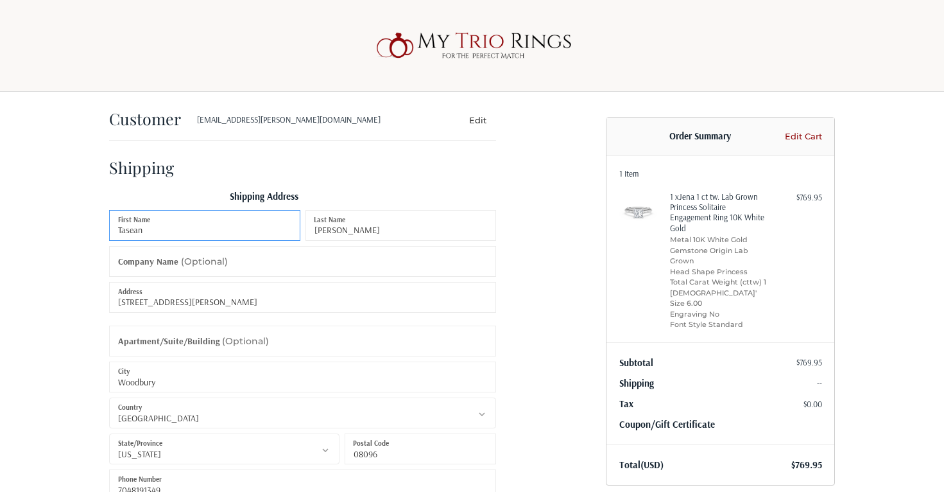
select select "NJ"
radio input "true"
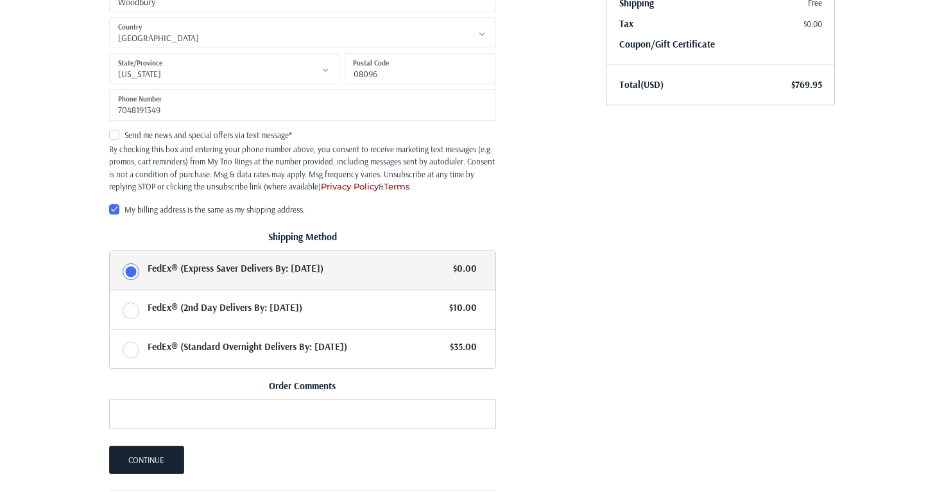
scroll to position [381, 0]
click at [112, 207] on label "My billing address is the same as my shipping address." at bounding box center [302, 208] width 387 height 10
click at [110, 203] on input "My billing address is the same as my shipping address." at bounding box center [109, 203] width 1 height 1
checkbox input "false"
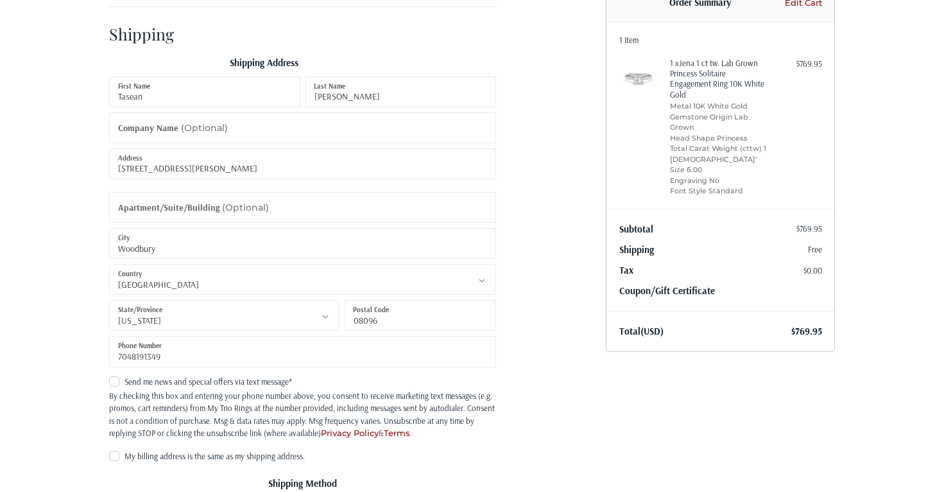
scroll to position [128, 0]
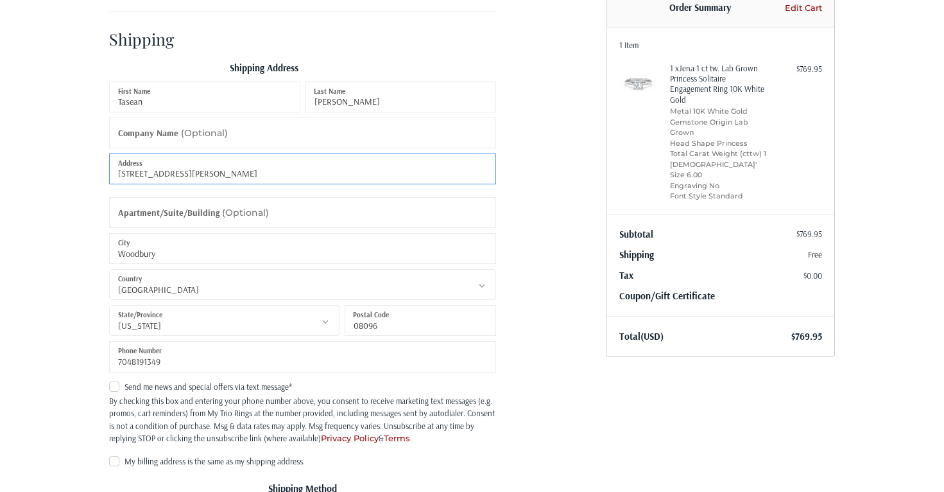
click at [231, 175] on input "[STREET_ADDRESS][PERSON_NAME]" at bounding box center [302, 168] width 387 height 31
type input "[STREET_ADDRESS][US_STATE]"
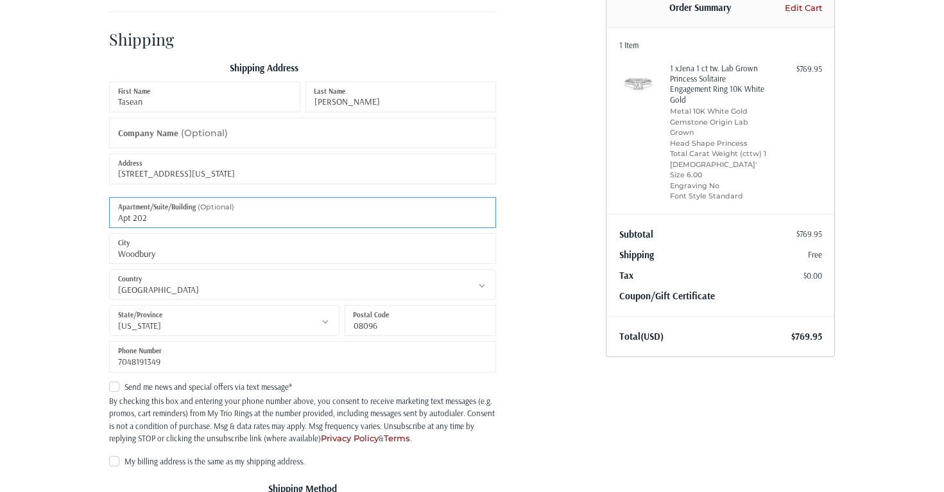
type input "Apt 202"
type input "[GEOGRAPHIC_DATA]"
select select "NY"
type input "11203"
click at [547, 377] on div "Customer [EMAIL_ADDRESS][PERSON_NAME][DOMAIN_NAME] Edit Shipping Shipping Addre…" at bounding box center [347, 417] width 497 height 909
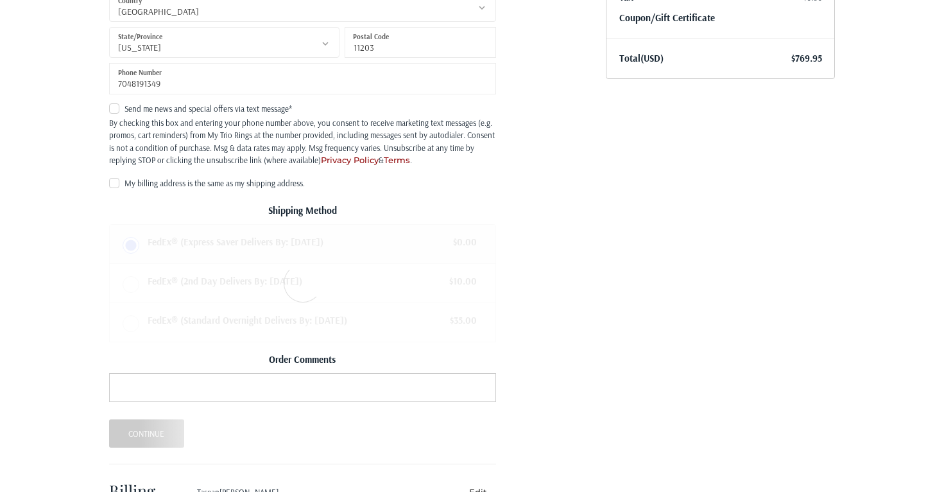
scroll to position [409, 0]
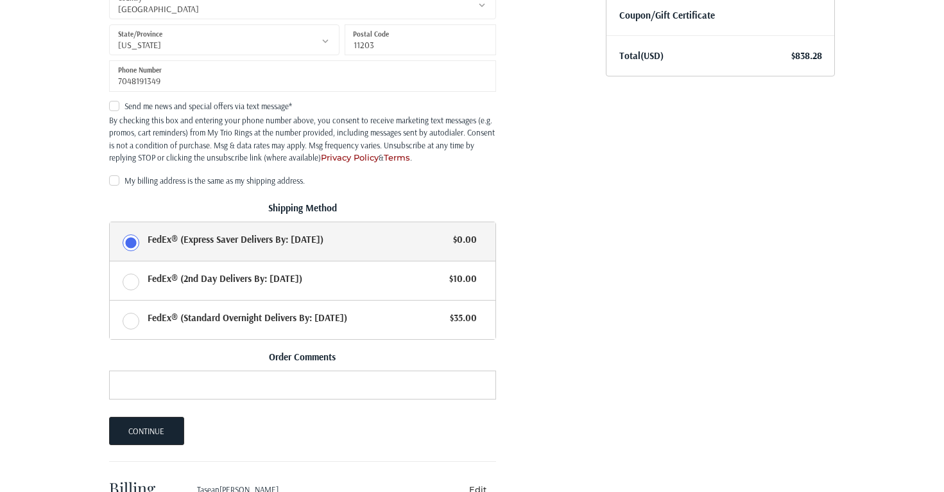
click at [114, 178] on label "My billing address is the same as my shipping address." at bounding box center [302, 180] width 387 height 10
click at [110, 175] on input "My billing address is the same as my shipping address." at bounding box center [109, 175] width 1 height 1
checkbox input "true"
click at [554, 199] on div "Customer [EMAIL_ADDRESS][PERSON_NAME][DOMAIN_NAME] Edit Shipping Shipping Addre…" at bounding box center [347, 137] width 497 height 909
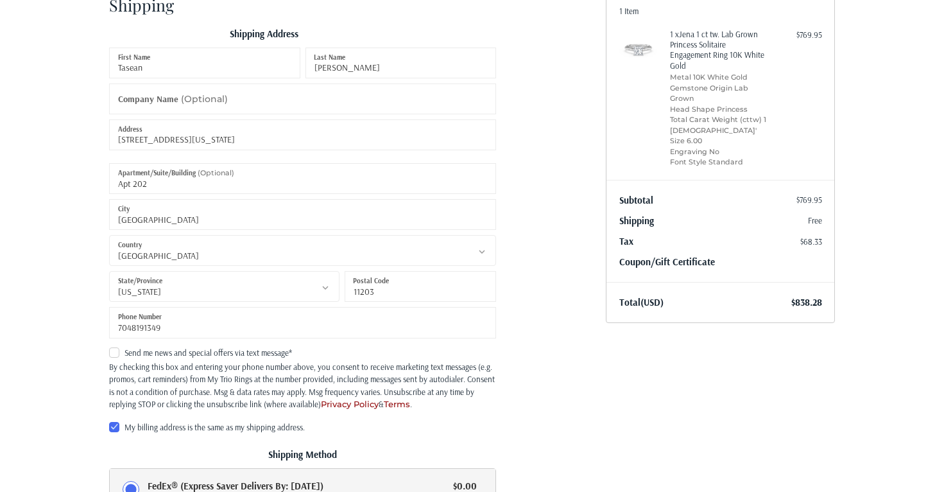
scroll to position [164, 0]
click at [238, 135] on input "[STREET_ADDRESS][US_STATE]" at bounding box center [302, 132] width 387 height 31
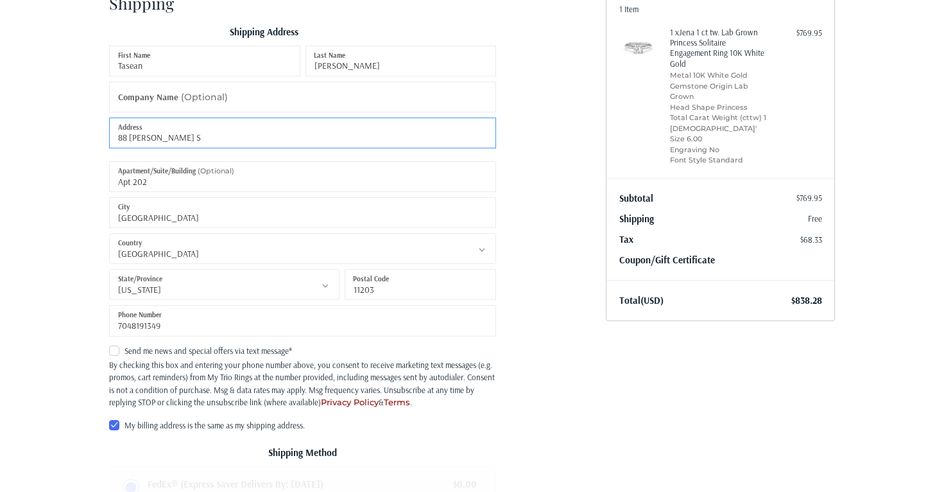
type input "[STREET_ADDRESS][PERSON_NAME]"
type input "Woodbury"
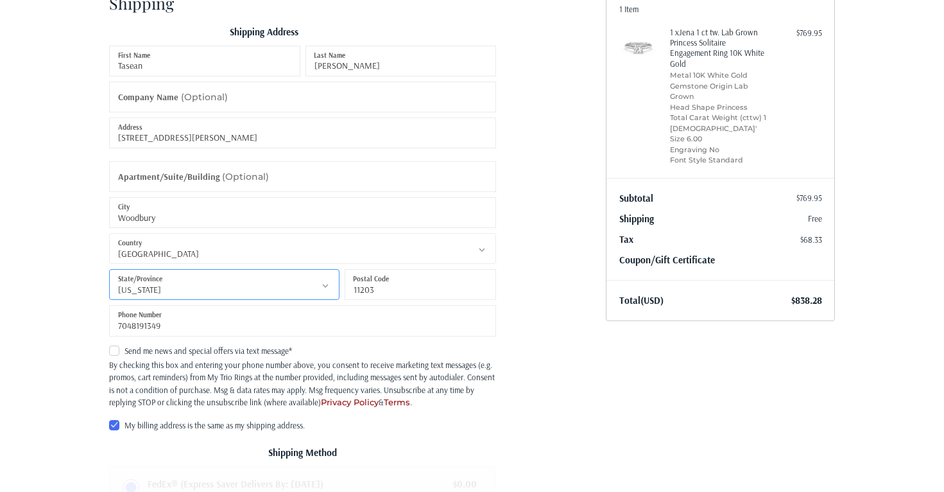
select select "NJ"
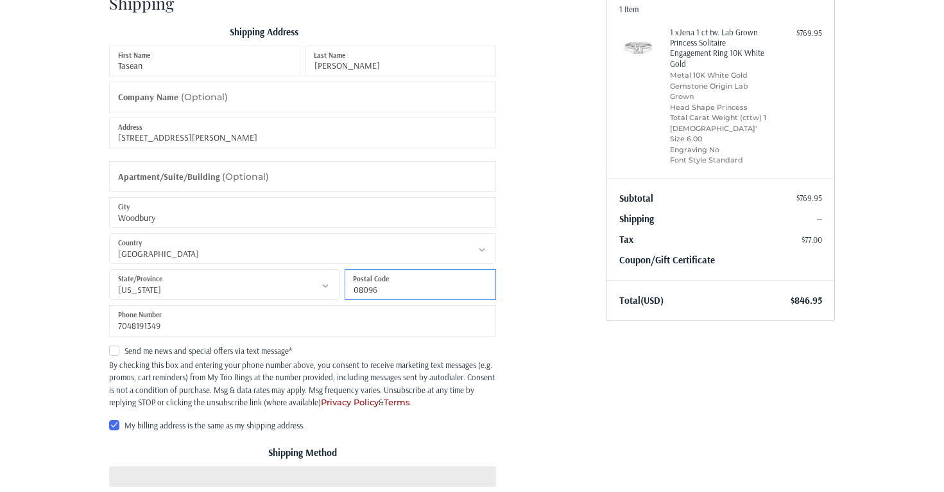
type input "08096"
click at [584, 370] on div "Customer [EMAIL_ADDRESS][PERSON_NAME][DOMAIN_NAME] Edit Shipping Shipping Addre…" at bounding box center [347, 349] width 497 height 845
radio input "true"
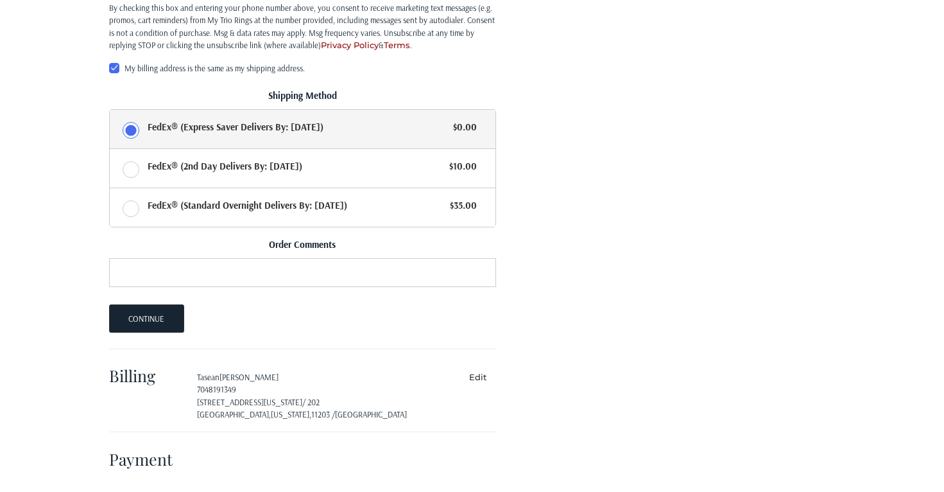
scroll to position [519, 0]
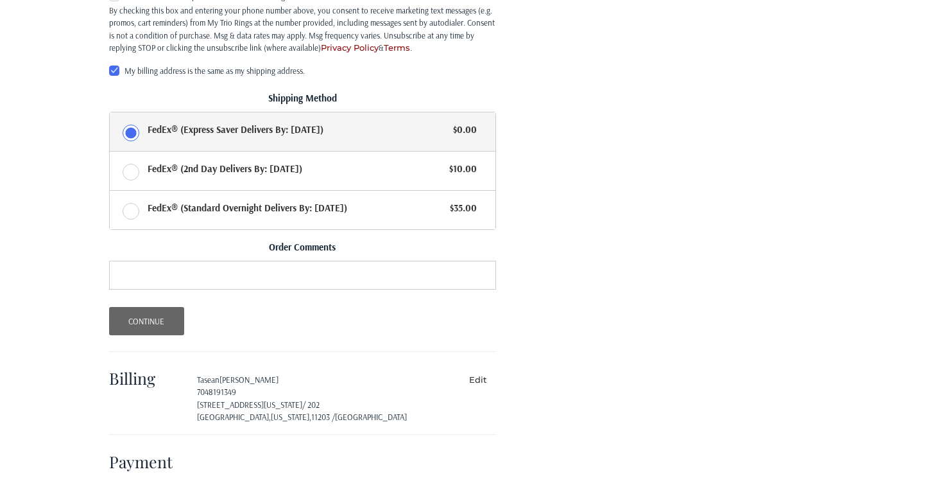
click at [159, 319] on button "Continue" at bounding box center [146, 321] width 75 height 28
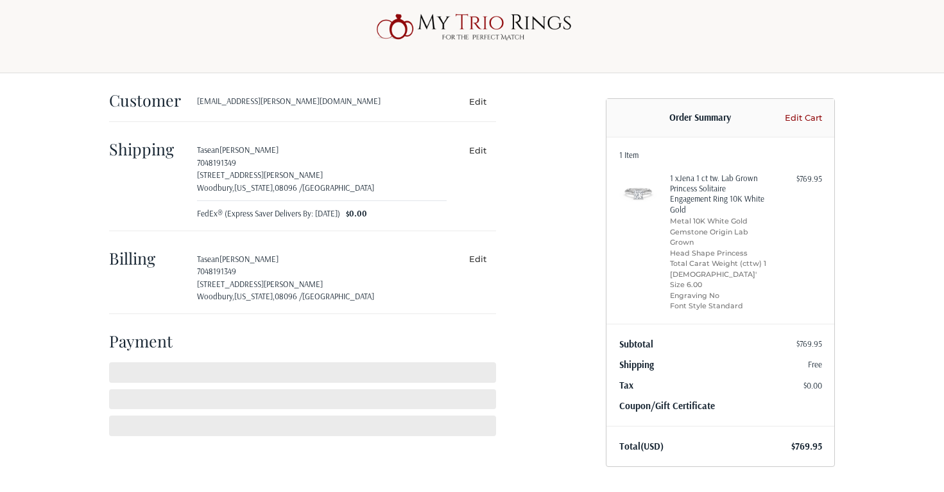
scroll to position [3, 0]
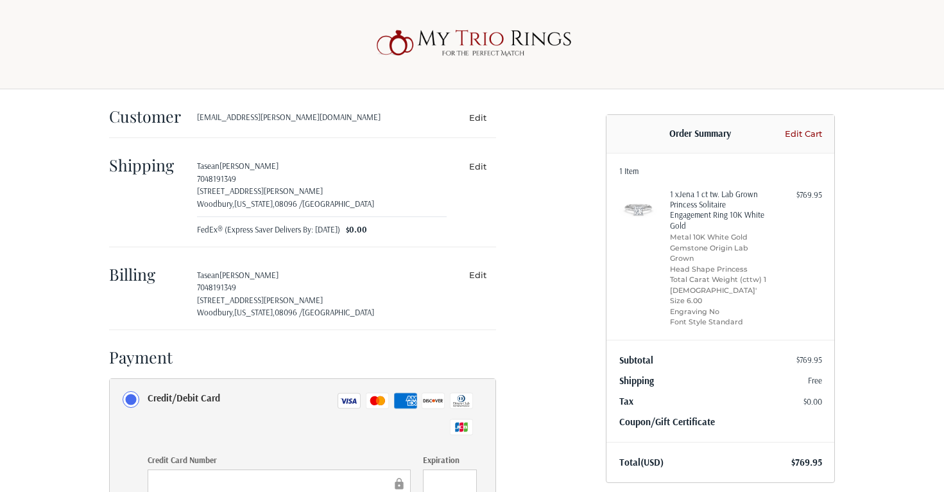
click at [578, 271] on div "Customer [EMAIL_ADDRESS][PERSON_NAME][DOMAIN_NAME] Edit Shipping [PERSON_NAME] …" at bounding box center [347, 421] width 497 height 665
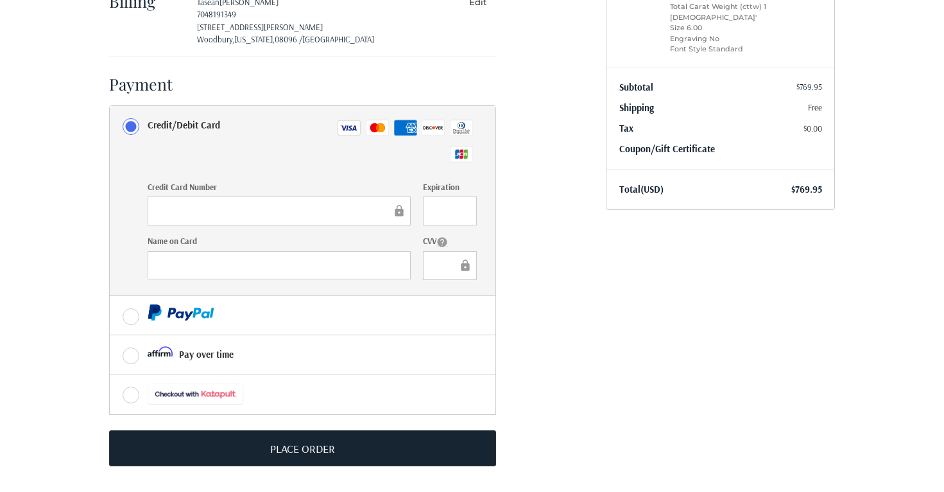
scroll to position [275, 0]
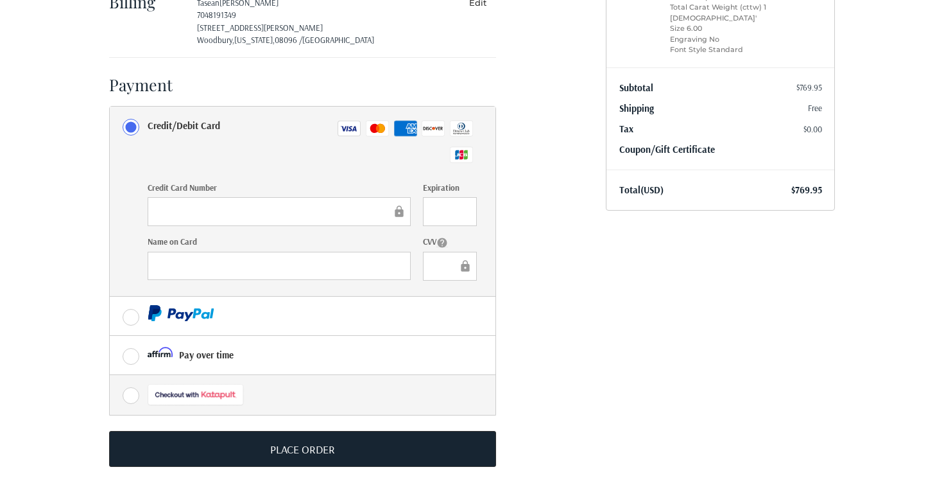
click at [135, 390] on label at bounding box center [303, 395] width 386 height 40
click at [110, 375] on input "radio" at bounding box center [110, 375] width 1 height 1
radio input "true"
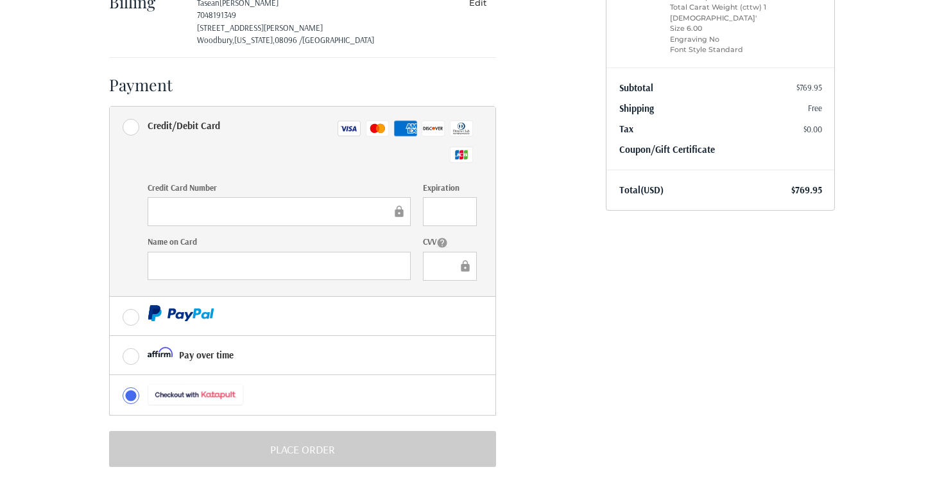
click at [614, 318] on div "Customer [EMAIL_ADDRESS][PERSON_NAME][DOMAIN_NAME] Edit Shipping [PERSON_NAME] …" at bounding box center [472, 156] width 770 height 678
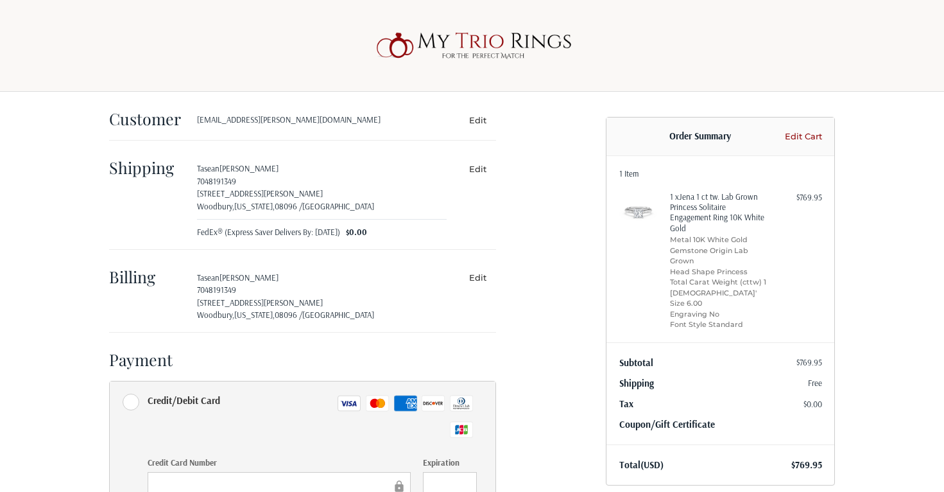
scroll to position [0, 0]
click at [481, 275] on button "Edit" at bounding box center [477, 277] width 37 height 19
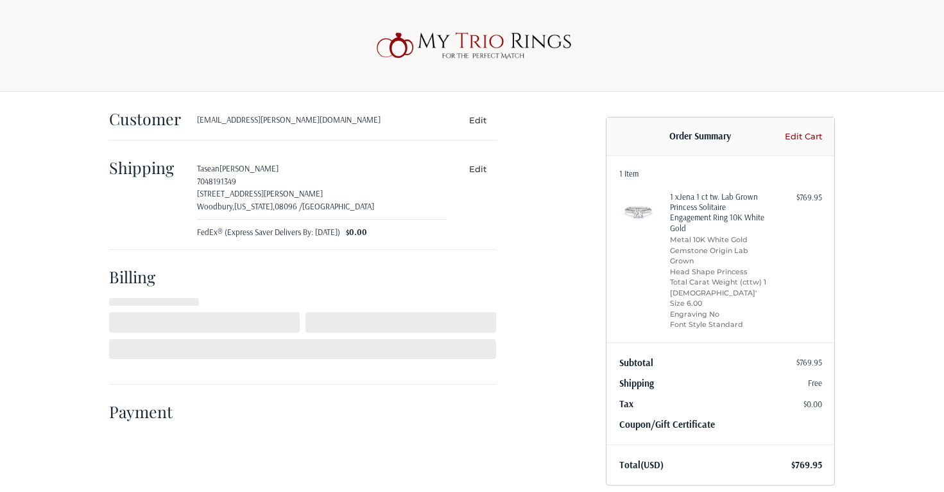
select select "US"
select select "NJ"
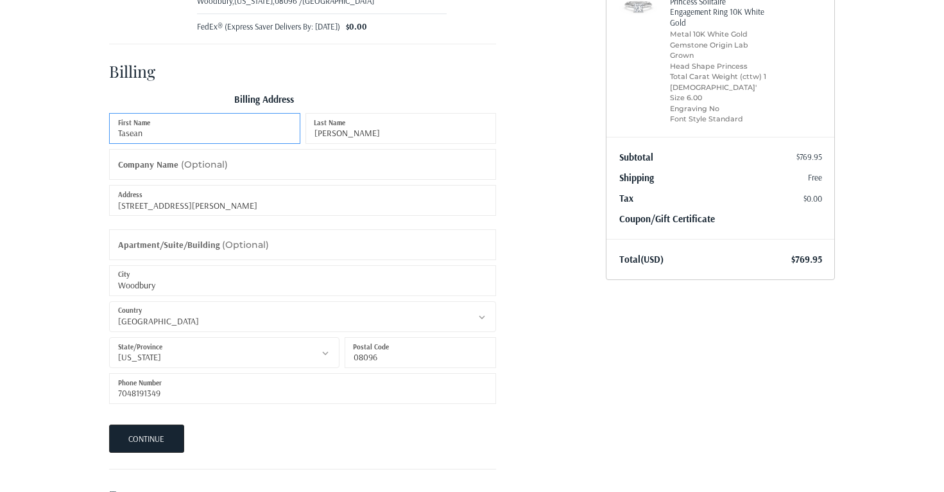
scroll to position [241, 0]
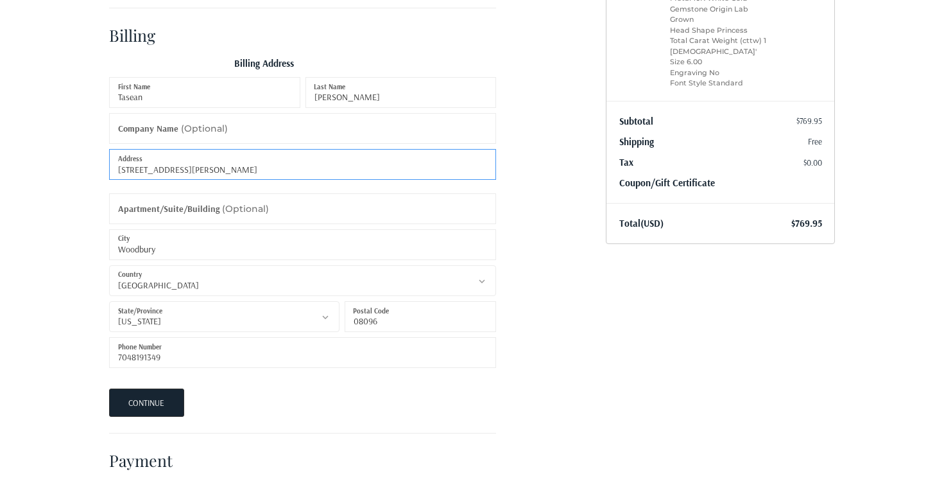
click at [214, 176] on input "[STREET_ADDRESS][PERSON_NAME]" at bounding box center [302, 164] width 387 height 31
type input "[STREET_ADDRESS][US_STATE]"
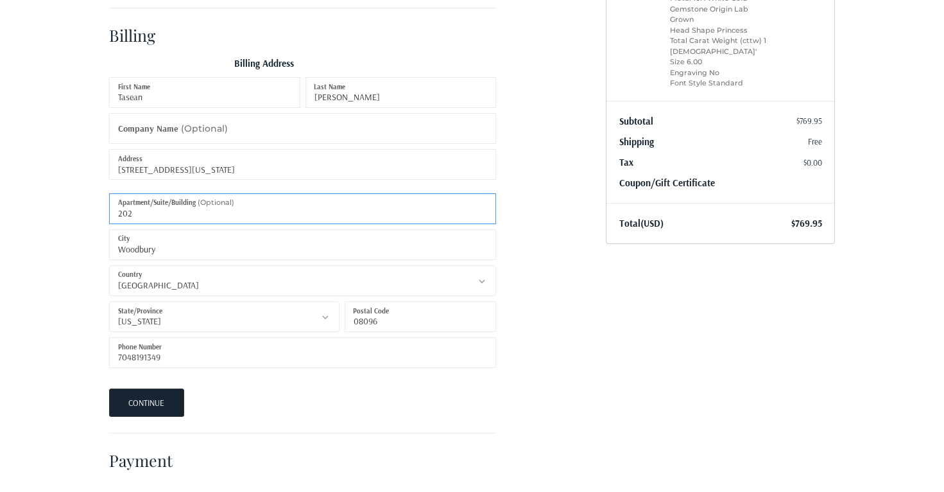
type input "202"
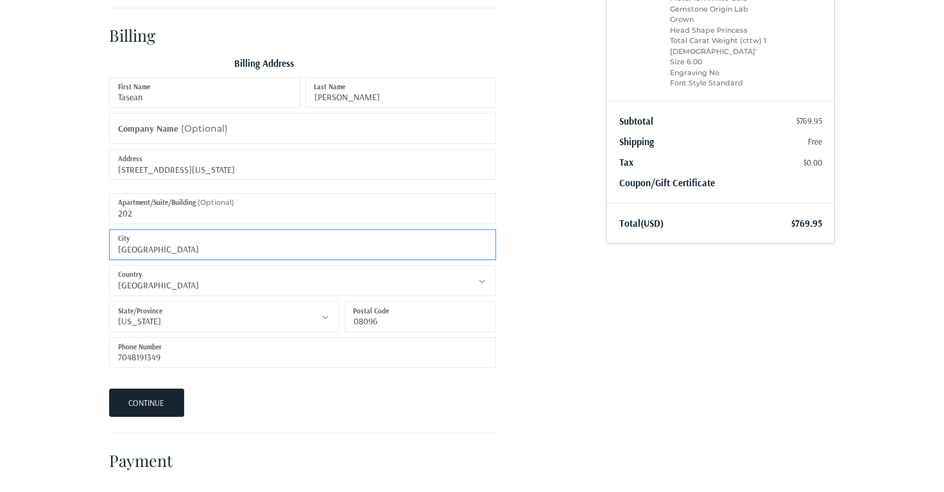
type input "[GEOGRAPHIC_DATA]"
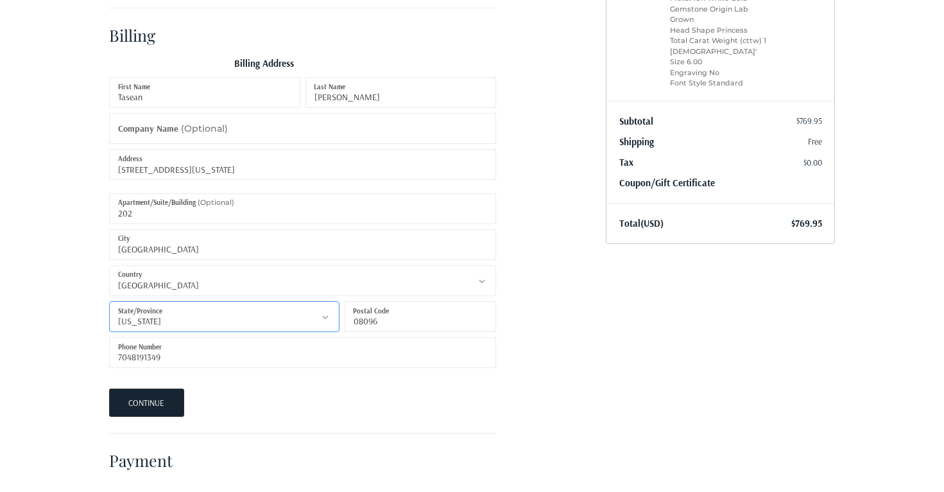
select select "NY"
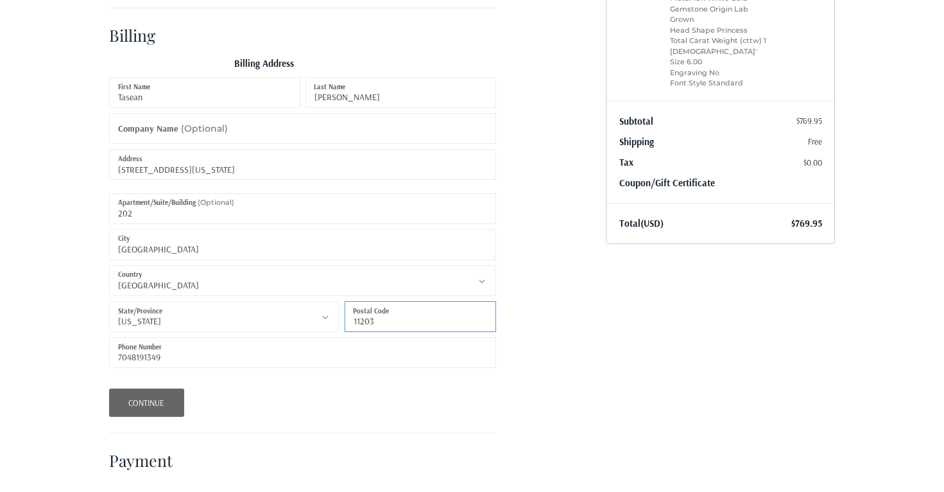
type input "11203"
click at [171, 404] on button "Continue" at bounding box center [146, 402] width 75 height 28
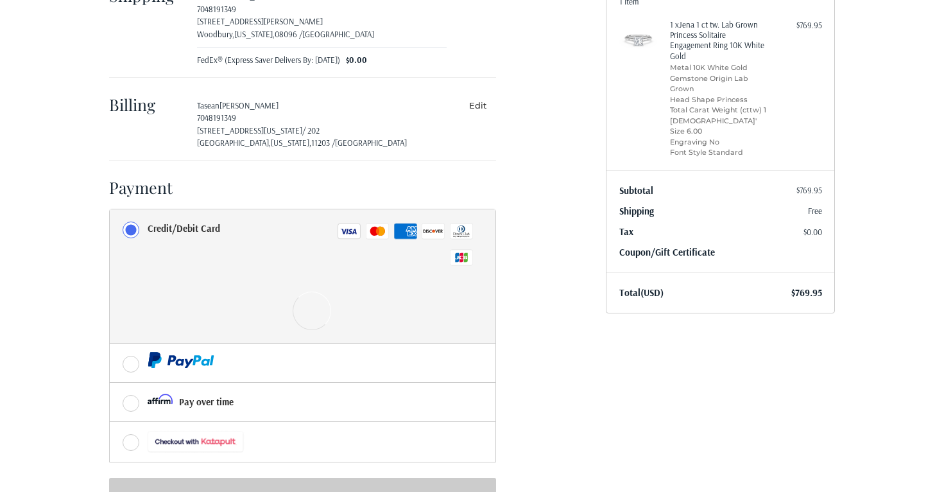
scroll to position [219, 0]
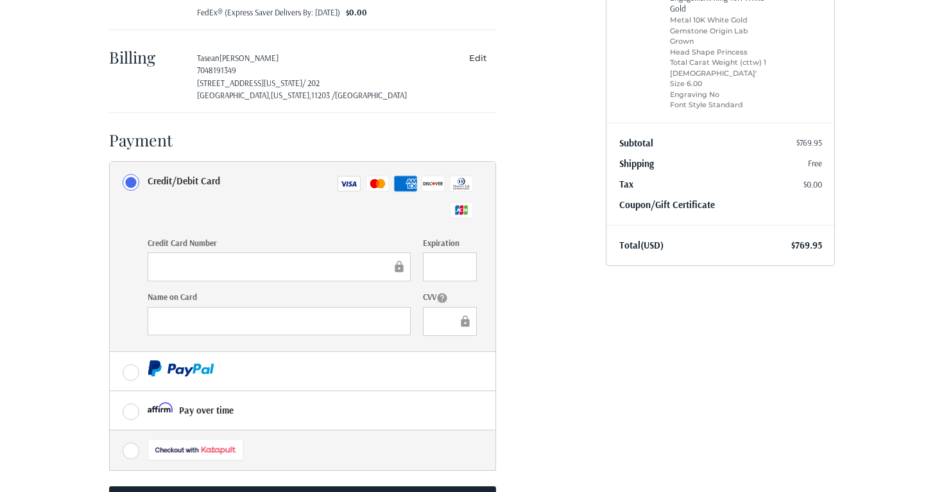
click at [207, 454] on div at bounding box center [196, 449] width 97 height 23
click at [110, 431] on input "radio" at bounding box center [110, 430] width 1 height 1
radio input "true"
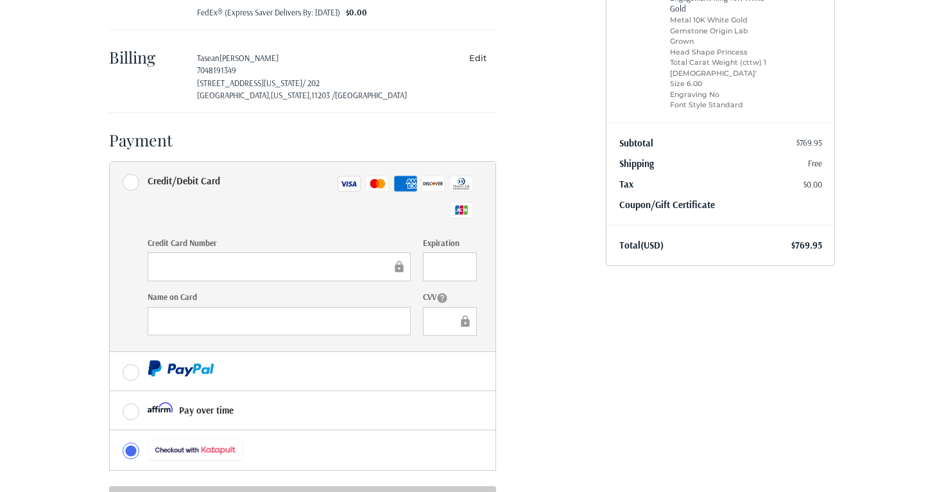
click at [899, 102] on div "Customer [EMAIL_ADDRESS][PERSON_NAME][DOMAIN_NAME] Edit Shipping [PERSON_NAME] …" at bounding box center [472, 211] width 944 height 678
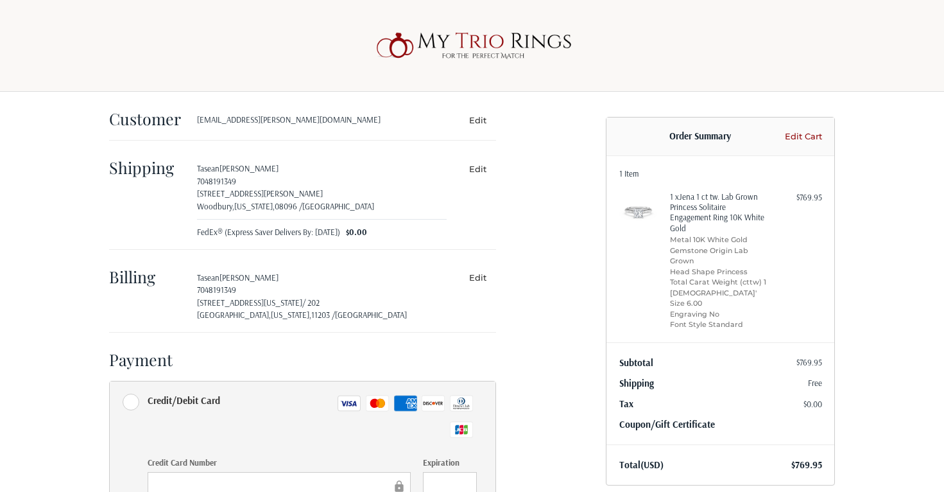
scroll to position [0, 0]
